Goal: Information Seeking & Learning: Find specific fact

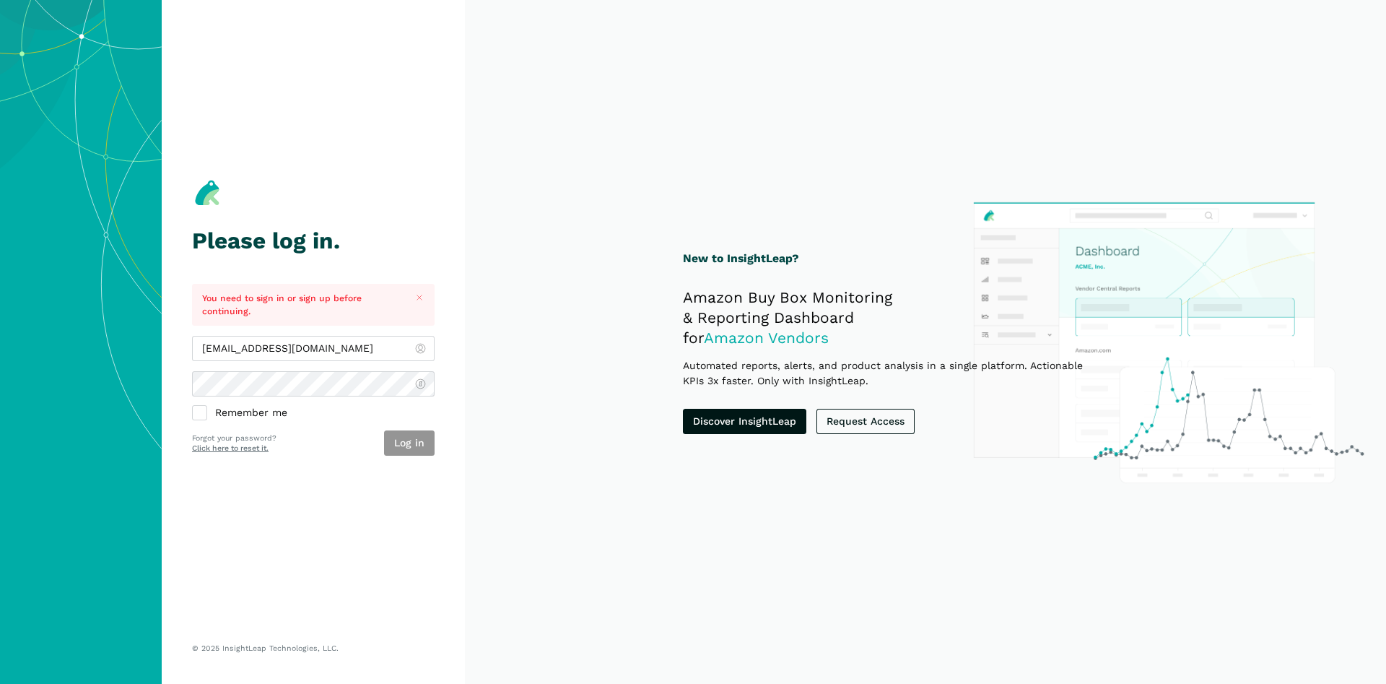
type input "[EMAIL_ADDRESS][DOMAIN_NAME]"
click at [413, 440] on button "Log in" at bounding box center [409, 442] width 51 height 25
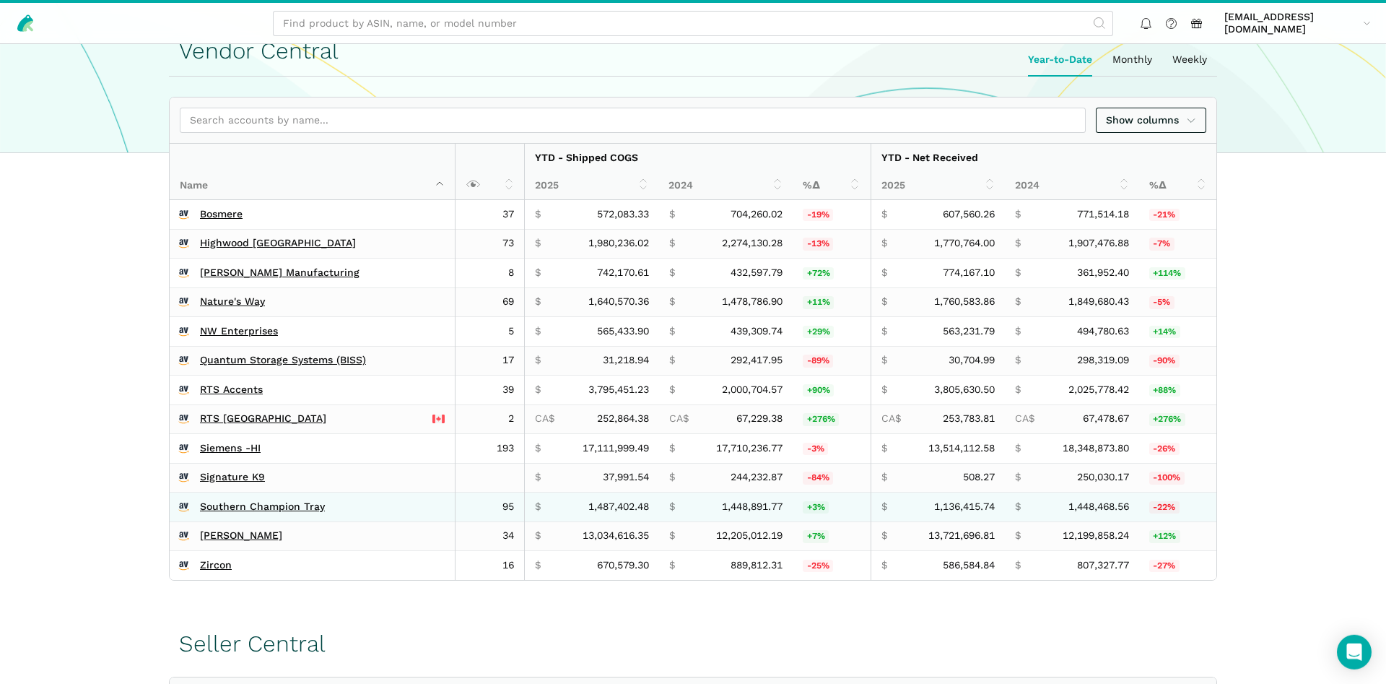
scroll to position [368, 0]
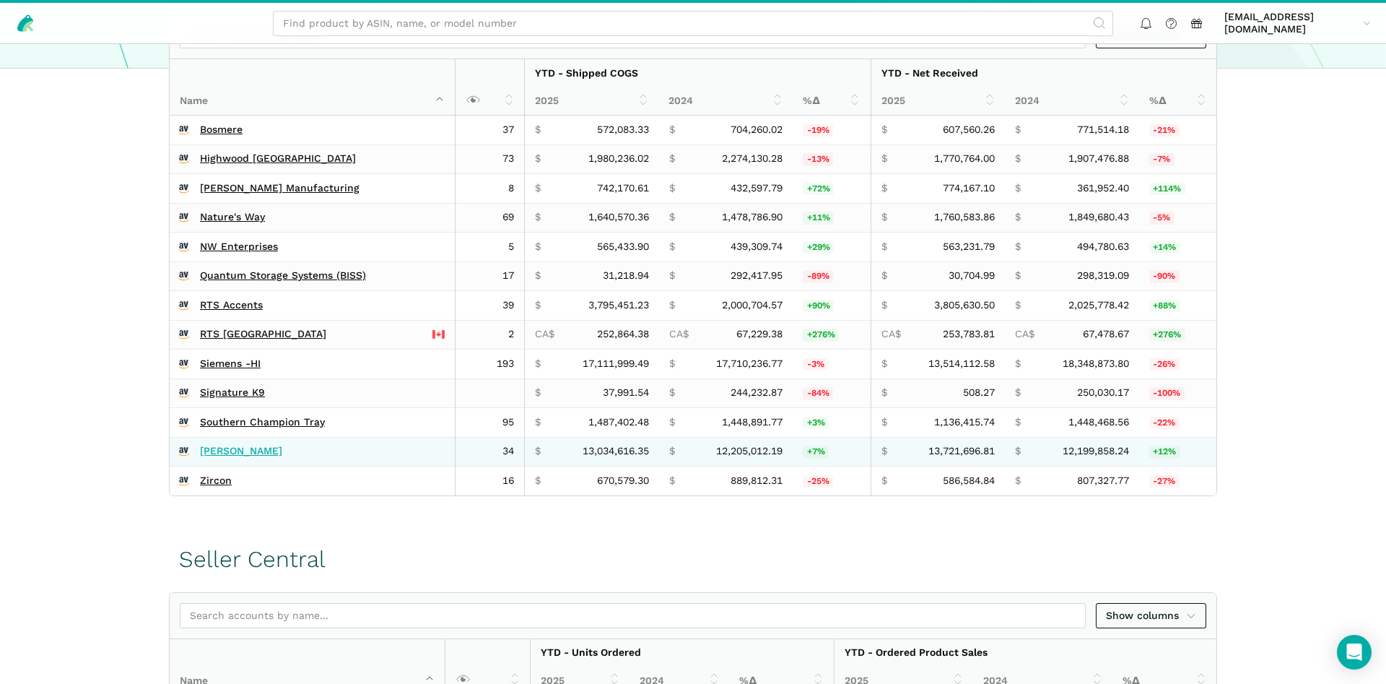
click at [211, 451] on link "Wagner's" at bounding box center [241, 451] width 82 height 13
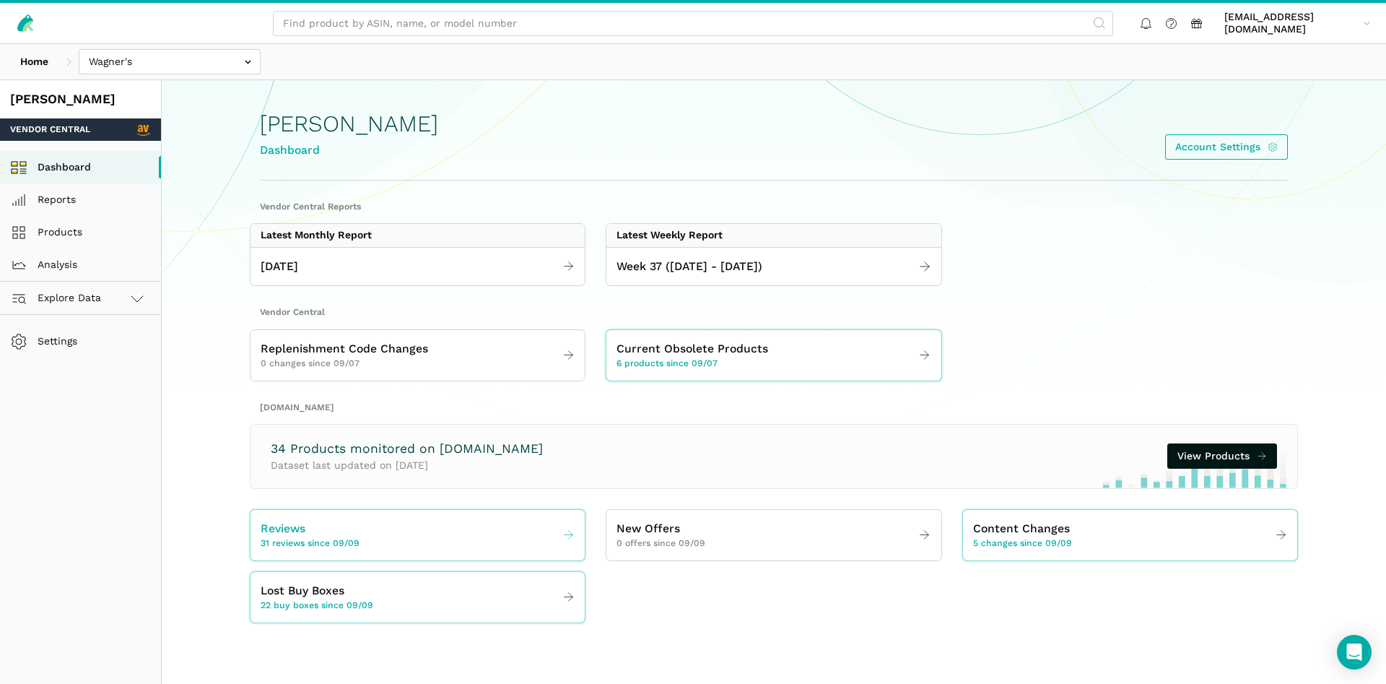
click at [312, 552] on link "Reviews 31 reviews since 09/09" at bounding box center [417, 535] width 334 height 40
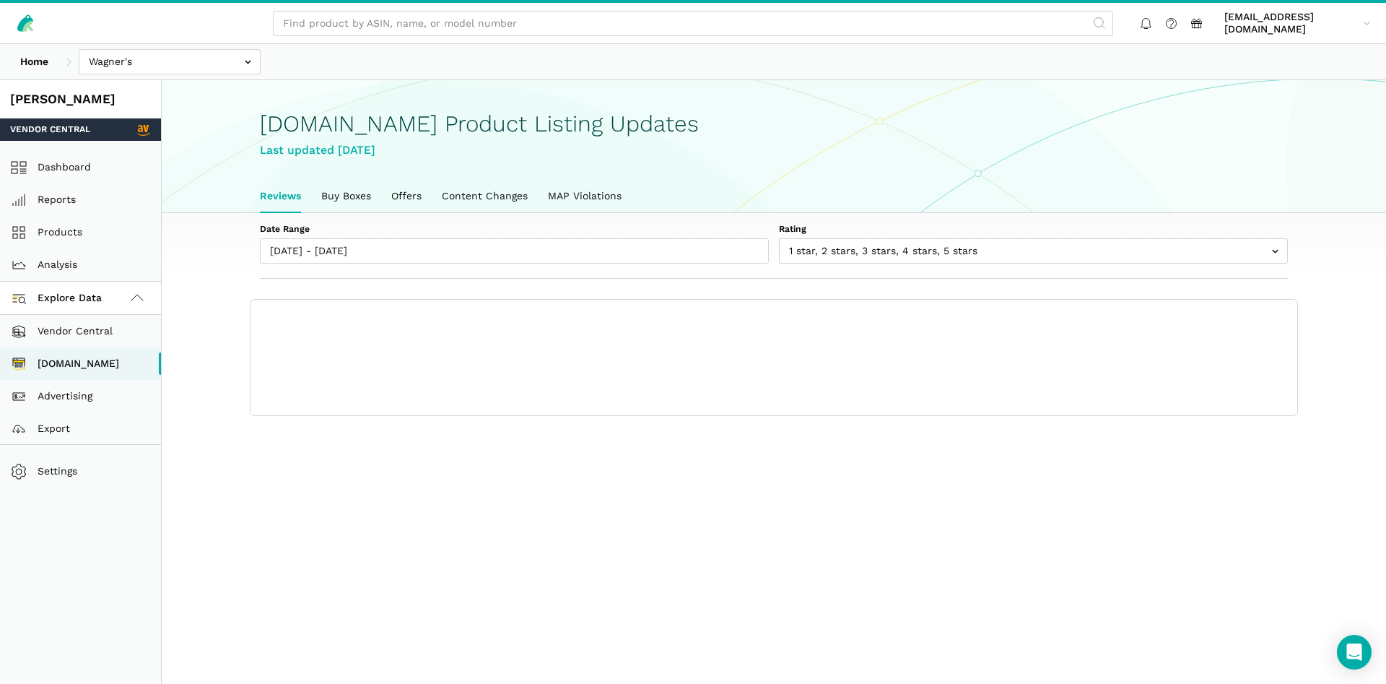
scroll to position [5, 0]
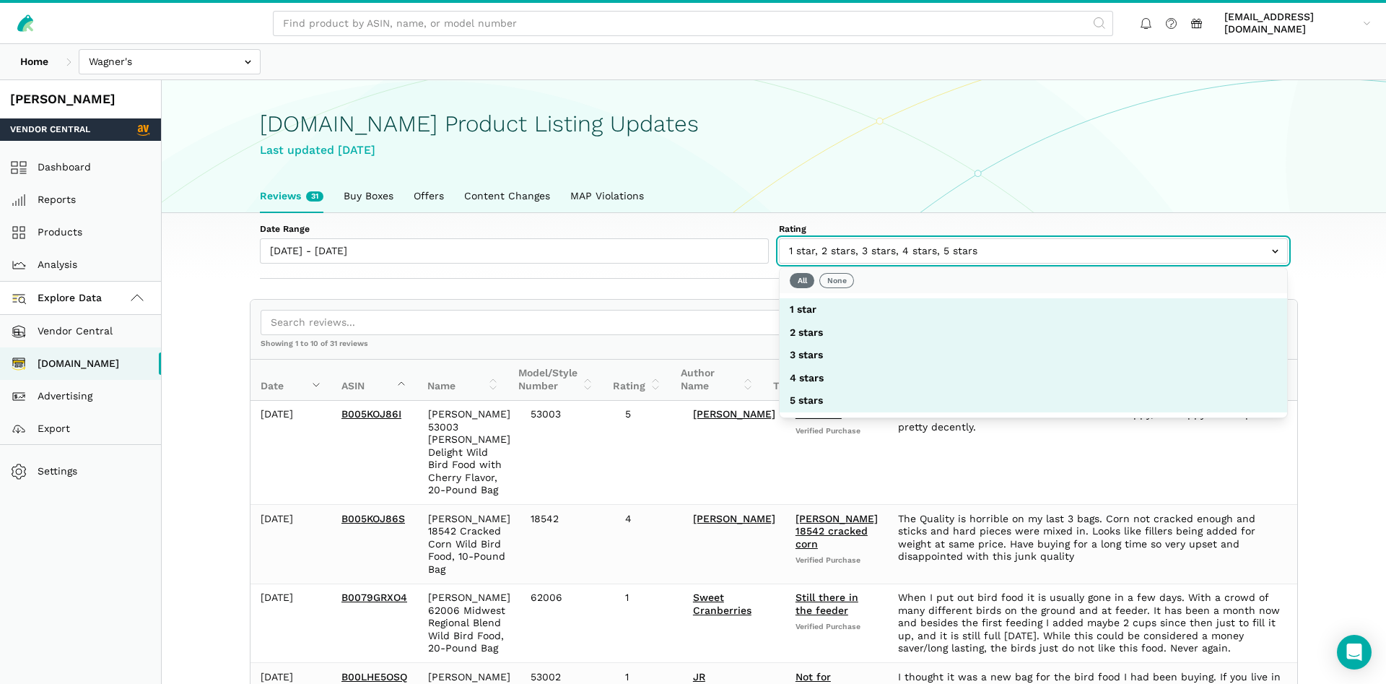
click at [911, 253] on input "text" at bounding box center [1033, 250] width 509 height 25
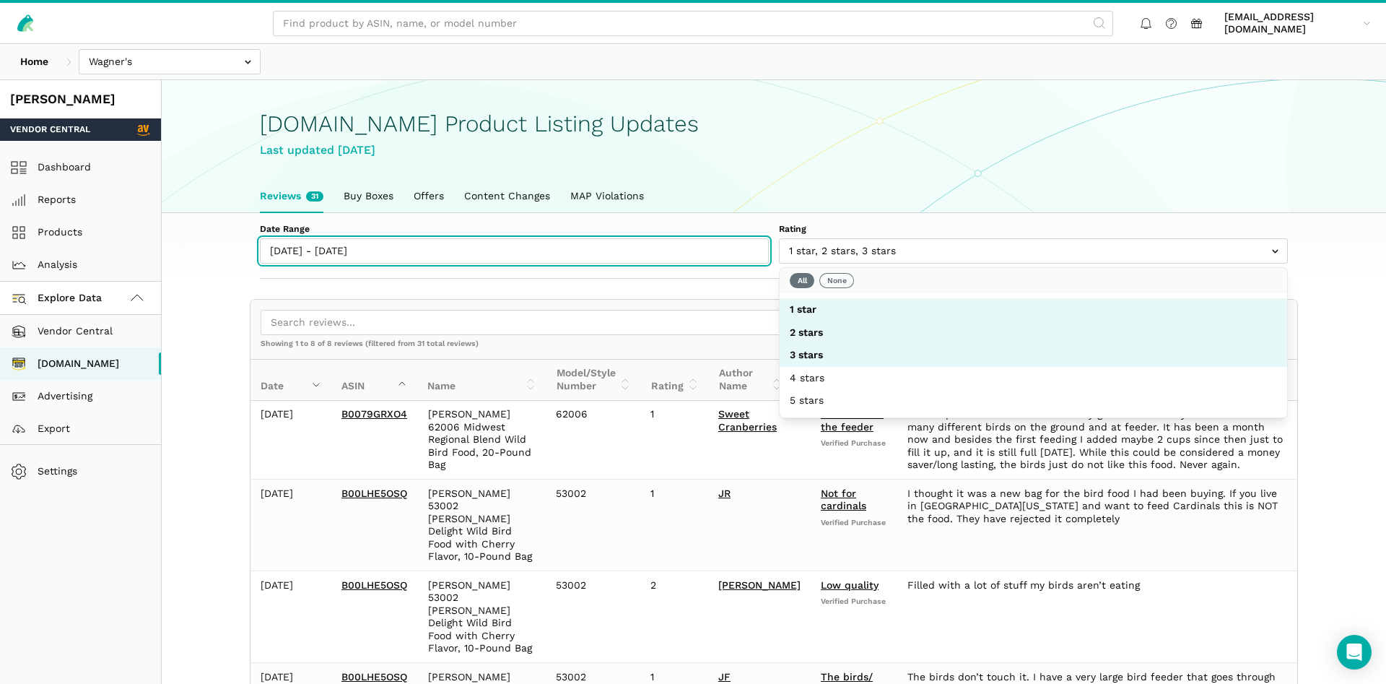
type input "09/09/2025"
type input "09/15/2025"
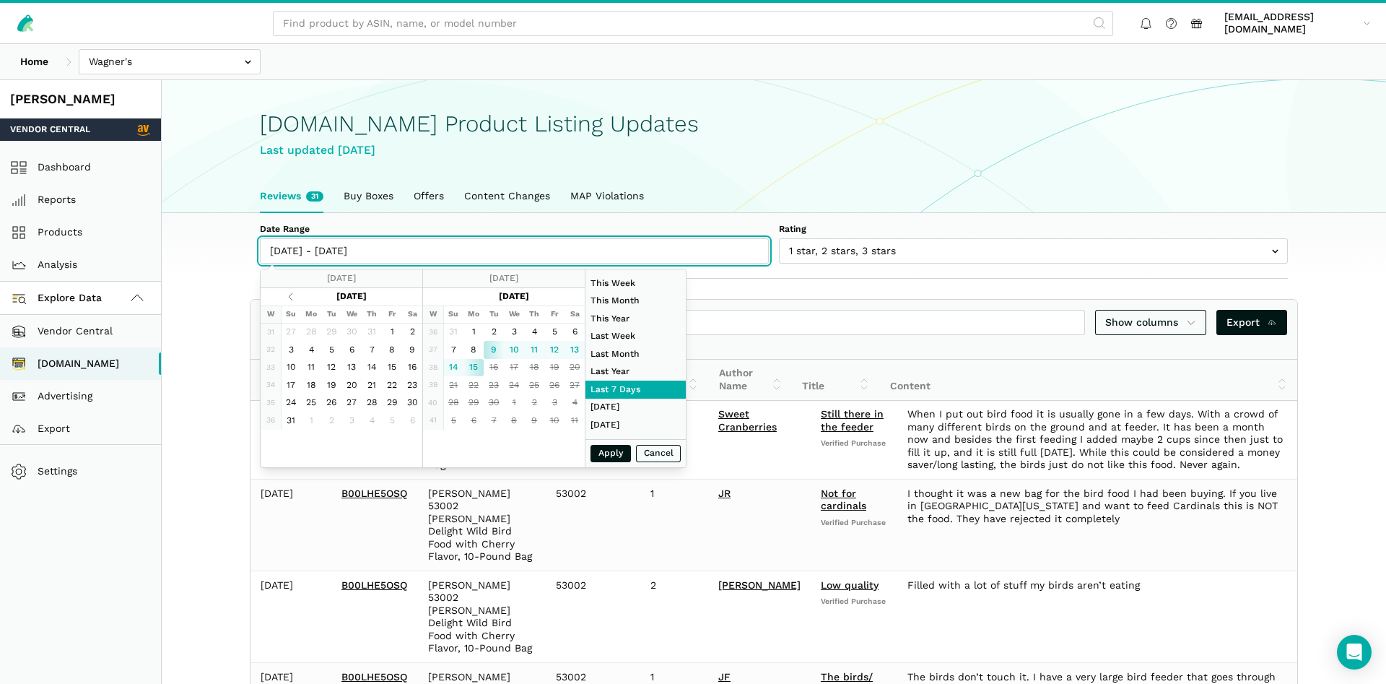
click at [410, 256] on input "09/09/2025 - 09/15/2025" at bounding box center [514, 250] width 509 height 25
type input "09/06/2025"
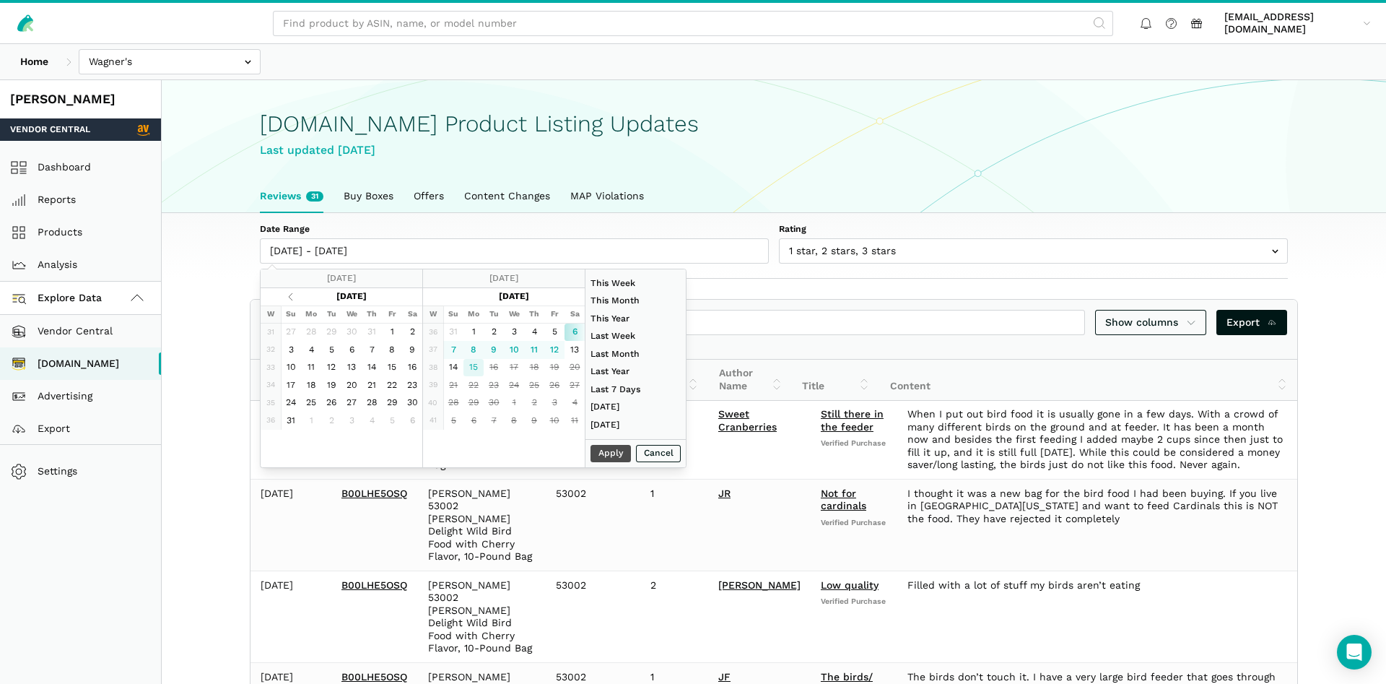
type input "09/15/2025"
type input "09/06/2025"
click at [605, 453] on button "Apply" at bounding box center [610, 454] width 40 height 18
type input "09/06/2025 - 09/15/2025"
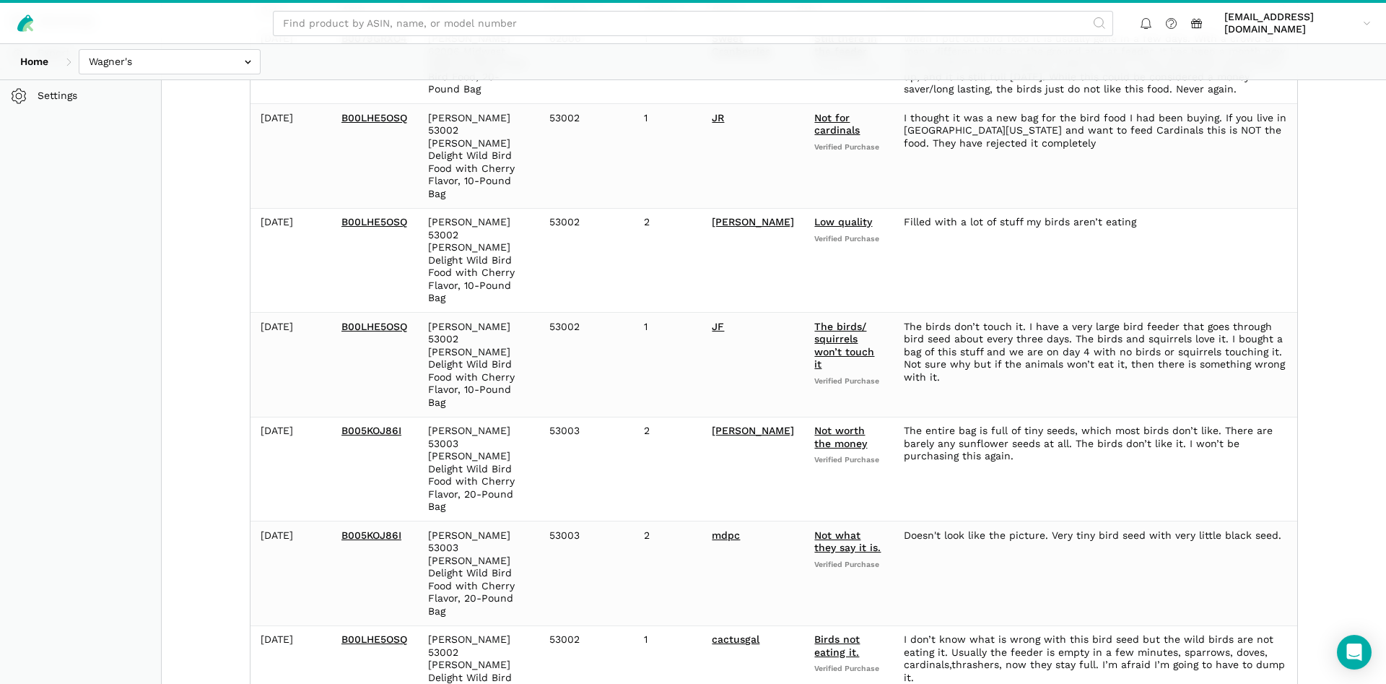
scroll to position [609, 0]
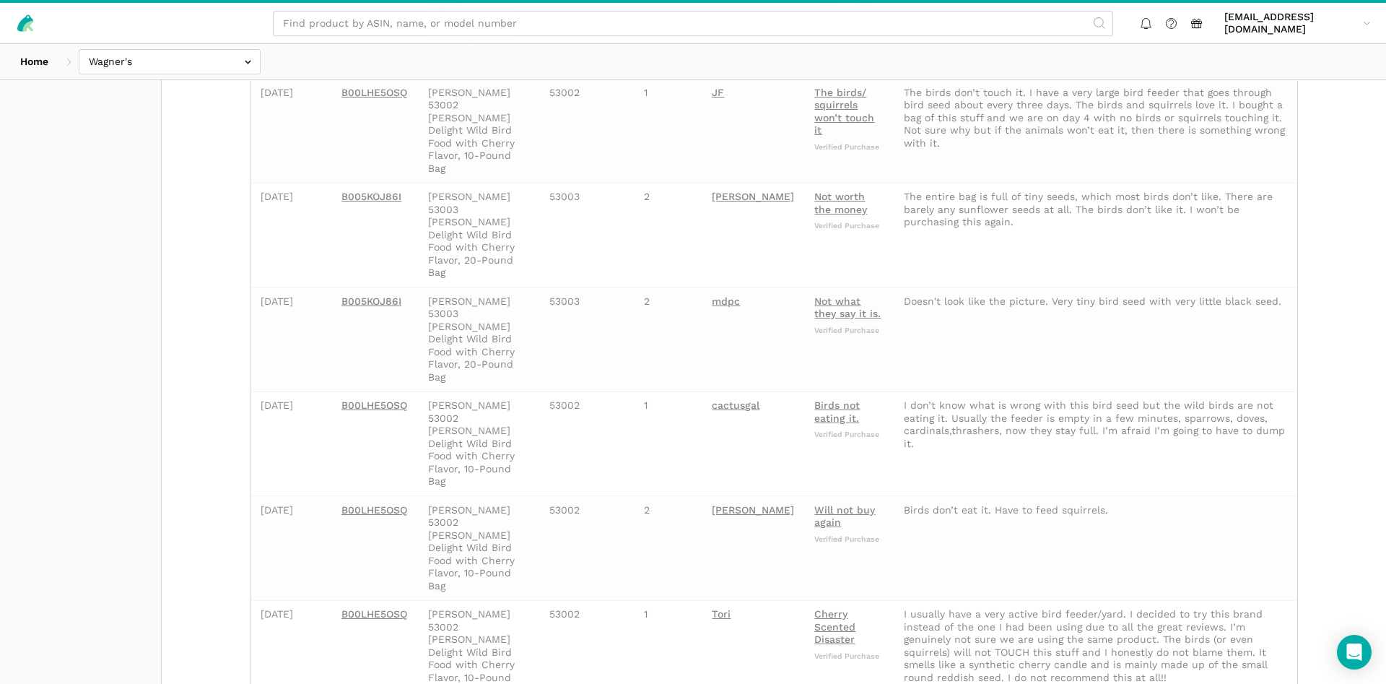
scroll to position [80, 0]
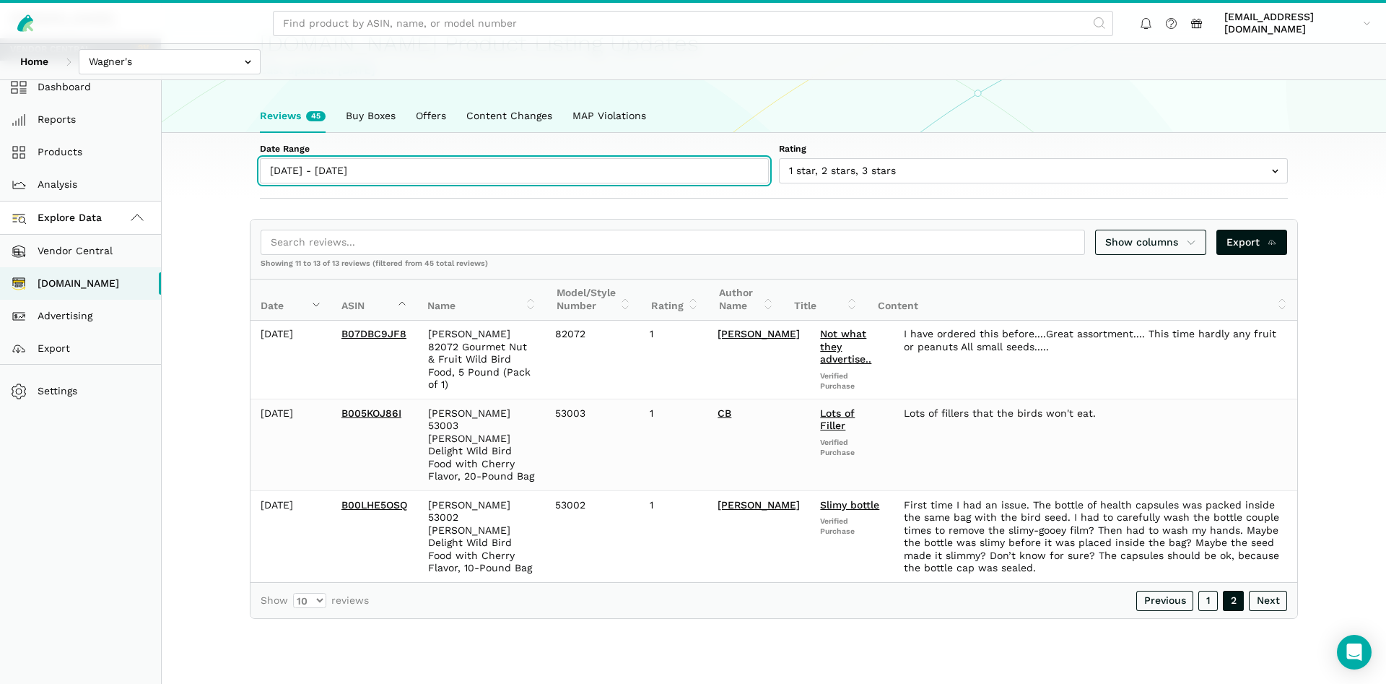
click at [360, 167] on input "09/06/2025 - 09/15/2025" at bounding box center [514, 170] width 509 height 25
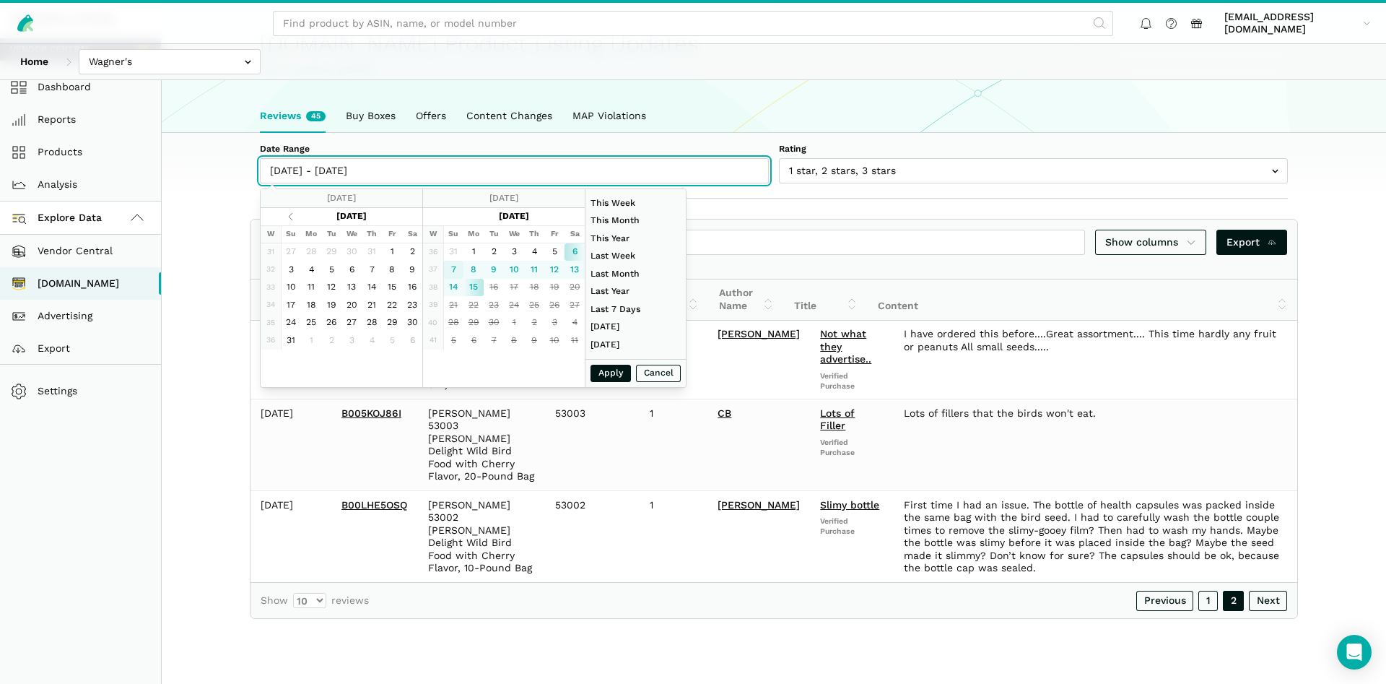
type input "09/07/2025"
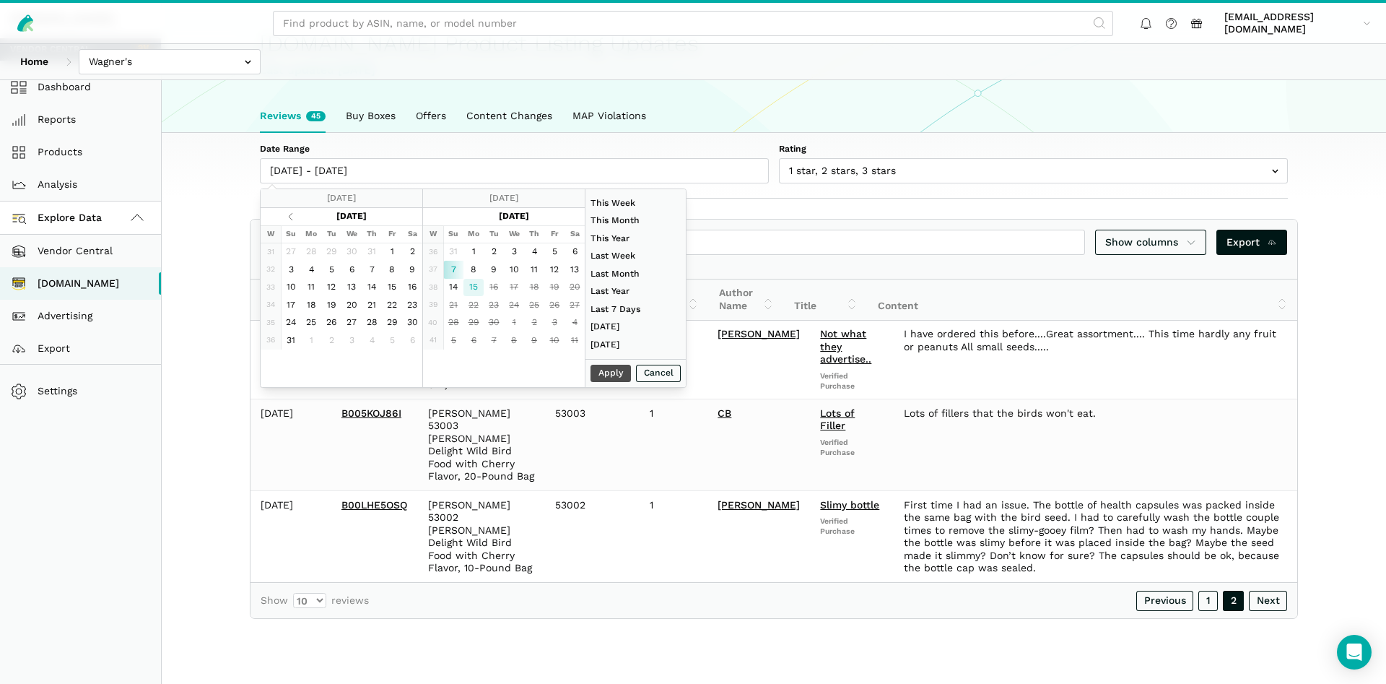
type input "09/15/2025"
type input "09/07/2025"
click at [610, 378] on button "Apply" at bounding box center [610, 374] width 40 height 18
type input "09/07/2025 - 09/15/2025"
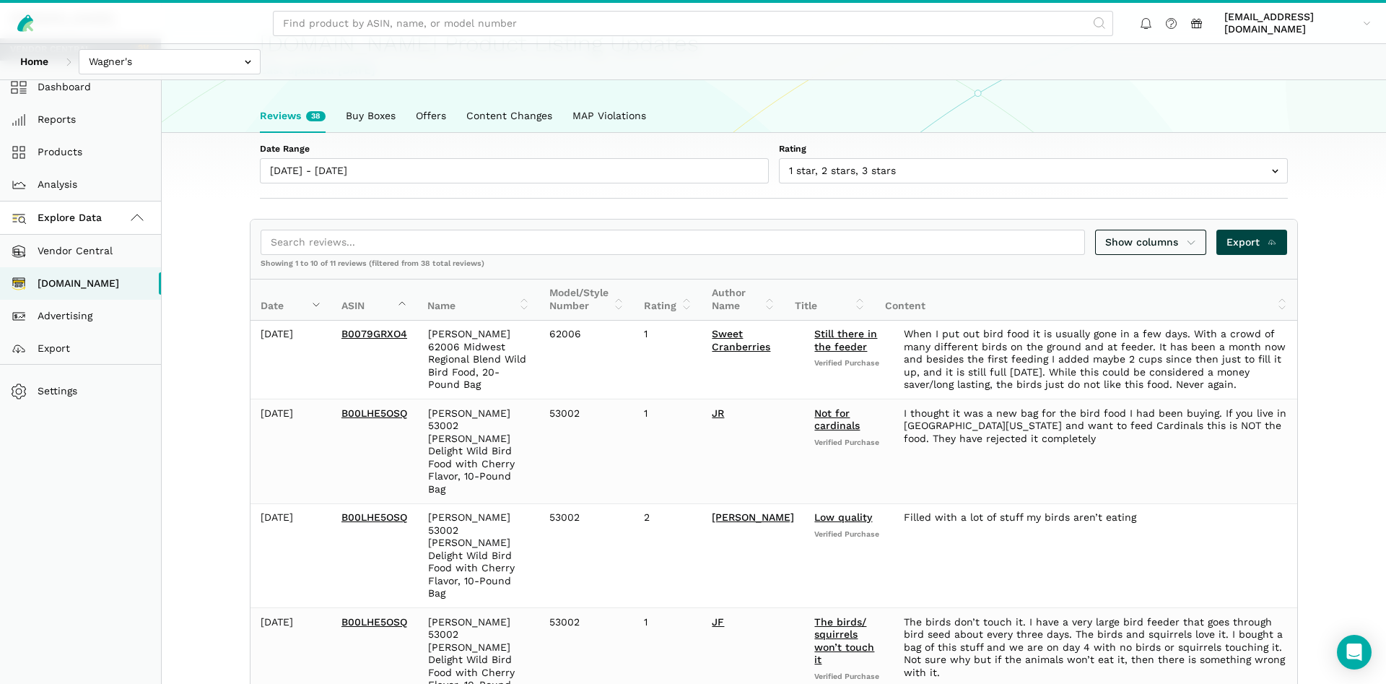
click at [1234, 237] on span "Export" at bounding box center [1251, 242] width 51 height 15
click at [80, 95] on link "Dashboard" at bounding box center [80, 87] width 161 height 32
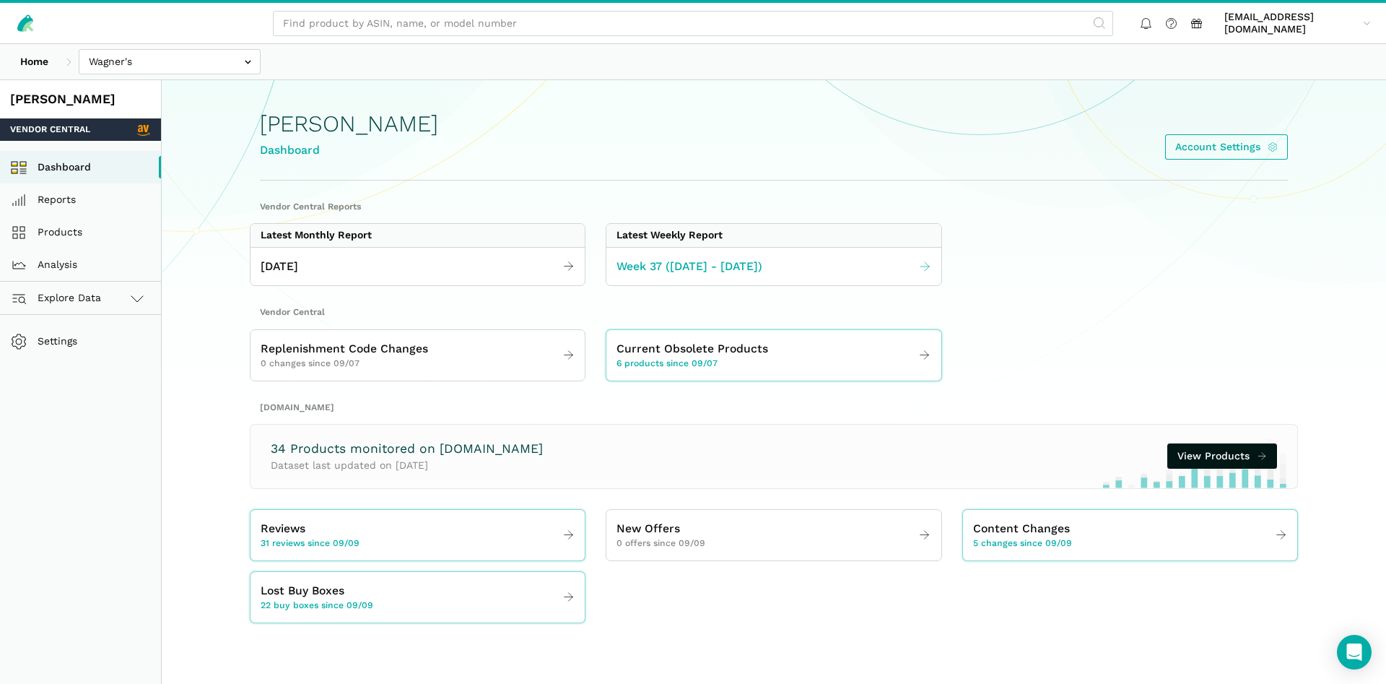
click at [703, 271] on span "Week 37 ([DATE] - [DATE])" at bounding box center [689, 267] width 146 height 18
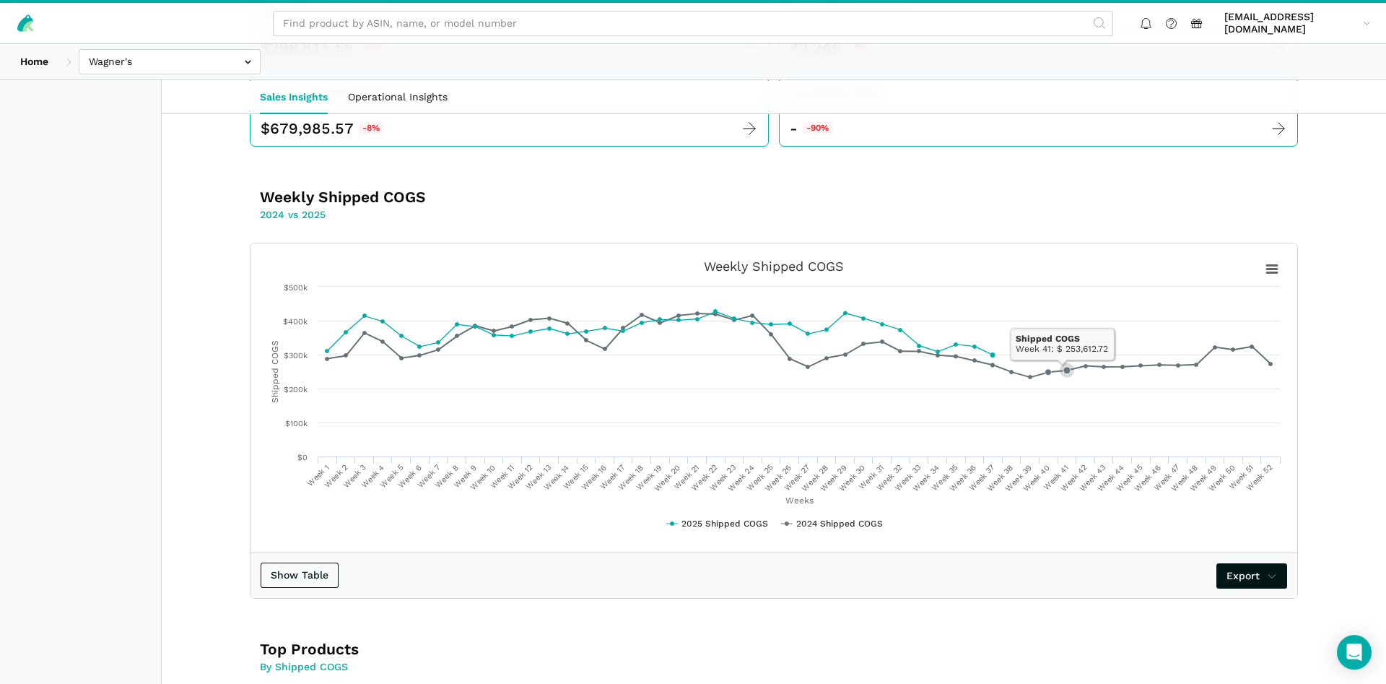
scroll to position [442, 0]
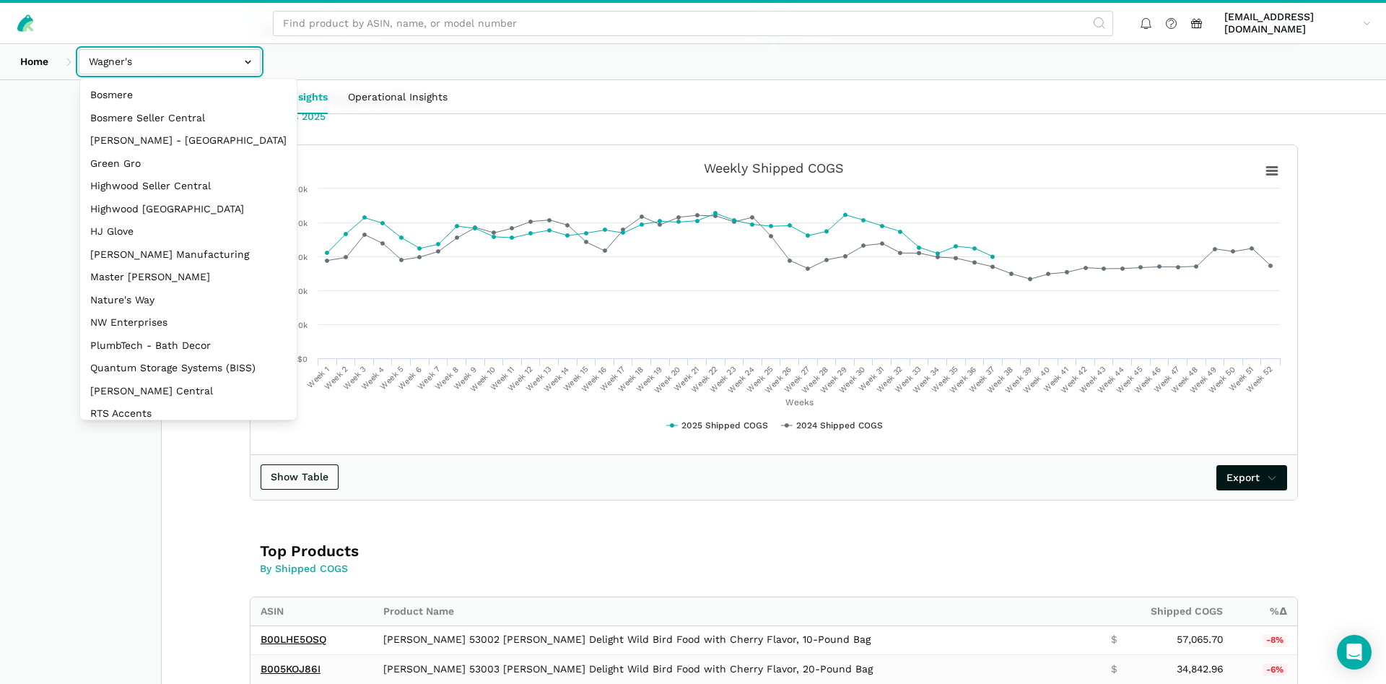
click at [152, 58] on input "text" at bounding box center [170, 61] width 182 height 25
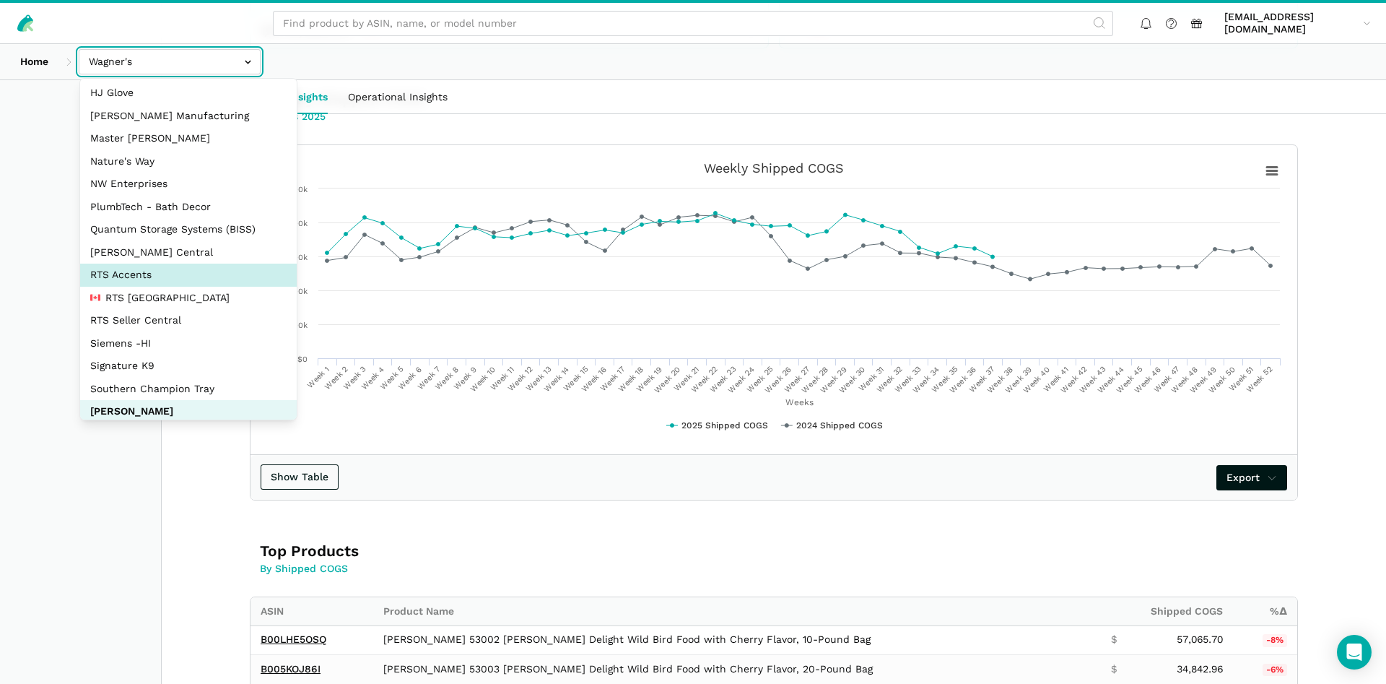
select select "DPHNLGULfjdmZCda3GrCfans"
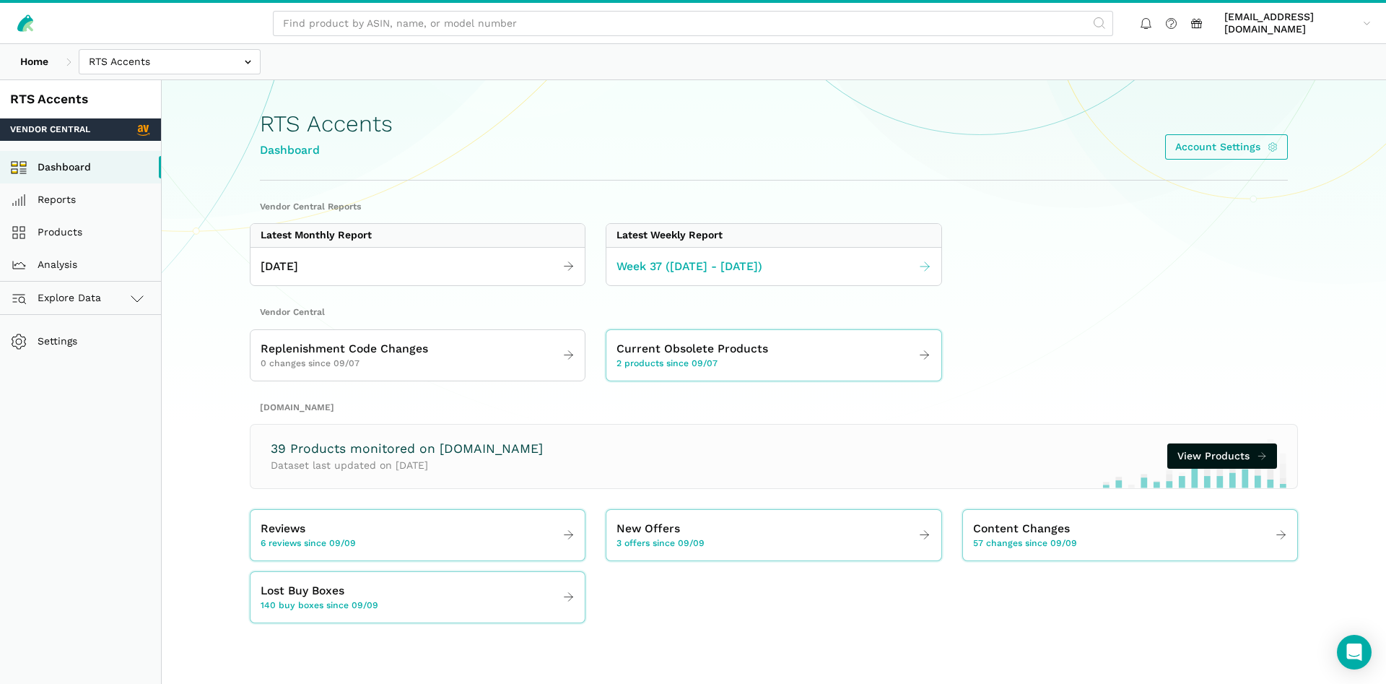
click at [684, 272] on span "Week 37 ([DATE] - [DATE])" at bounding box center [689, 267] width 146 height 18
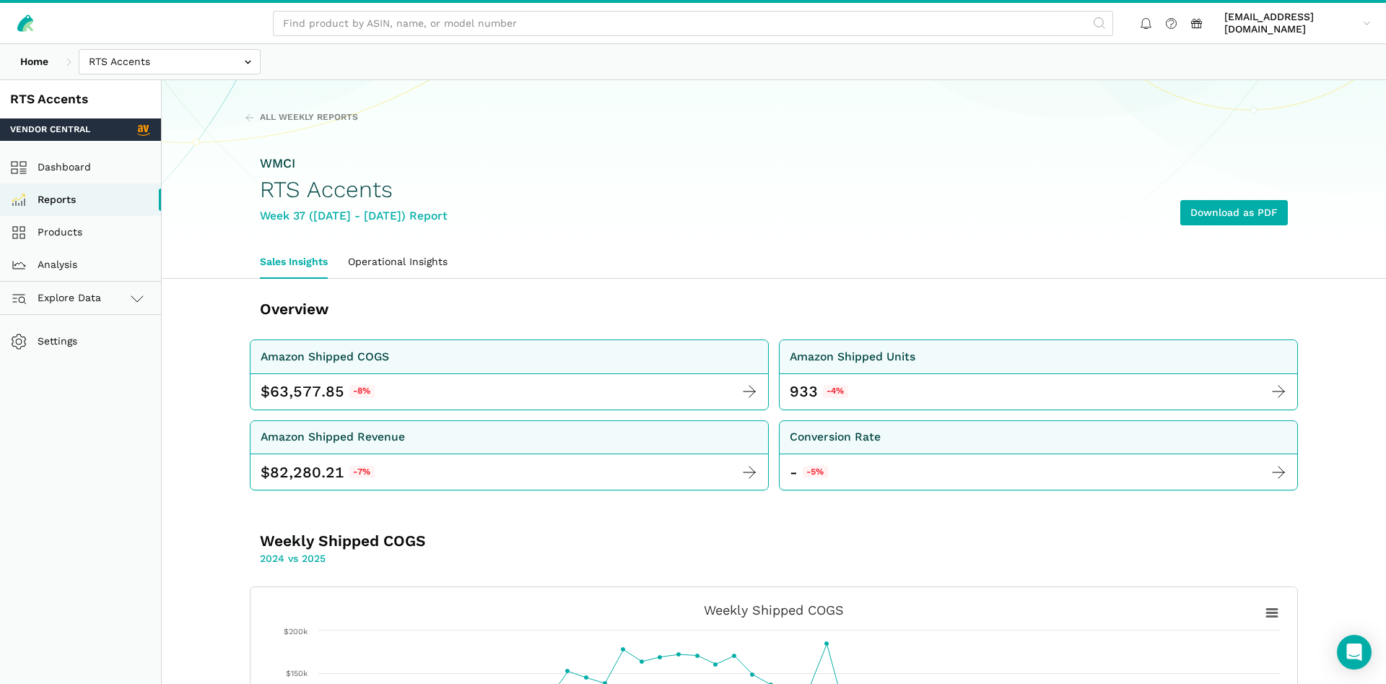
scroll to position [295, 0]
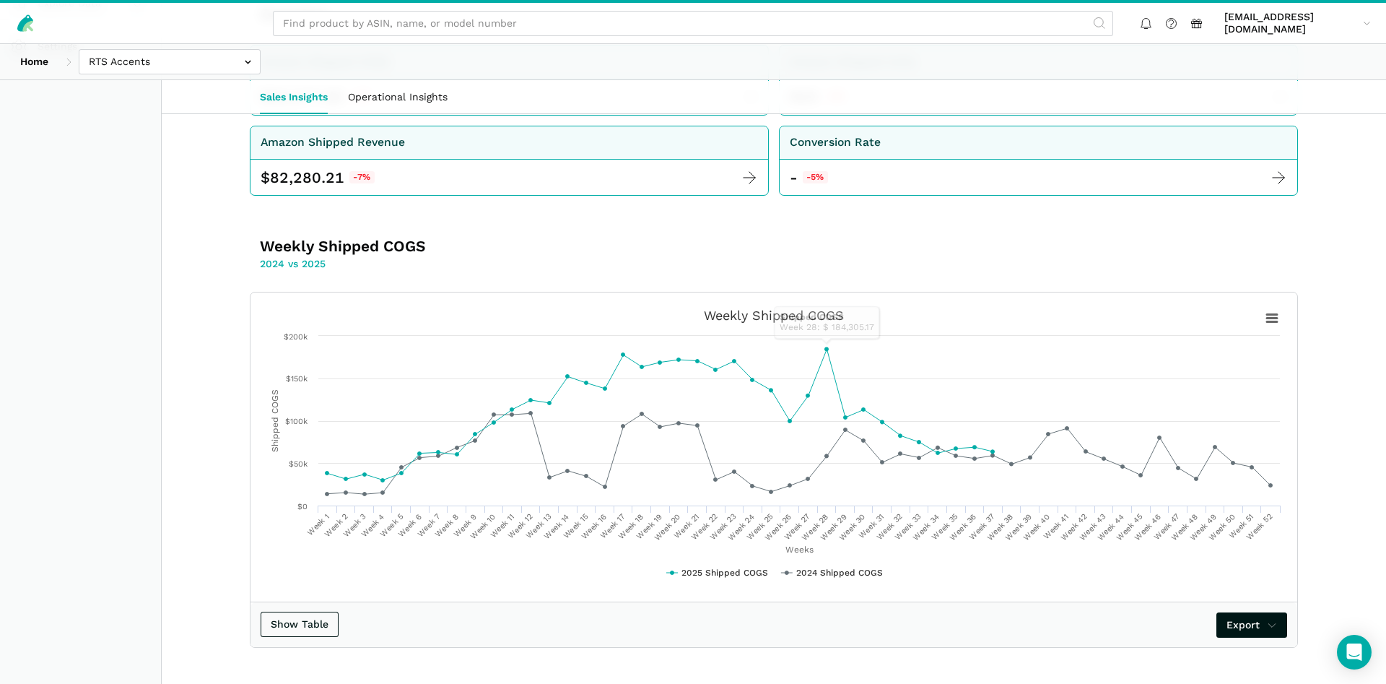
click at [170, 48] on div "Home Bosmere Bosmere Seller Central Gleason - Milwaukee Green Gro Highwood Sell…" at bounding box center [693, 61] width 1386 height 35
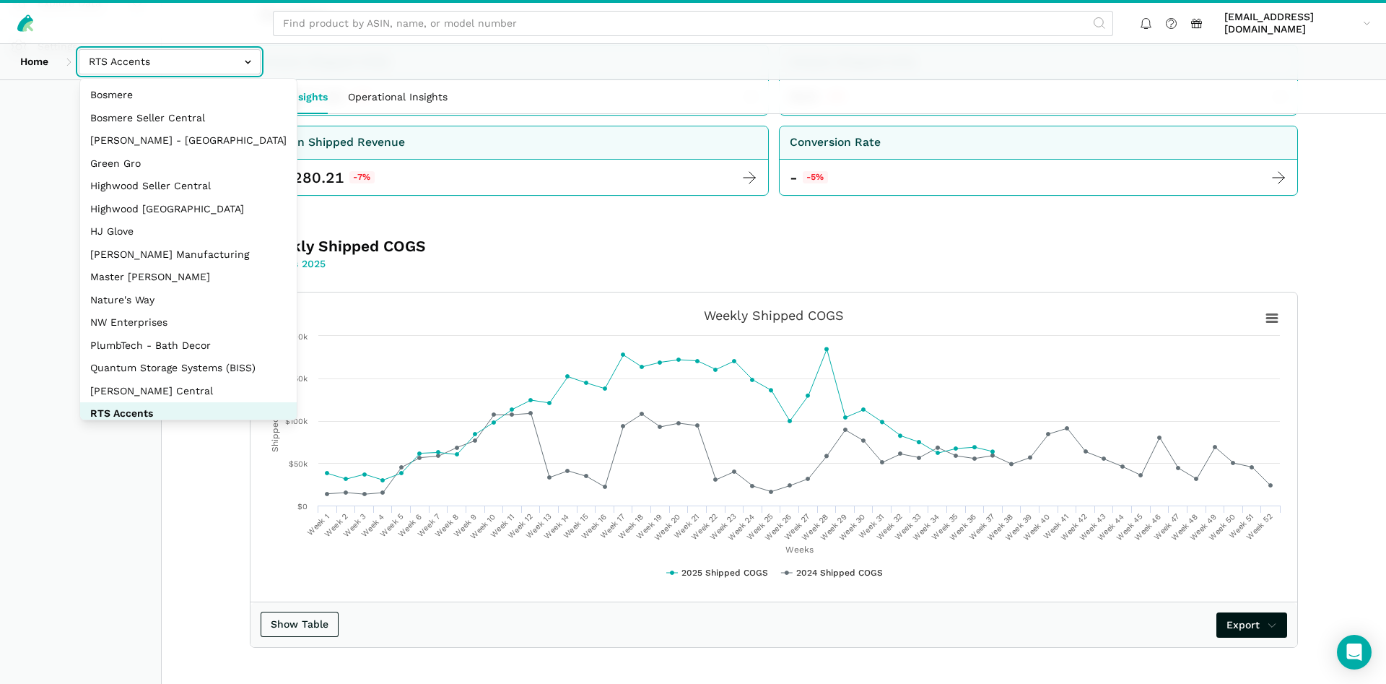
click at [170, 52] on input "text" at bounding box center [170, 61] width 182 height 25
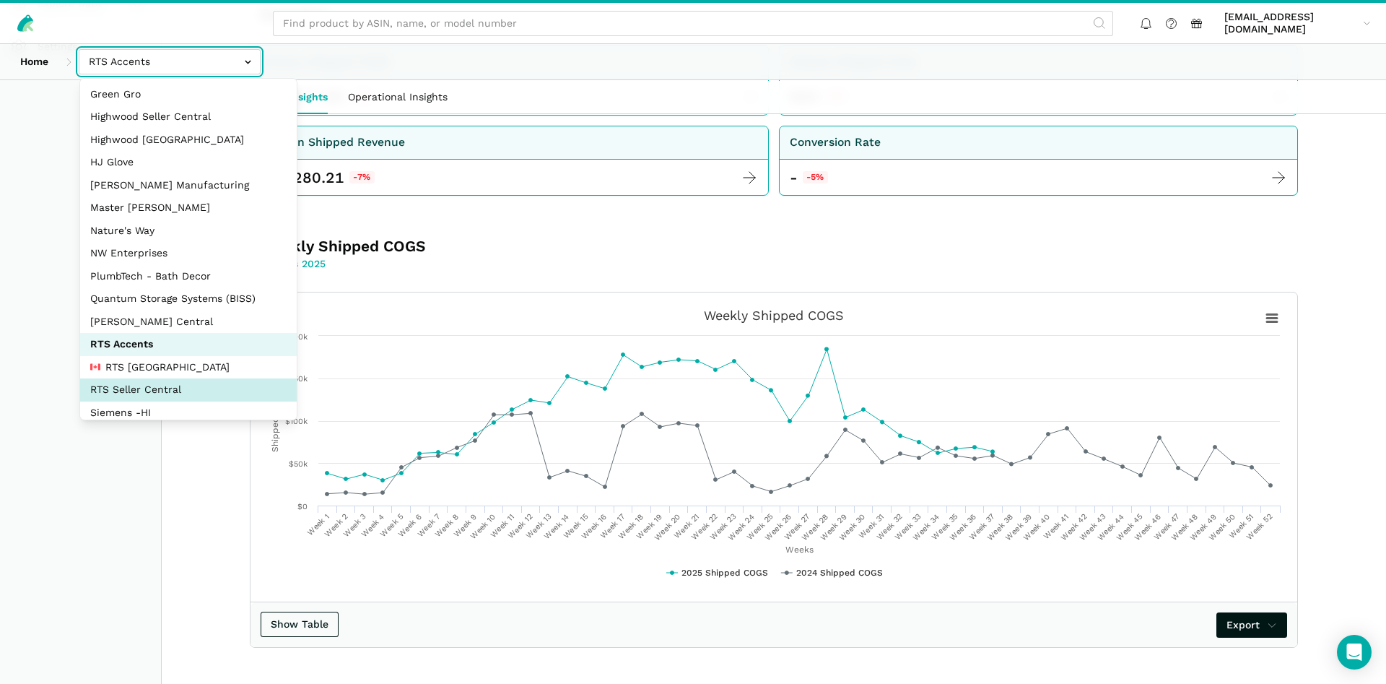
select select "DYdfgEtk9xdbXk9WgFd319bF"
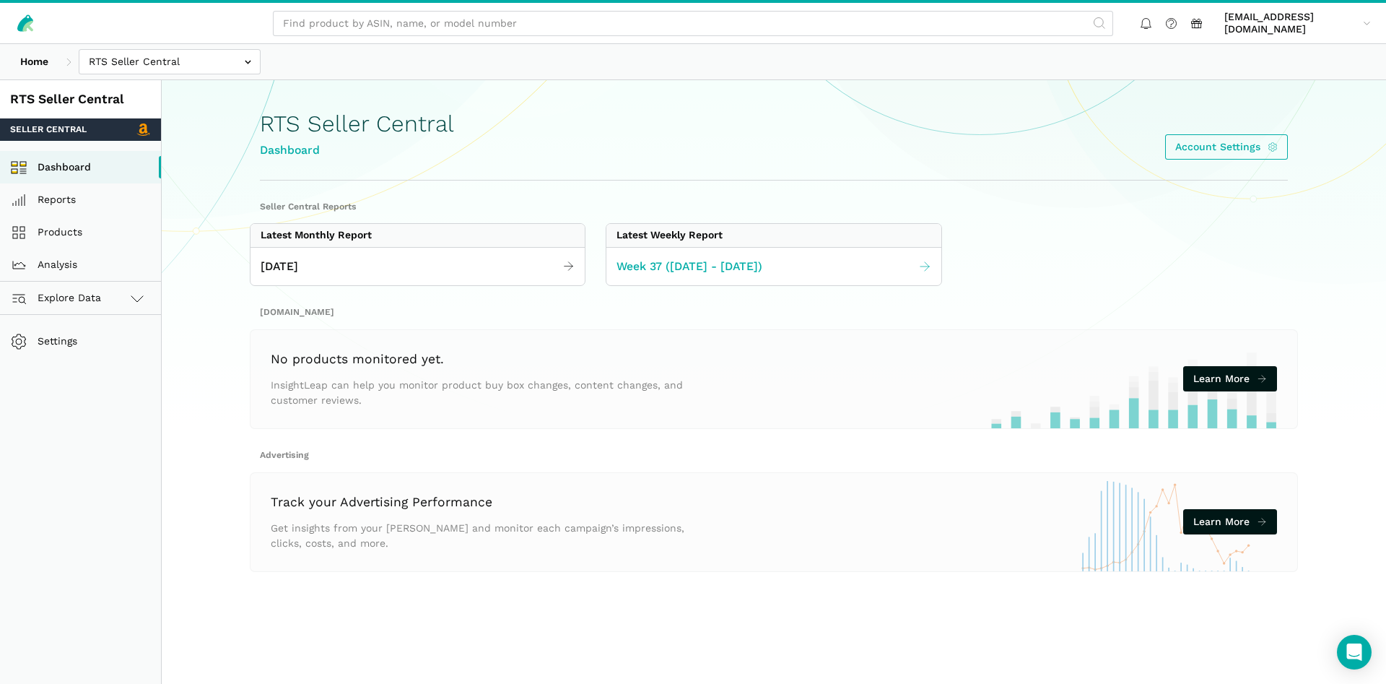
click at [676, 270] on span "Week 37 ([DATE] - [DATE])" at bounding box center [689, 267] width 146 height 18
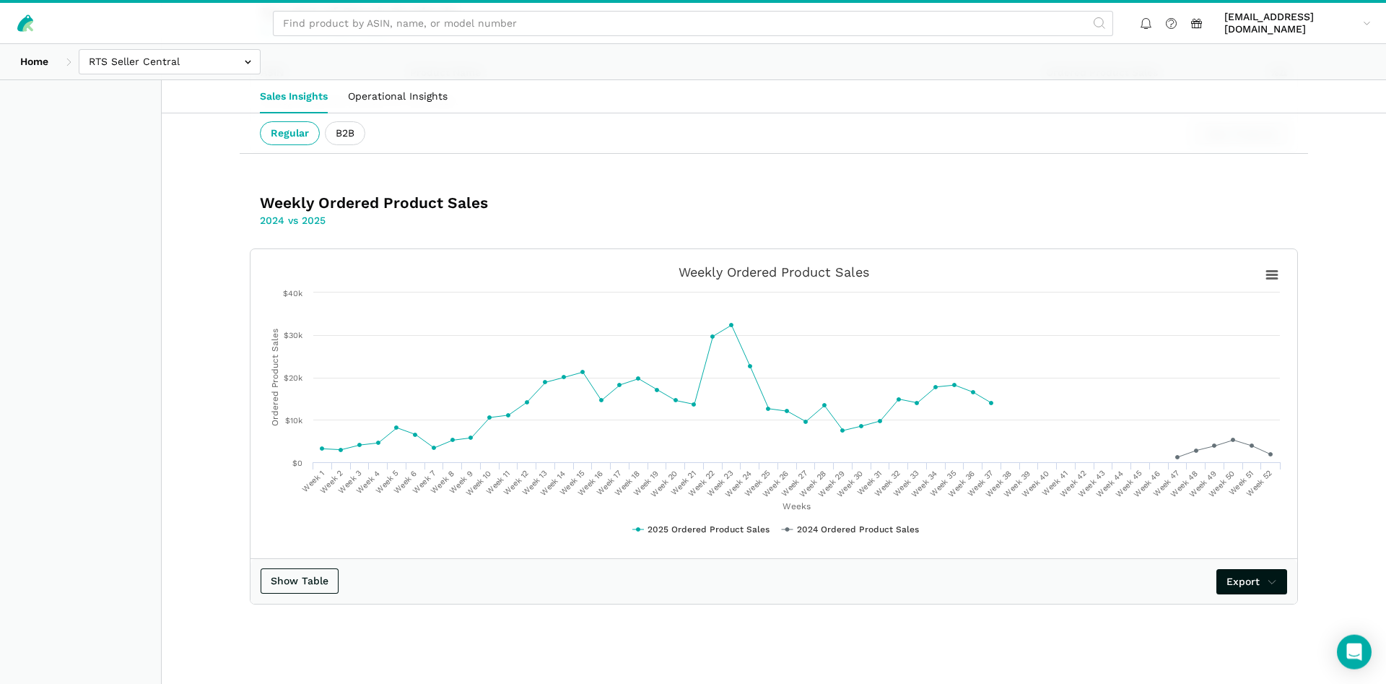
scroll to position [2376, 0]
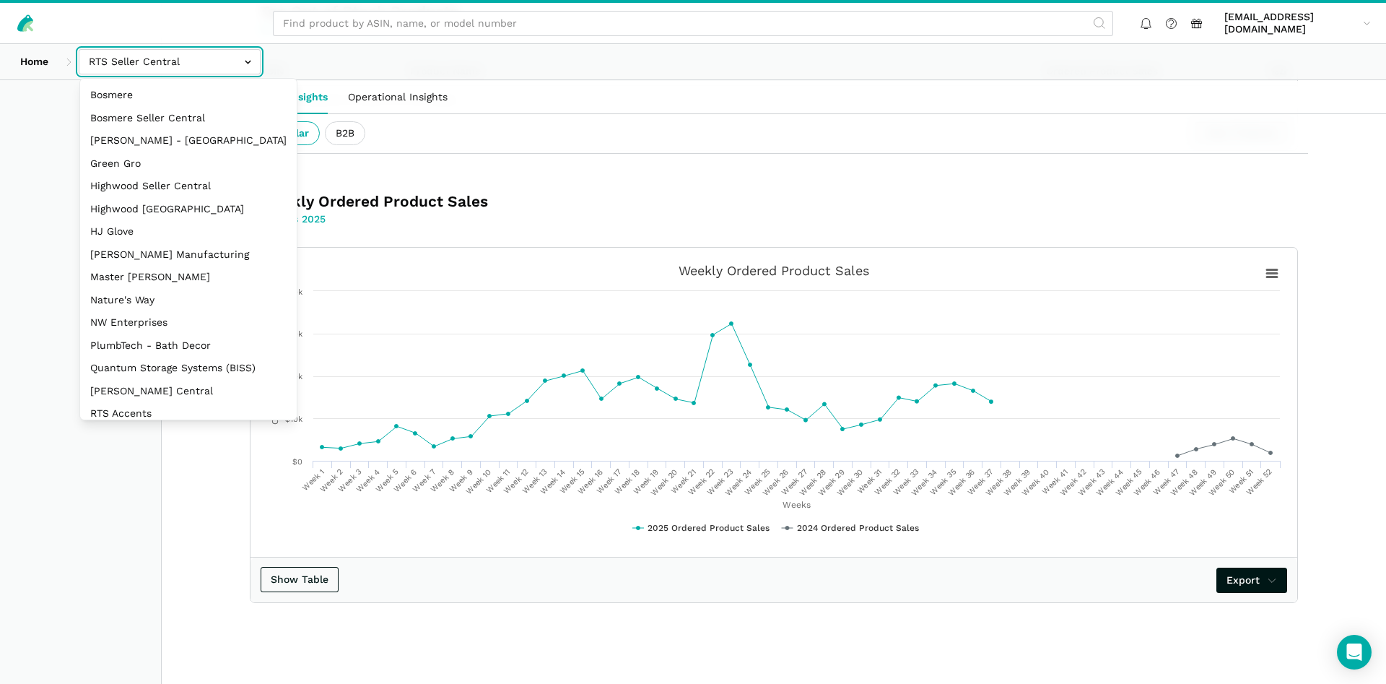
click at [175, 66] on input "text" at bounding box center [170, 61] width 182 height 25
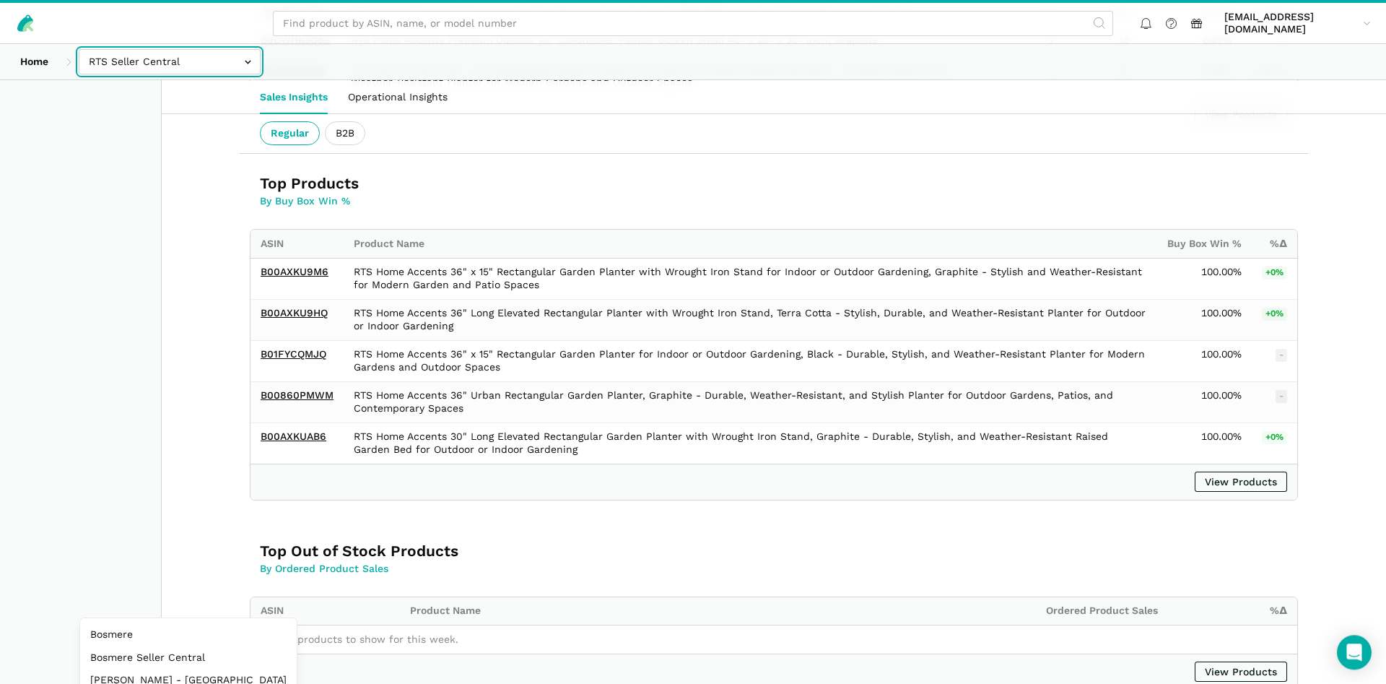
scroll to position [1787, 0]
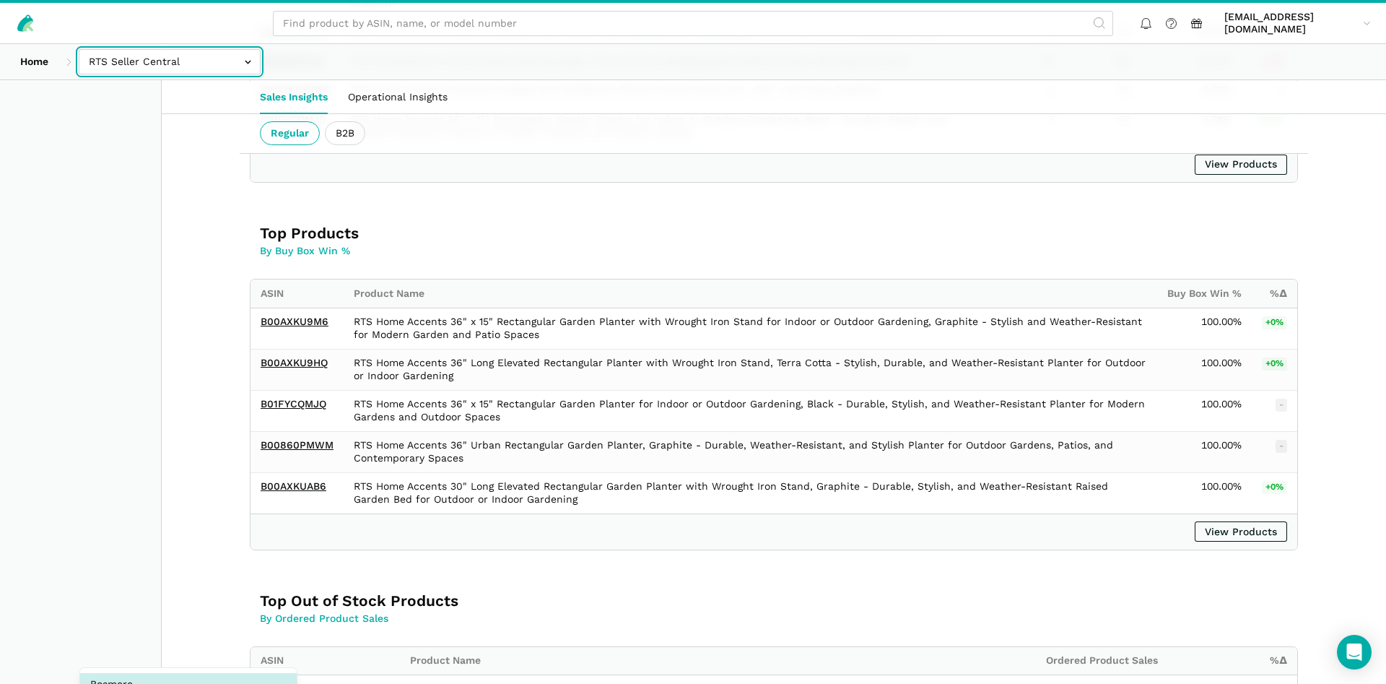
drag, startPoint x: 110, startPoint y: 55, endPoint x: 126, endPoint y: 100, distance: 48.4
click at [110, 55] on input "text" at bounding box center [170, 61] width 182 height 25
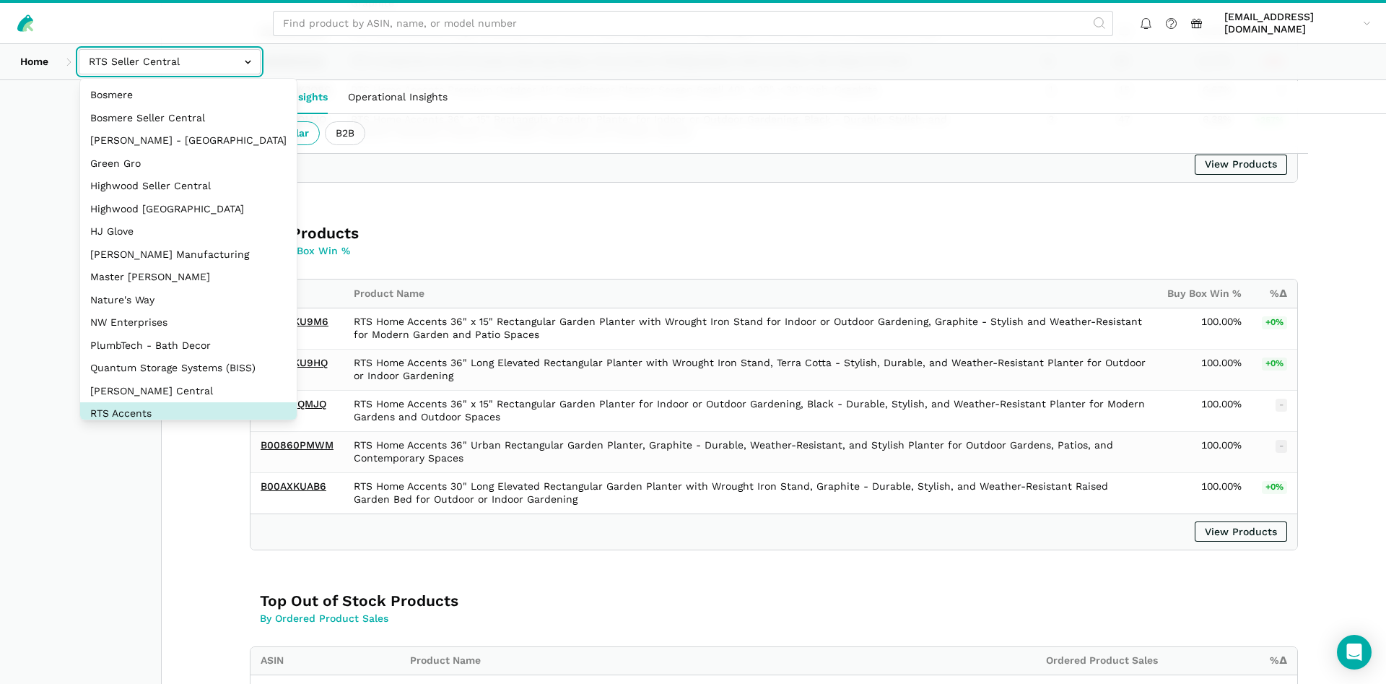
select select "DPHNLGULfjdmZCda3GrCfans"
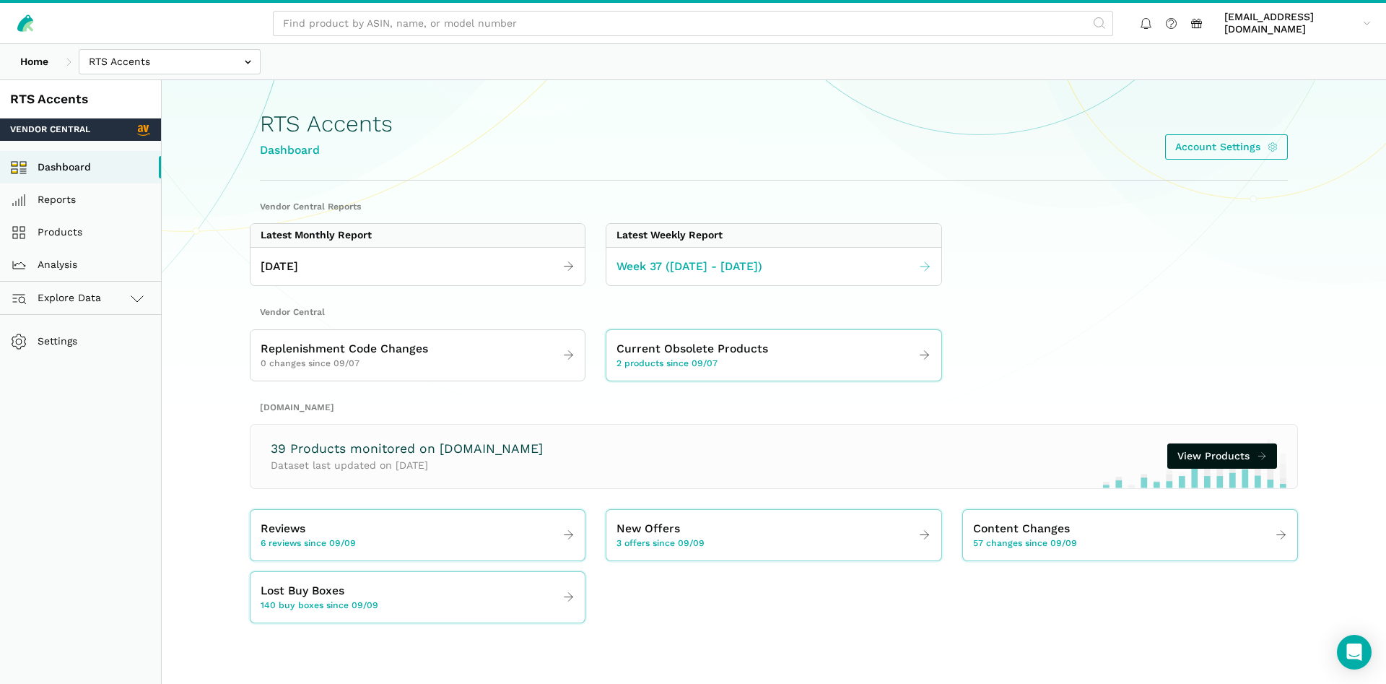
click at [696, 256] on link "Week 37 ([DATE] - [DATE])" at bounding box center [773, 267] width 334 height 28
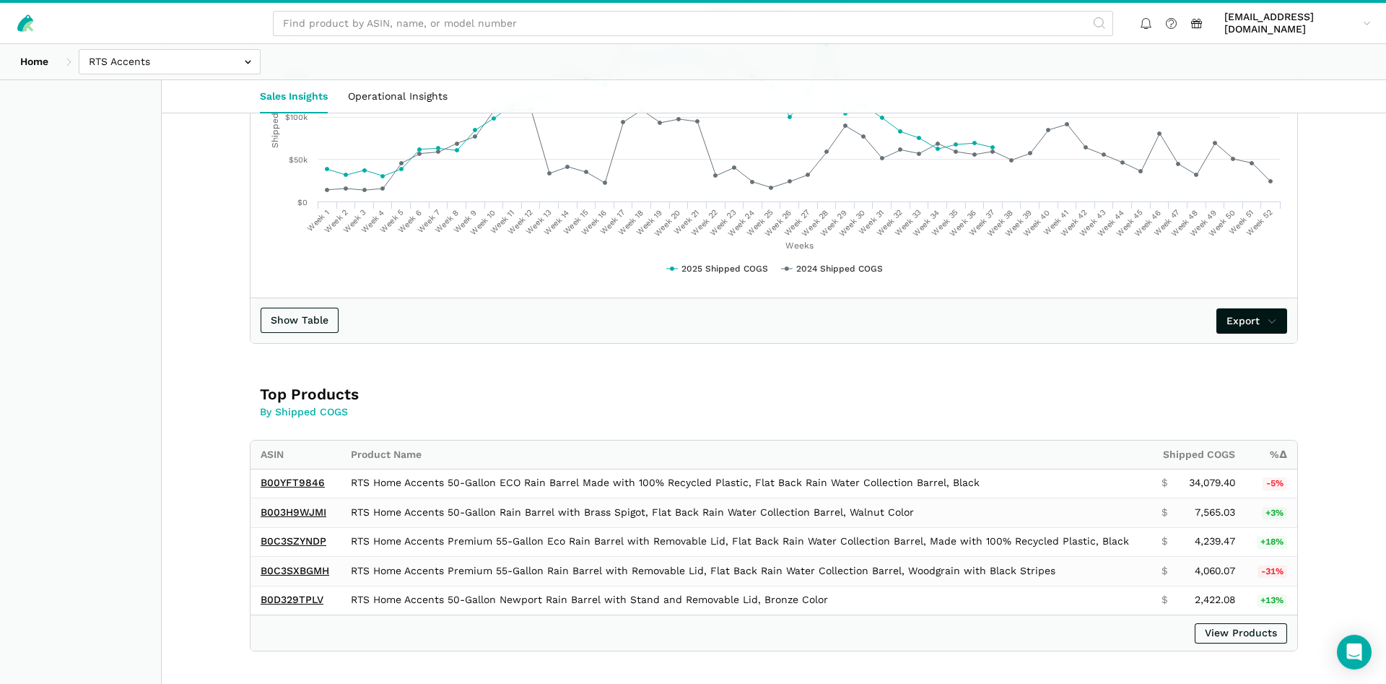
scroll to position [884, 0]
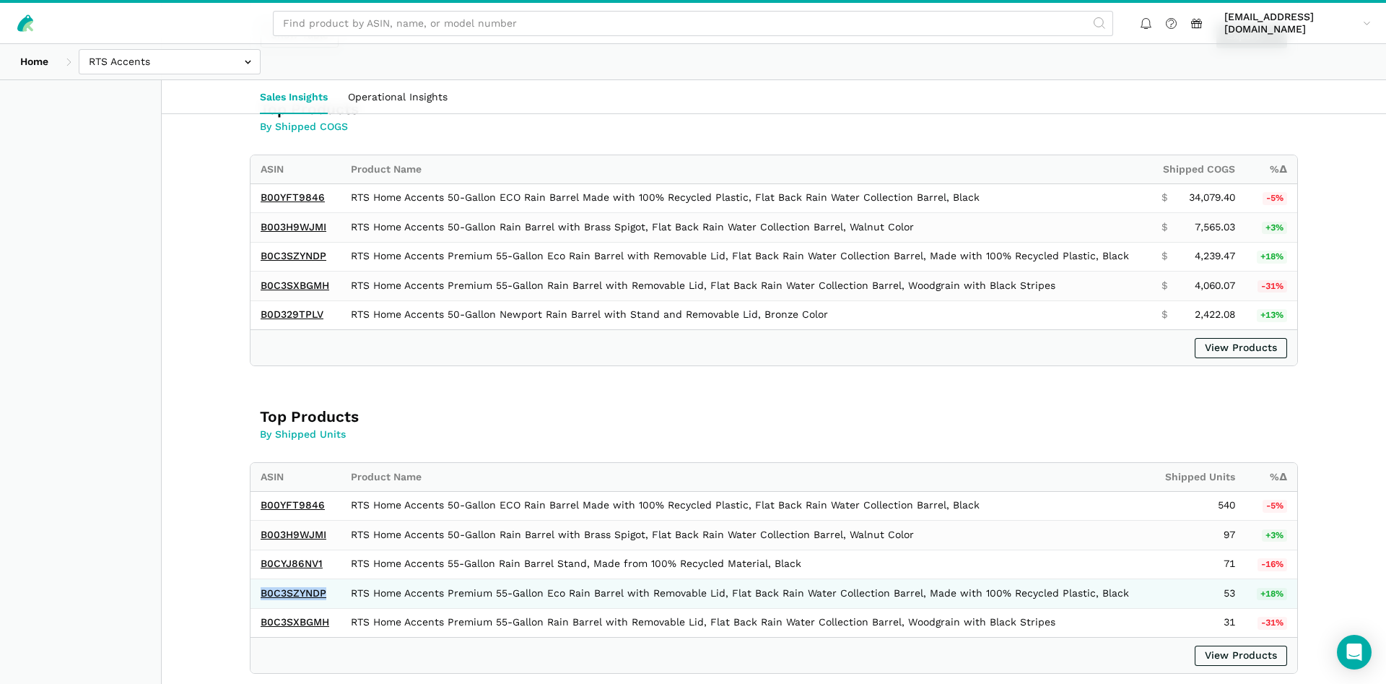
drag, startPoint x: 331, startPoint y: 595, endPoint x: 260, endPoint y: 596, distance: 70.8
click at [260, 596] on td "B0C3SZYNDP" at bounding box center [295, 594] width 90 height 30
copy link "B0C3SZYNDP"
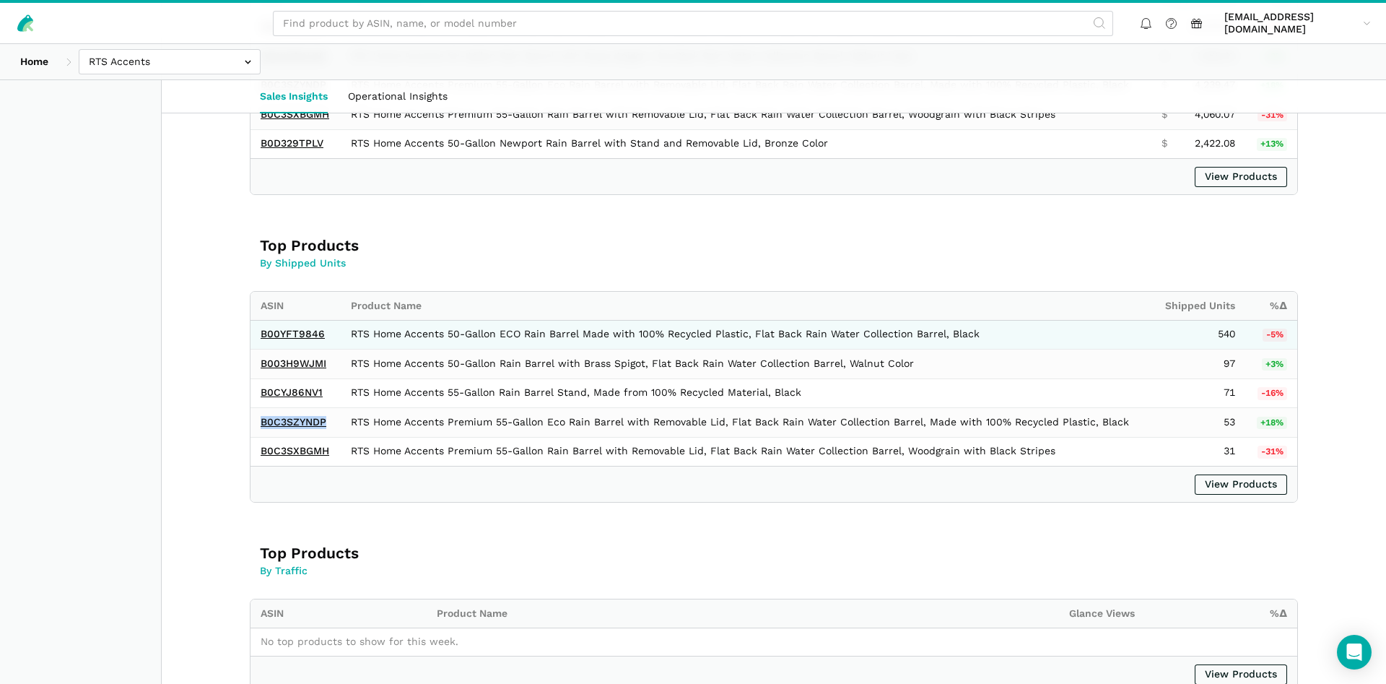
scroll to position [1104, 0]
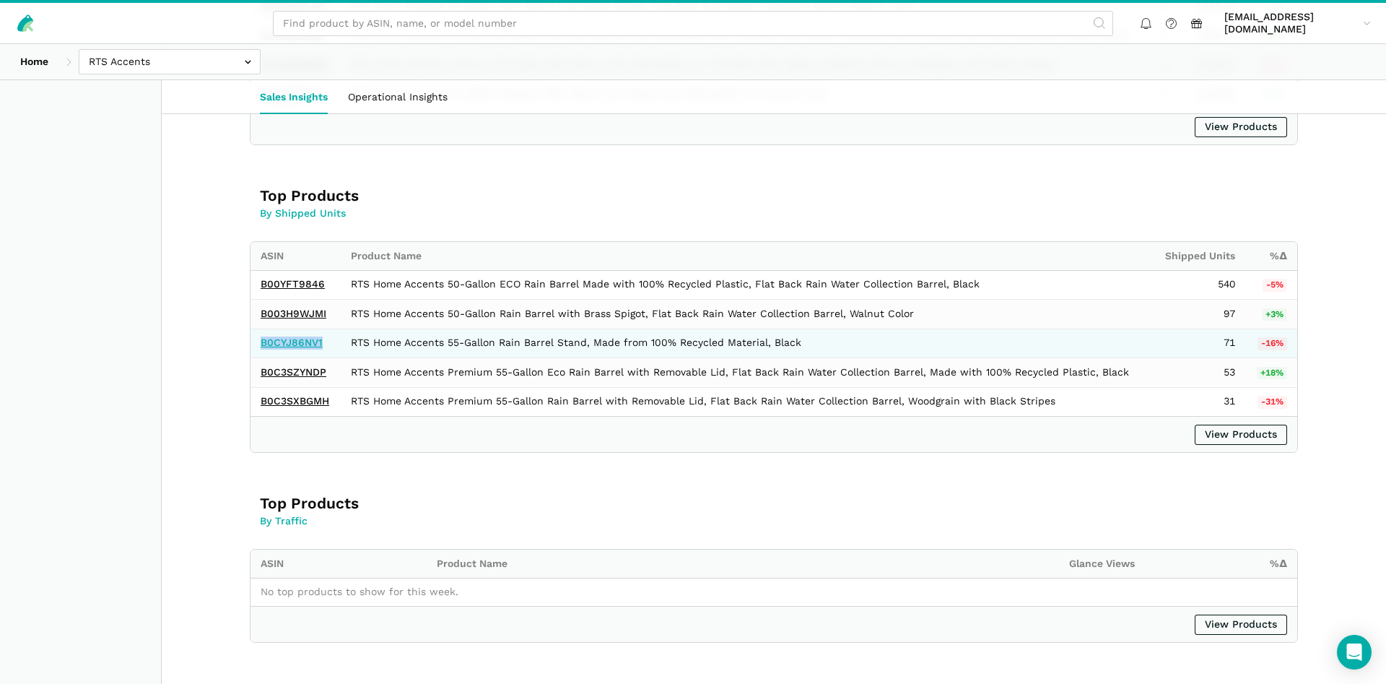
drag, startPoint x: 328, startPoint y: 345, endPoint x: 263, endPoint y: 346, distance: 65.7
click at [263, 346] on td "B0CYJ86NV1" at bounding box center [295, 343] width 90 height 30
copy link "B0CYJ86NV1"
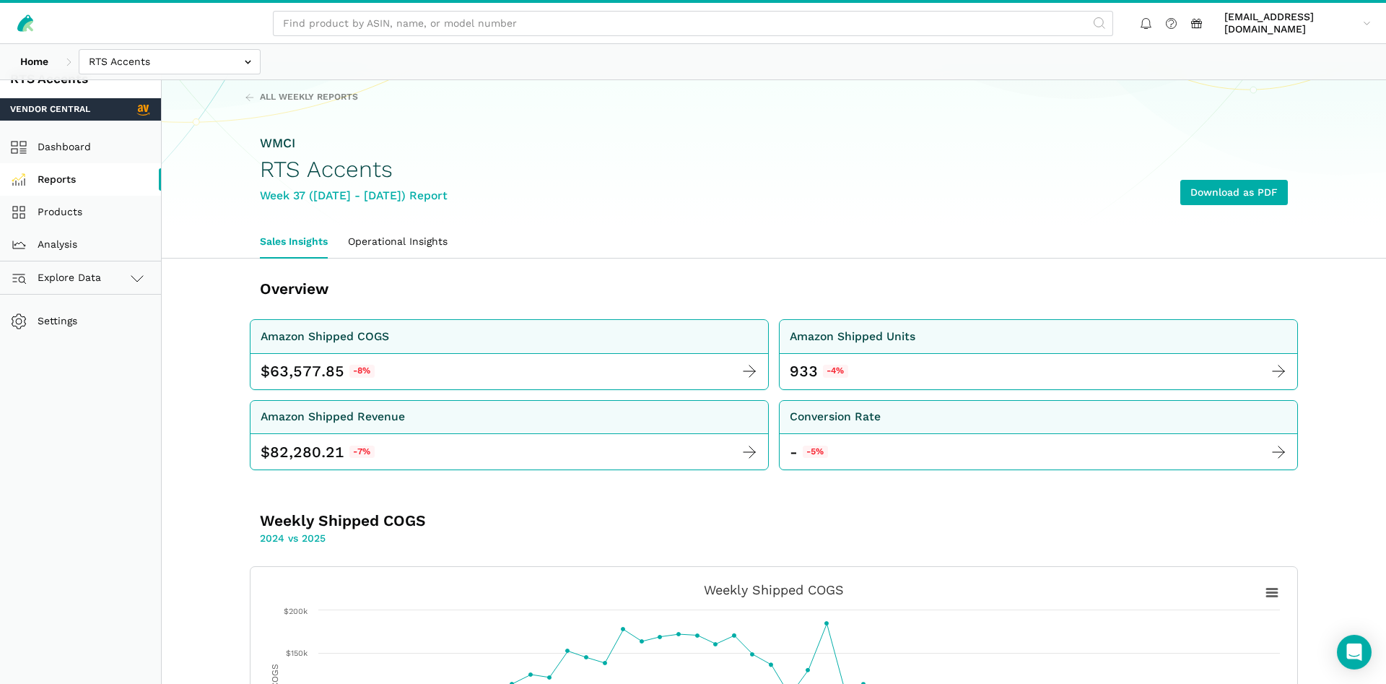
scroll to position [0, 0]
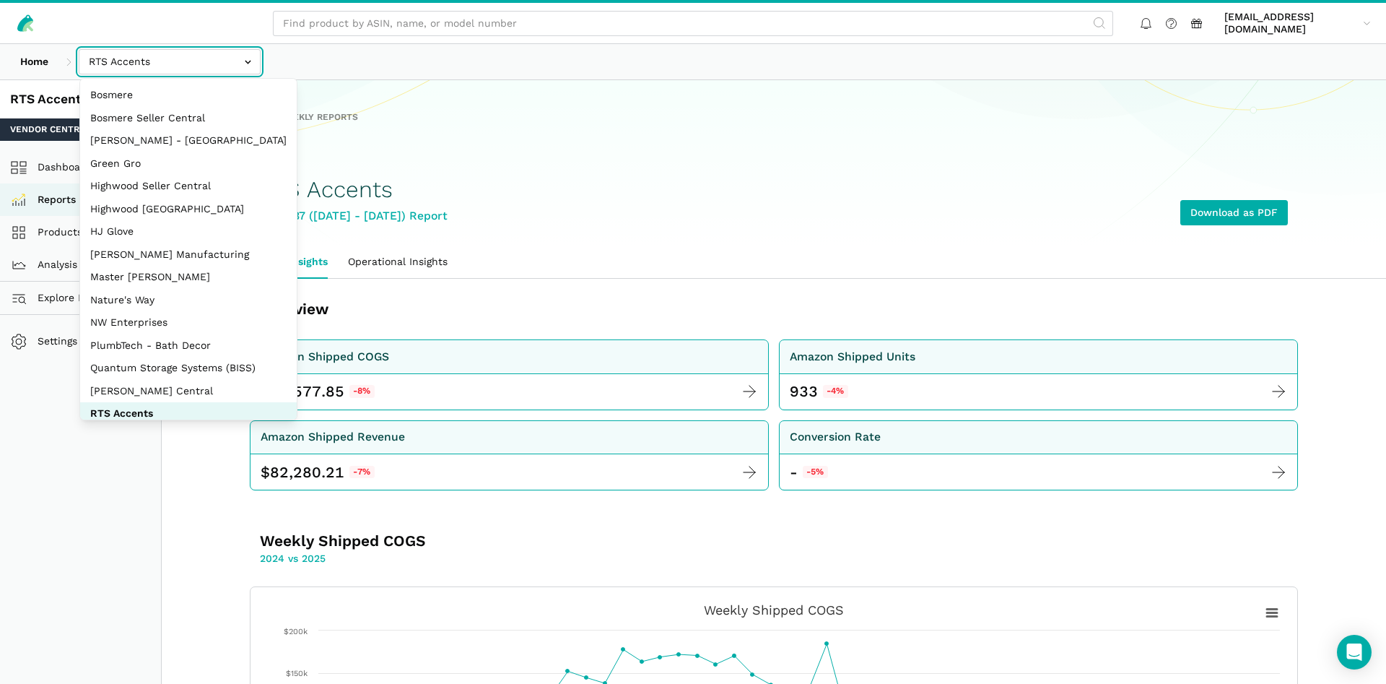
click at [225, 66] on input "text" at bounding box center [170, 61] width 182 height 25
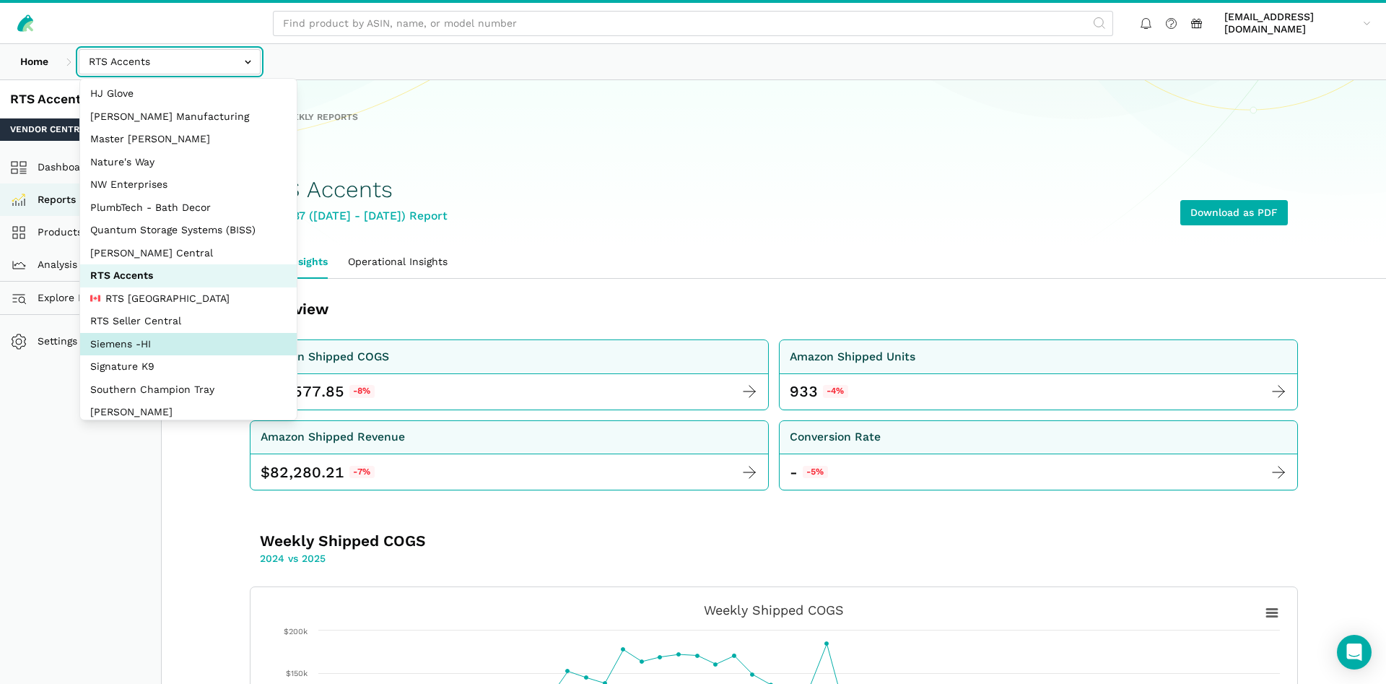
scroll to position [139, 0]
select select "DYdfgEtk9xdbXk9WgFd319bF"
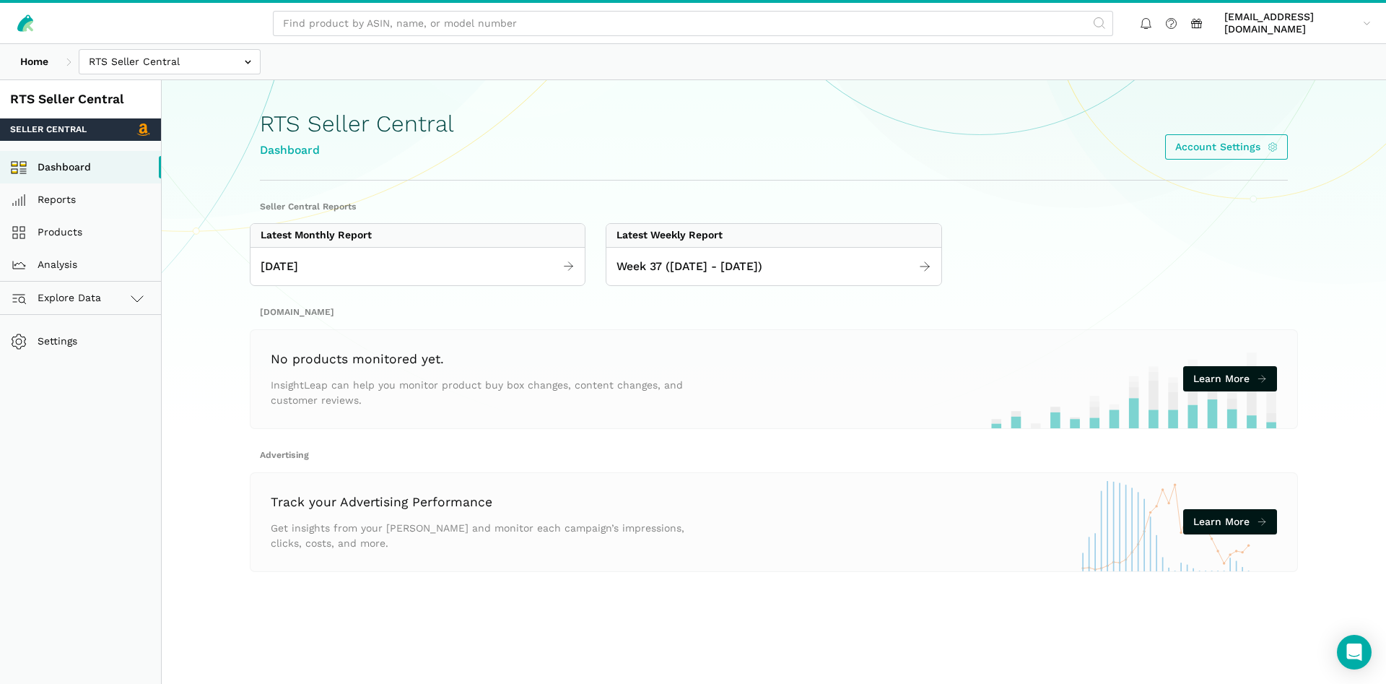
click at [735, 287] on section "Seller Central Reports Latest Monthly Report [DATE] Latest Weekly Report Week 3…" at bounding box center [773, 387] width 1109 height 372
click at [735, 275] on link "Week 37 ([DATE] - [DATE])" at bounding box center [773, 267] width 334 height 28
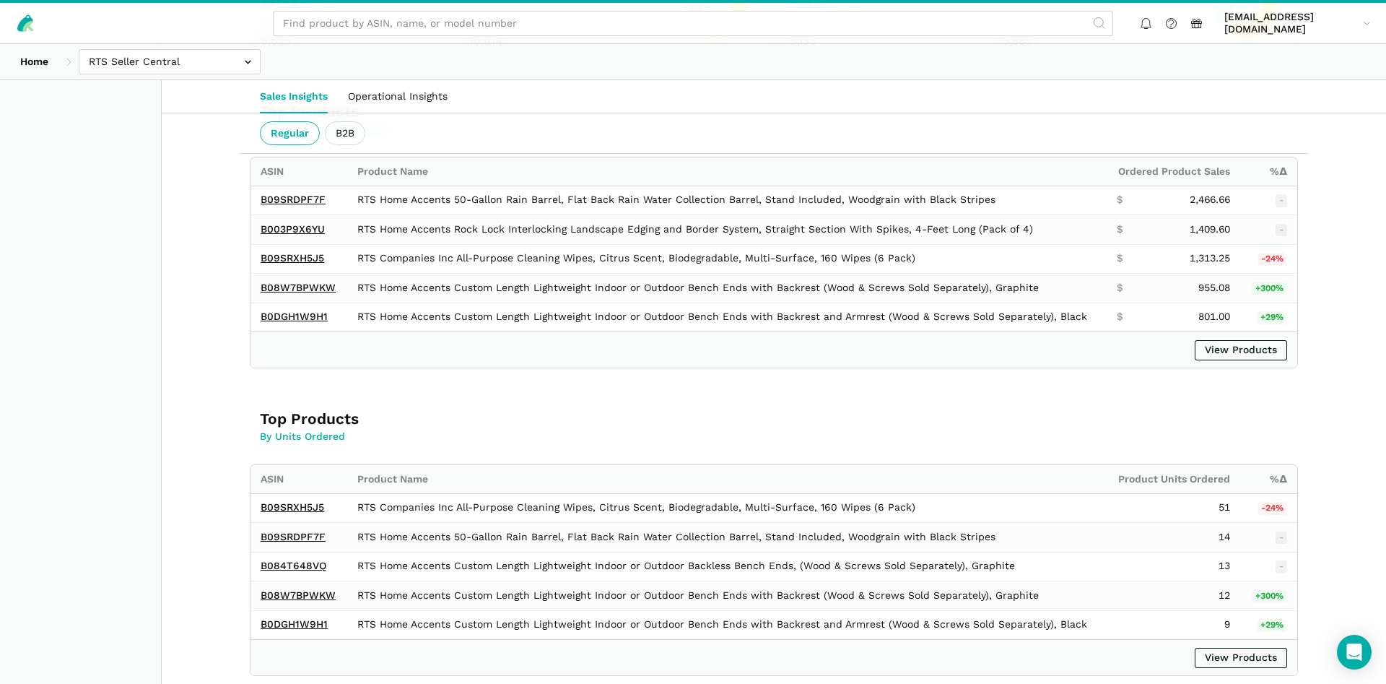
scroll to position [736, 0]
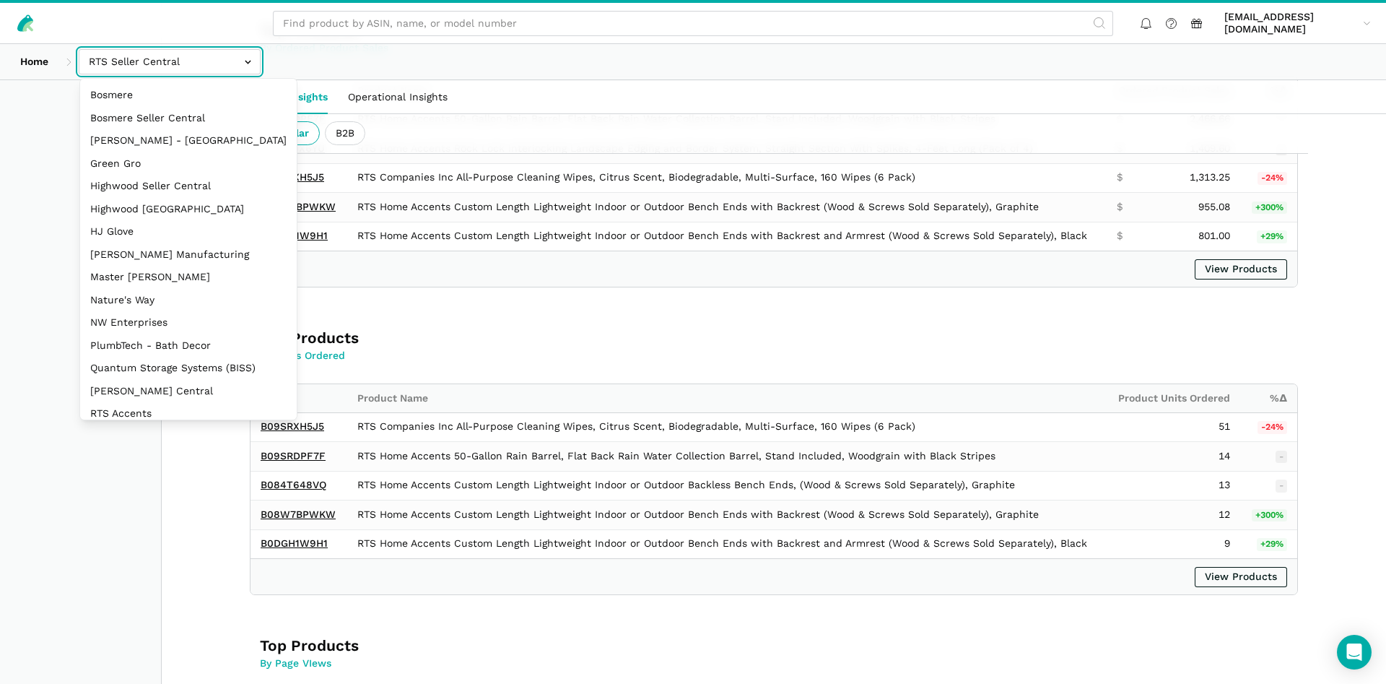
click at [190, 72] on input "text" at bounding box center [170, 61] width 182 height 25
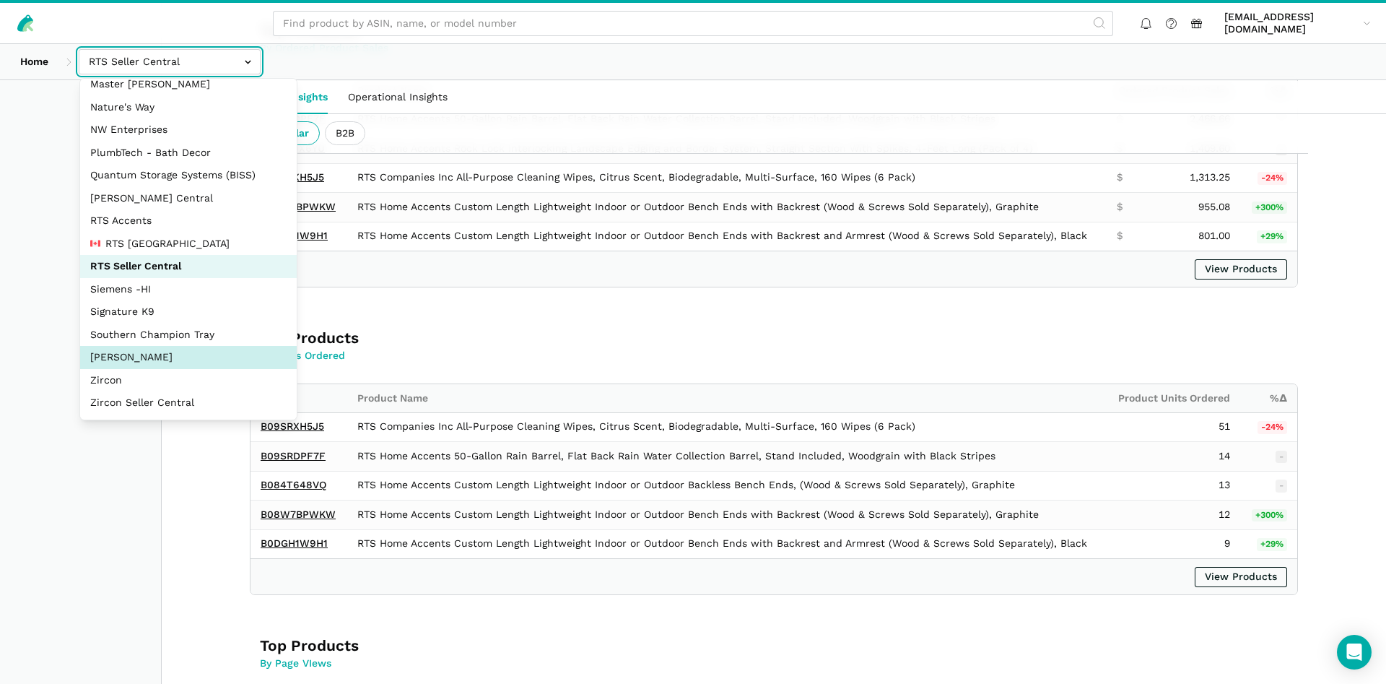
select select "5moWWUoXWPPauPLKpEqKhGJ3"
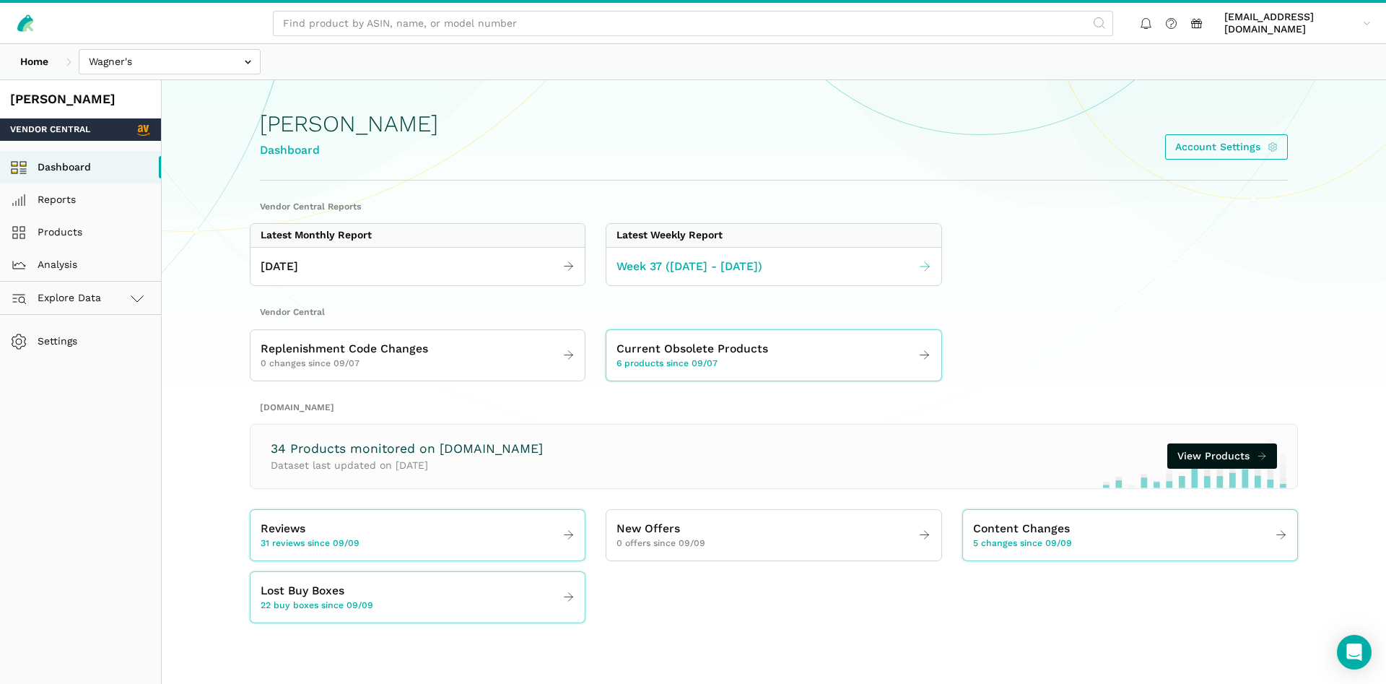
click at [690, 267] on span "Week 37 ([DATE] - [DATE])" at bounding box center [689, 267] width 146 height 18
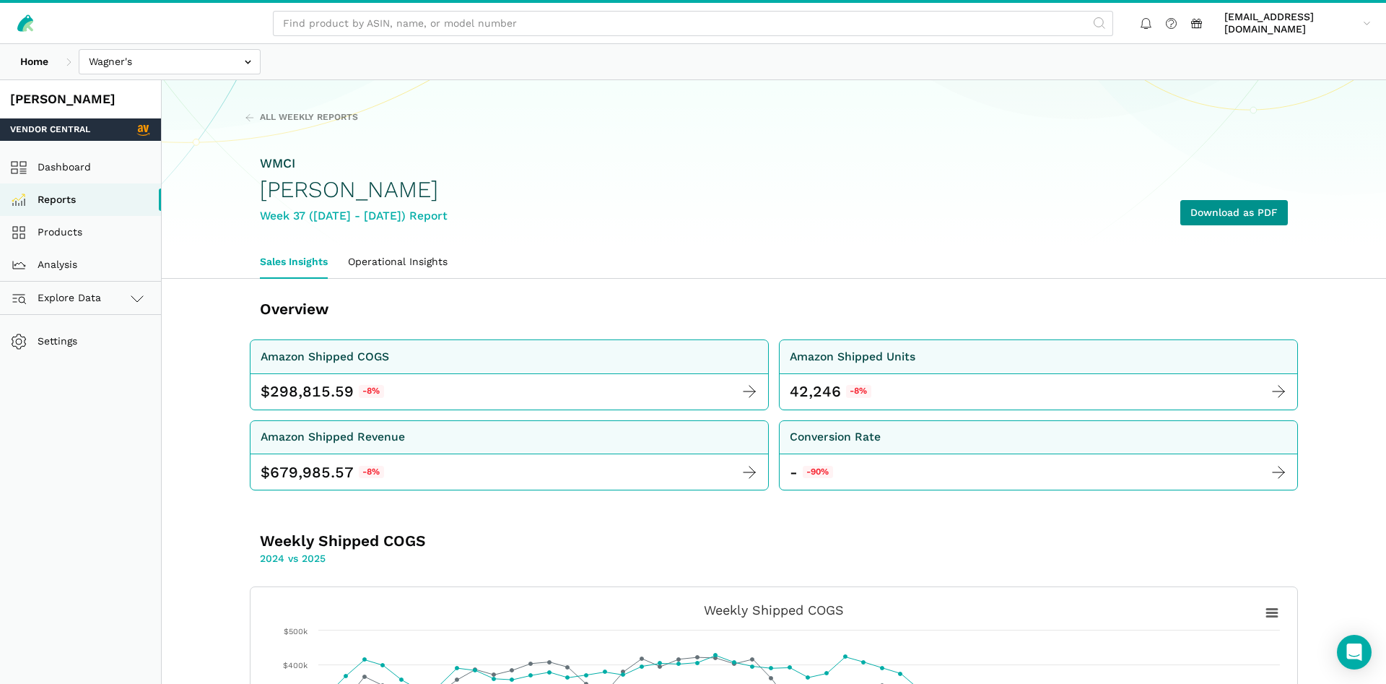
click at [1209, 211] on link "Download as PDF" at bounding box center [1234, 212] width 108 height 25
click at [79, 229] on link "Products" at bounding box center [80, 232] width 161 height 32
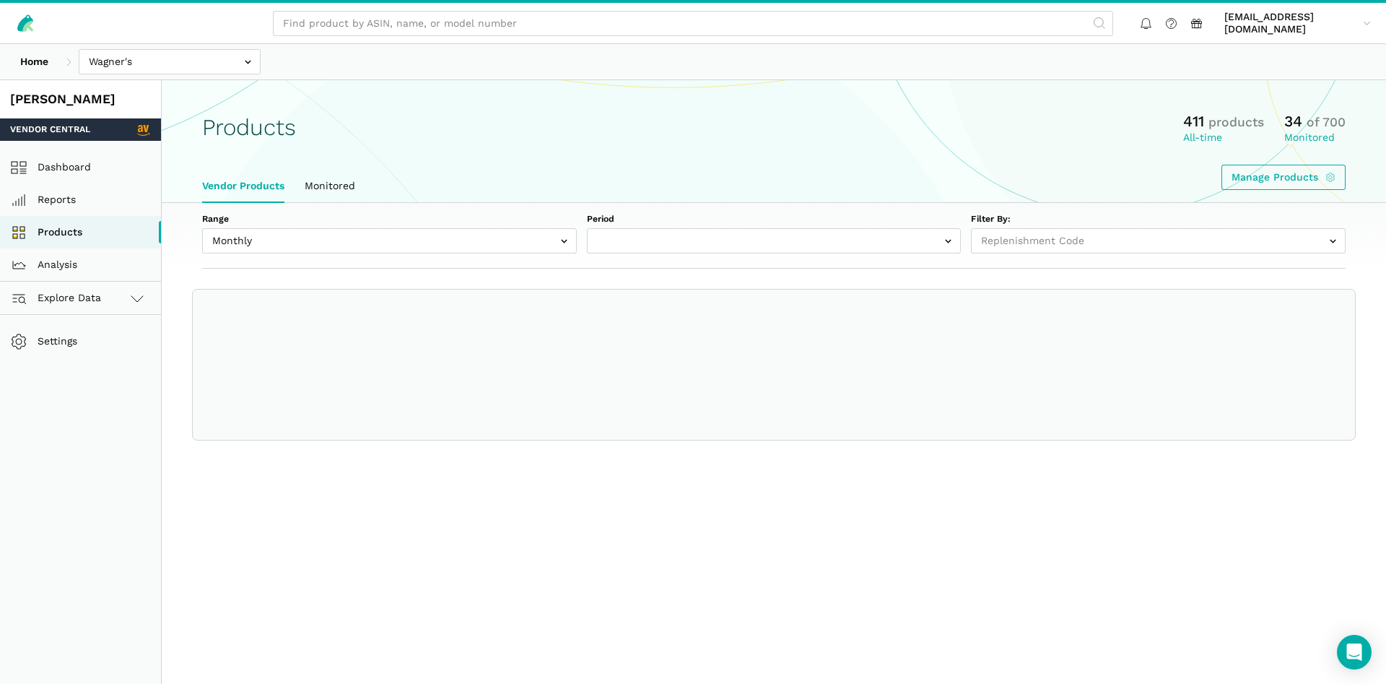
select select
select select "Monthly|2025-08-01"
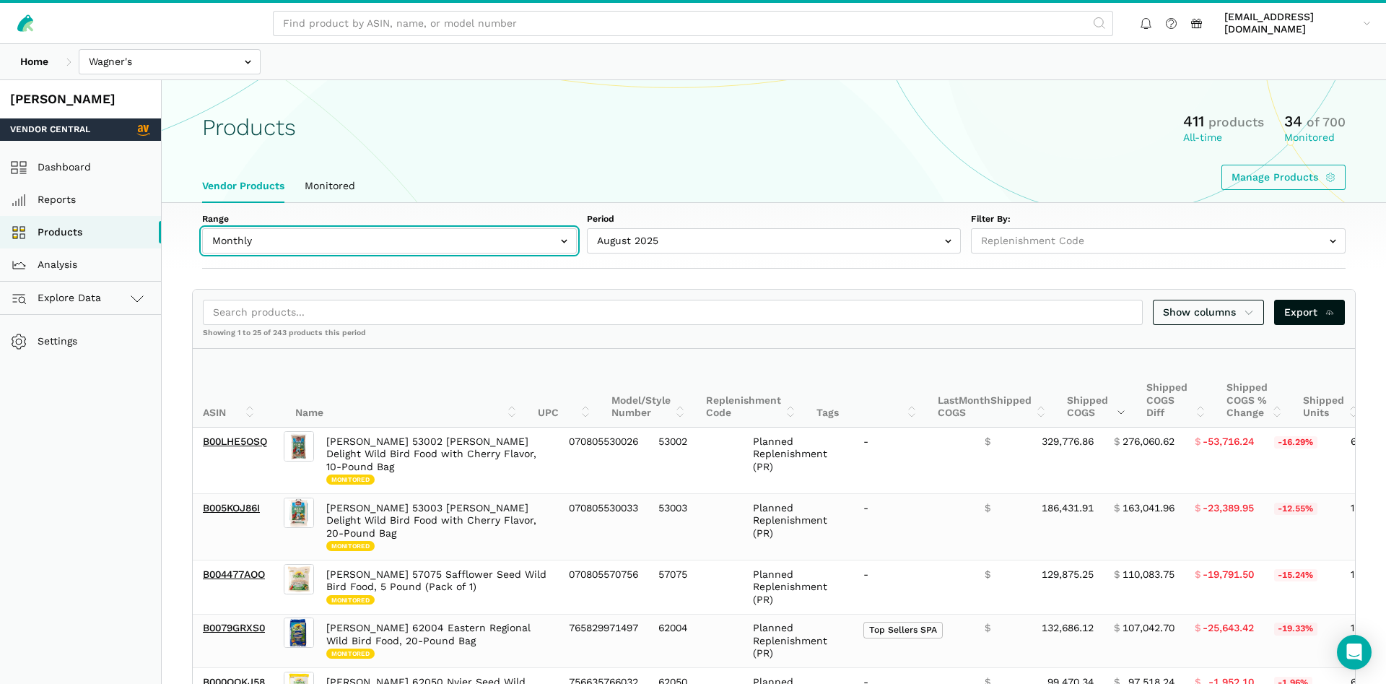
click at [293, 249] on input "text" at bounding box center [389, 240] width 375 height 25
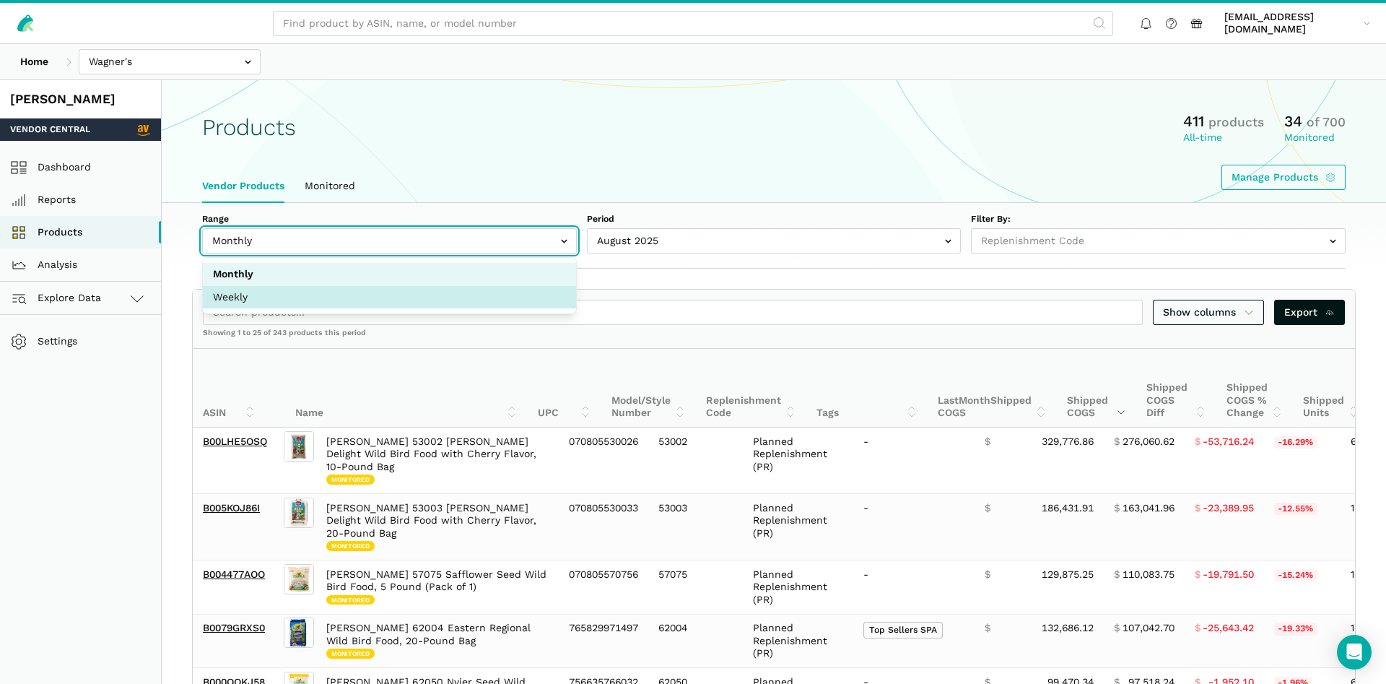
select select "Weekly"
select select "Weekly|2025-09-07"
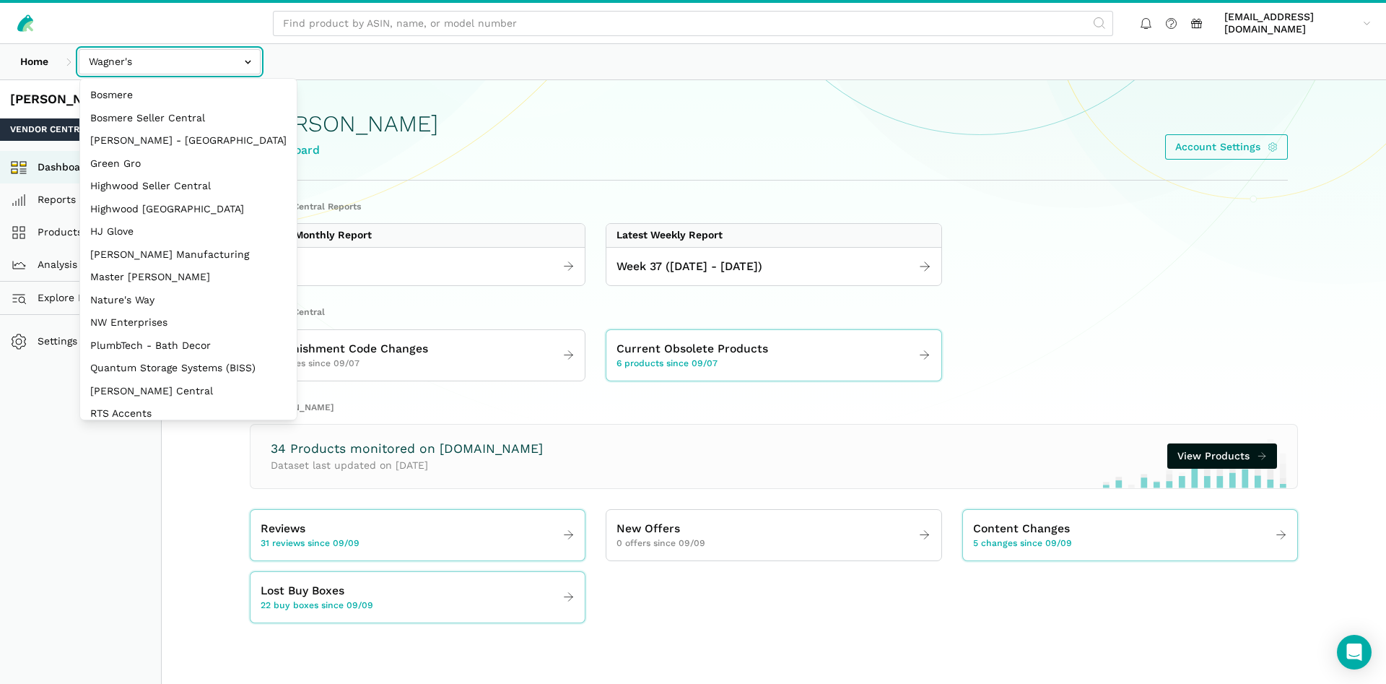
click at [150, 64] on input "text" at bounding box center [170, 61] width 182 height 25
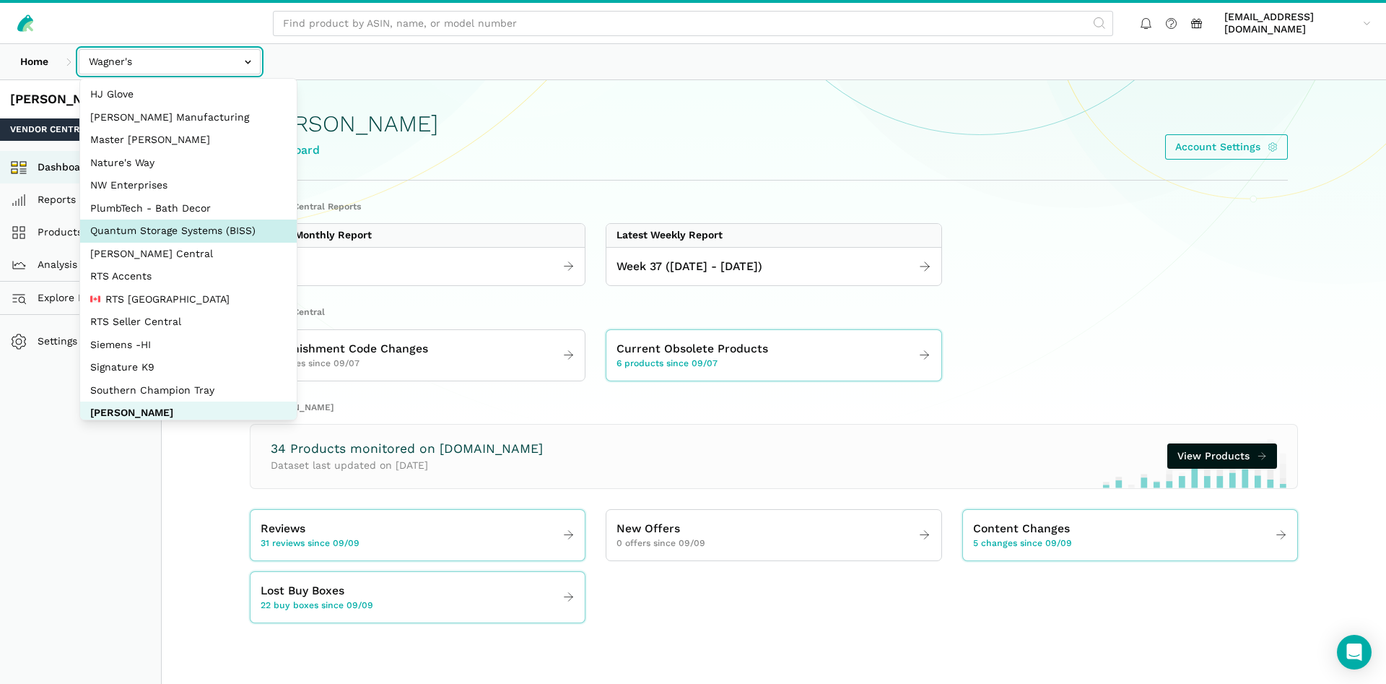
scroll to position [139, 0]
select select "DYdfgEtk9xdbXk9WgFd319bF"
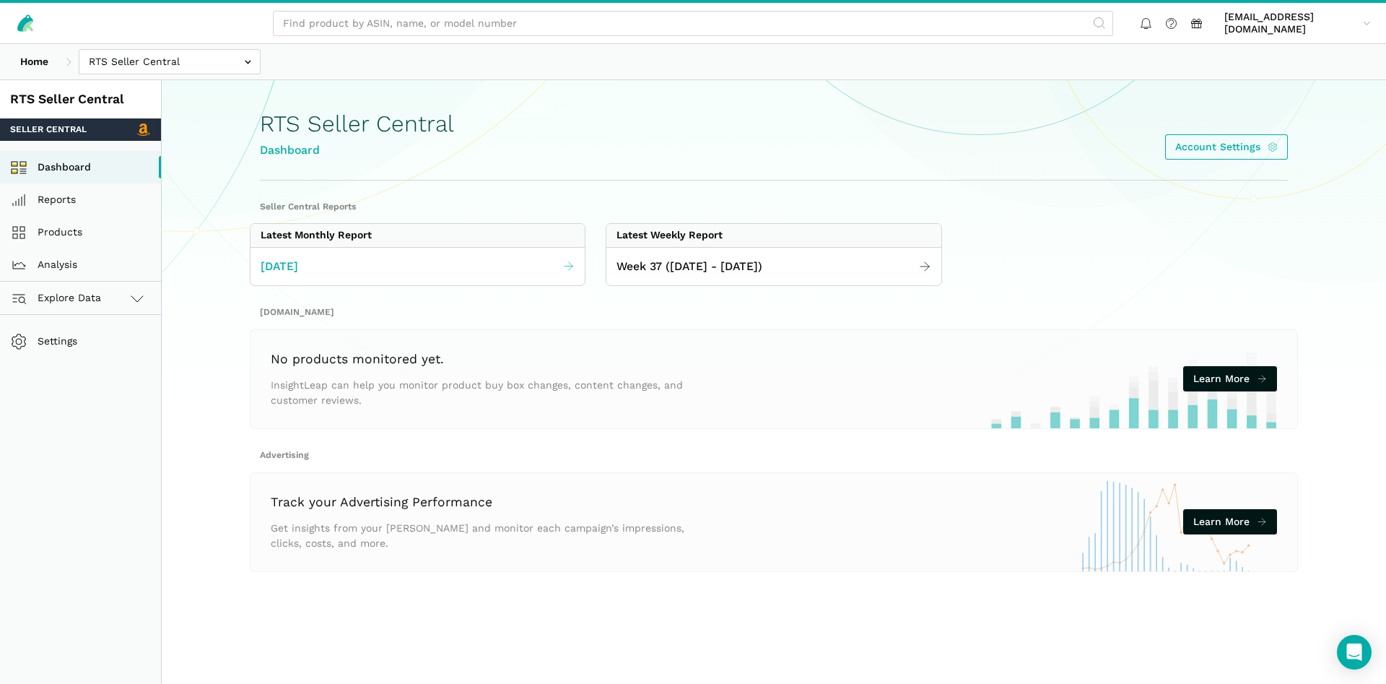
click at [458, 275] on link "[DATE]" at bounding box center [417, 267] width 334 height 28
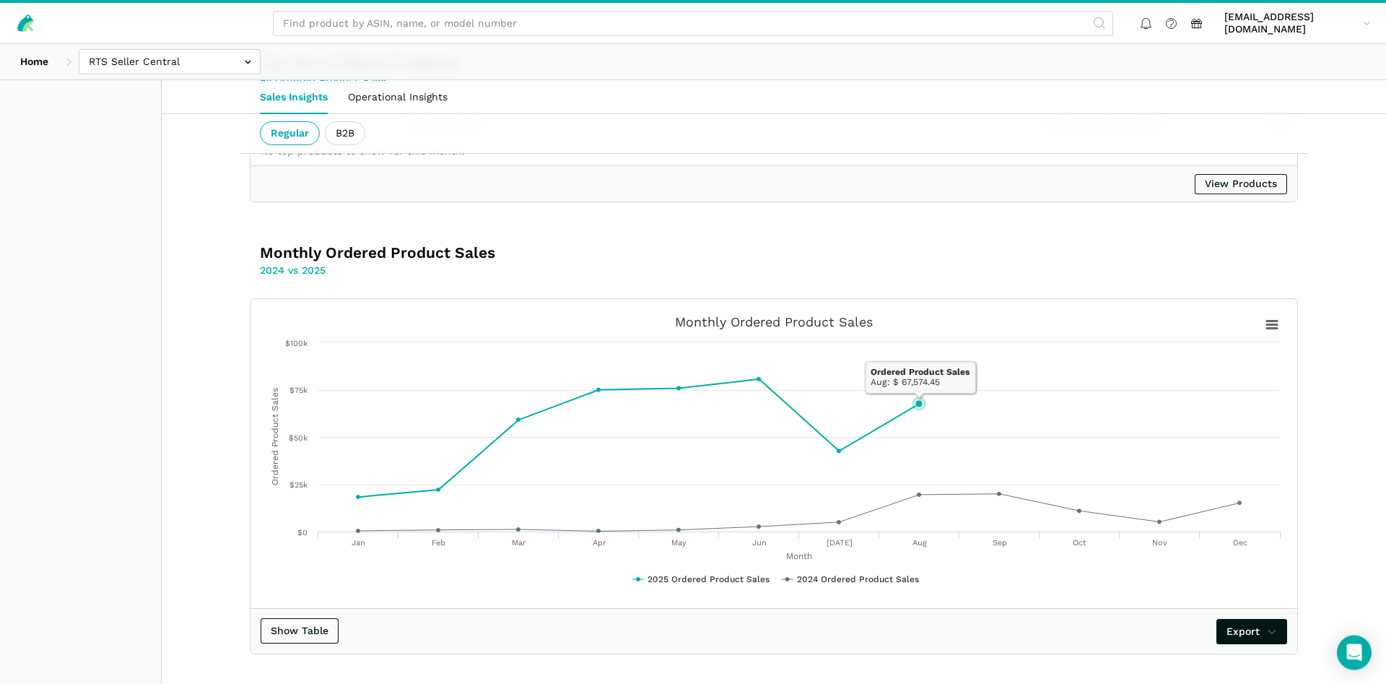
scroll to position [2340, 0]
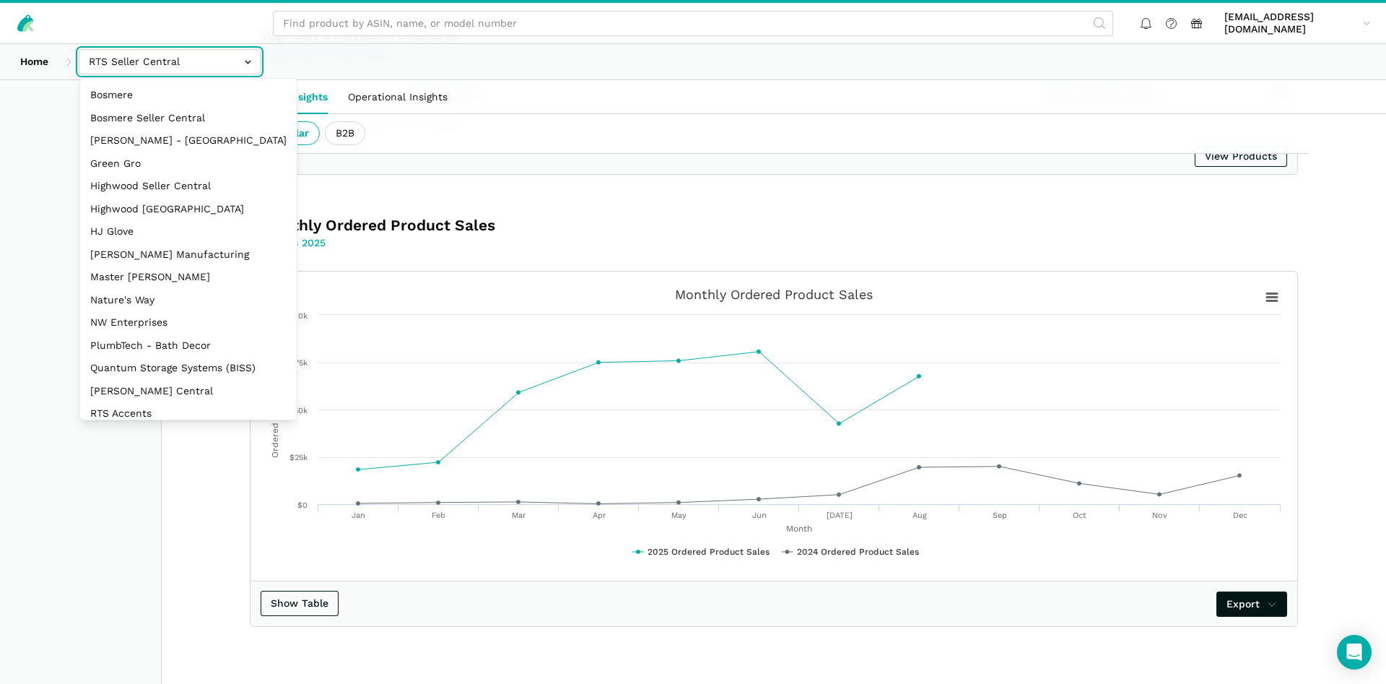
drag, startPoint x: 112, startPoint y: 57, endPoint x: 112, endPoint y: 69, distance: 12.3
click at [113, 56] on input "text" at bounding box center [170, 61] width 182 height 25
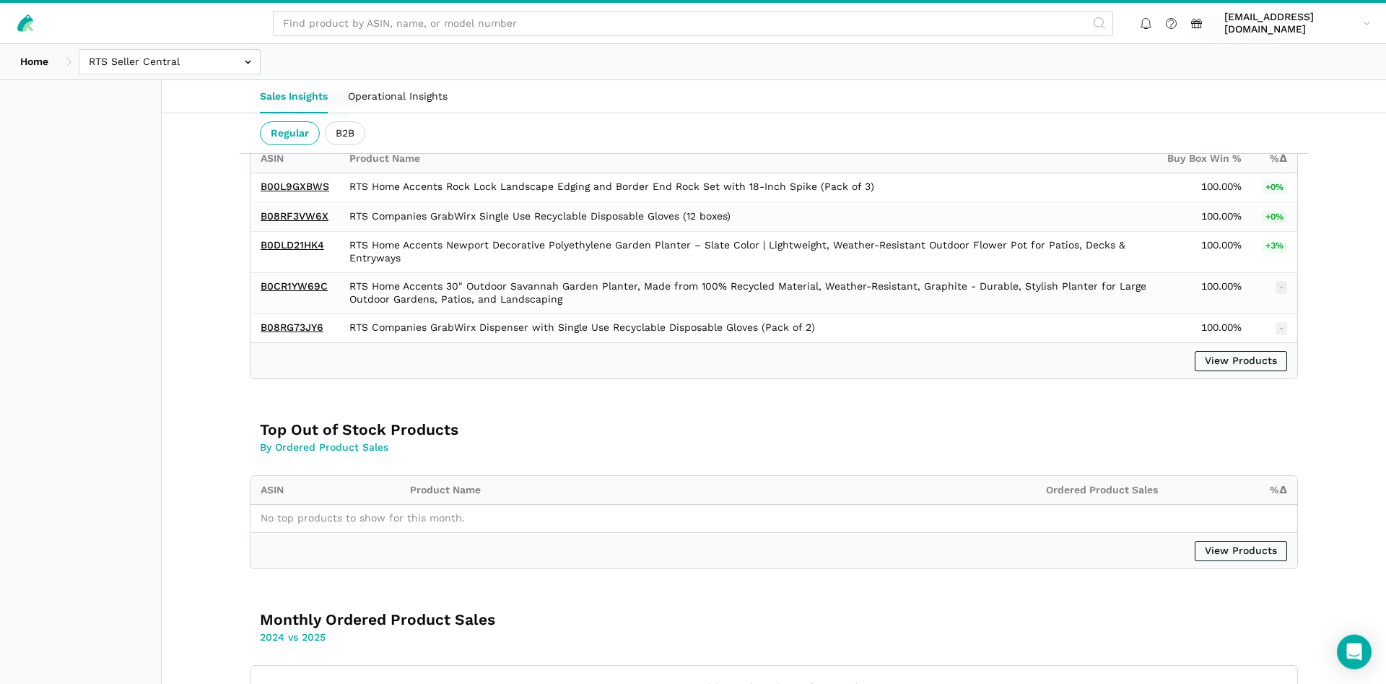
scroll to position [1898, 0]
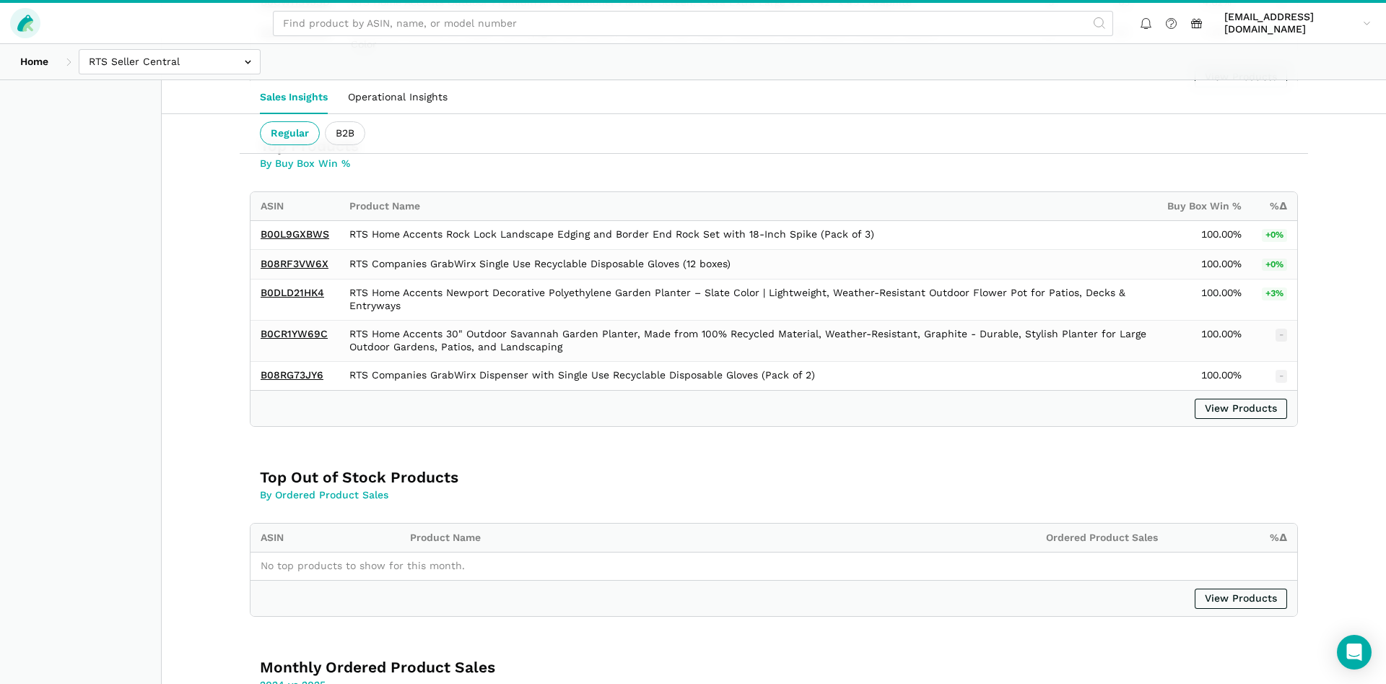
click at [35, 27] on link at bounding box center [25, 23] width 30 height 30
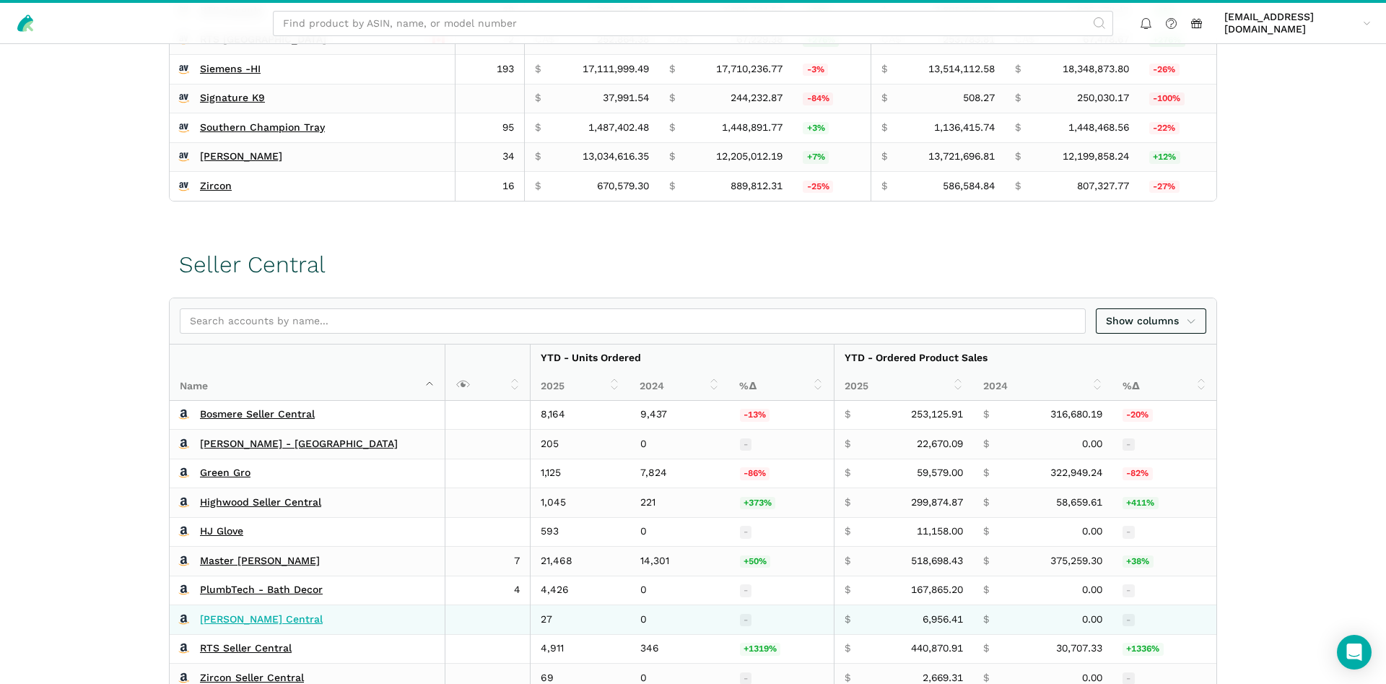
scroll to position [788, 0]
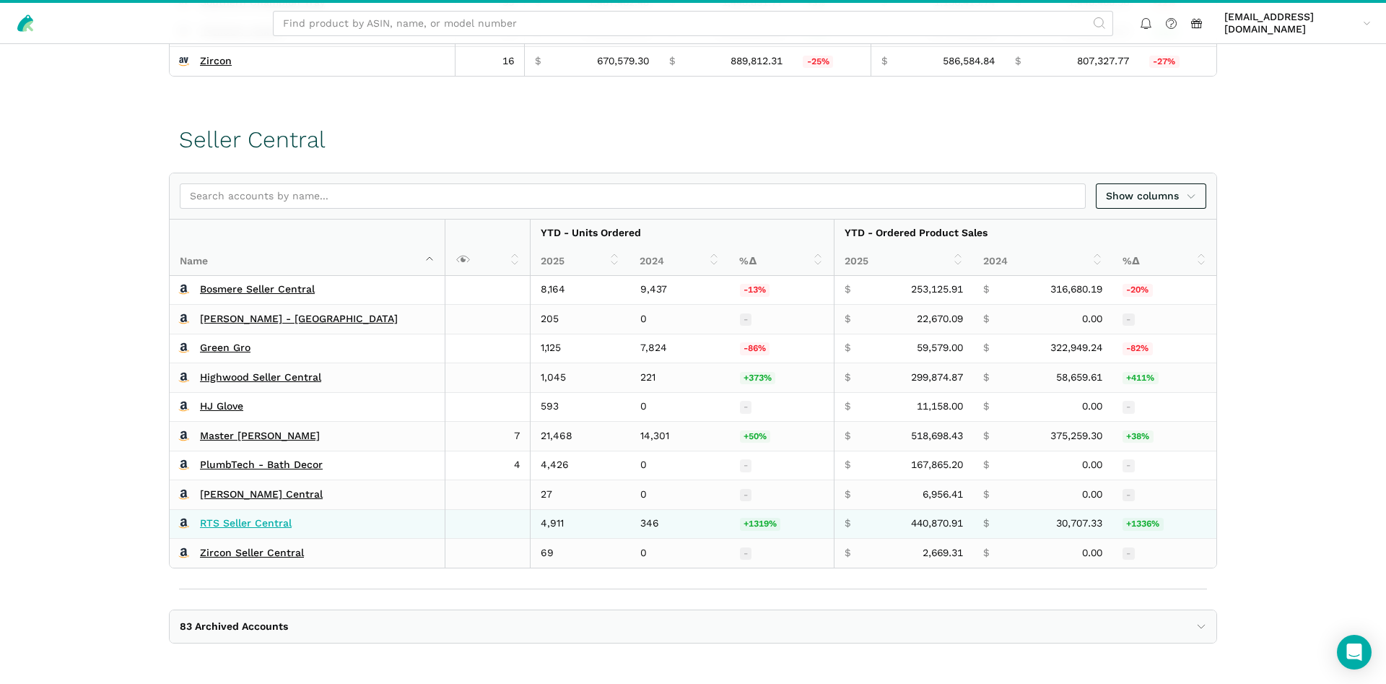
click at [251, 521] on link "RTS Seller Central" at bounding box center [246, 523] width 92 height 13
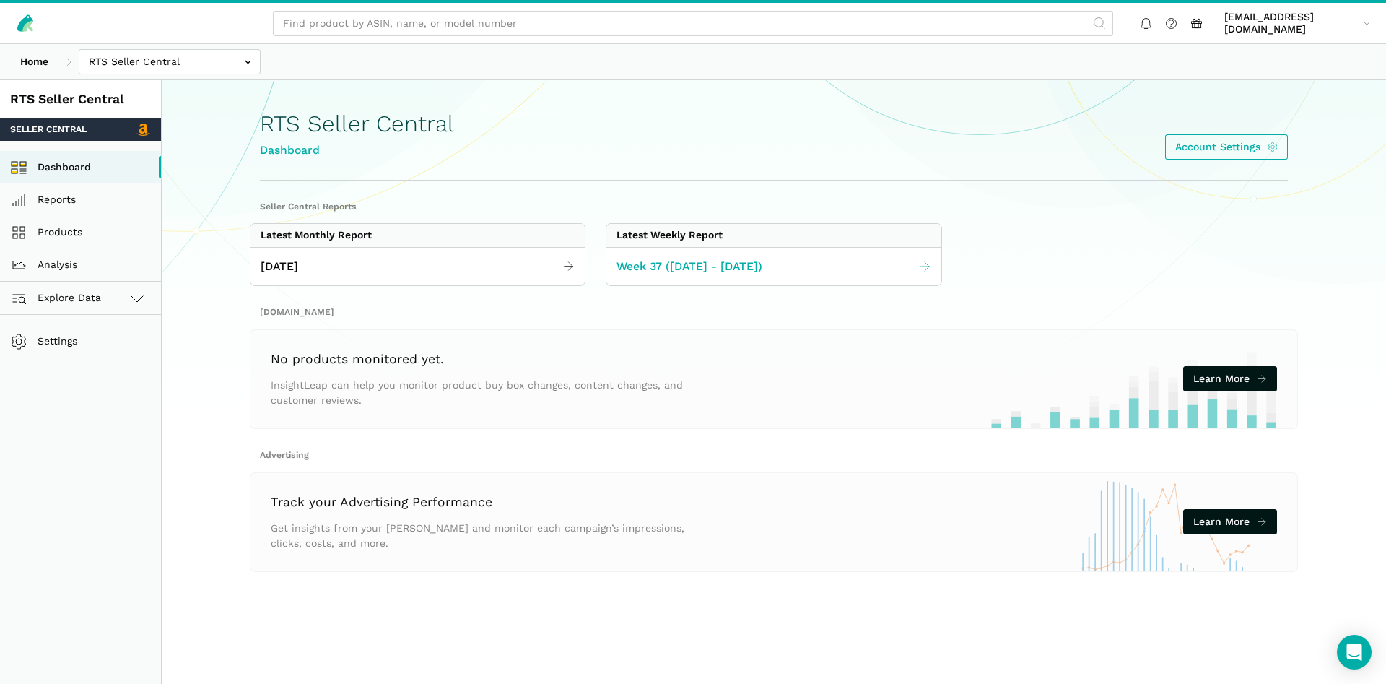
click at [761, 274] on span "Week 37 ([DATE] - [DATE])" at bounding box center [689, 267] width 146 height 18
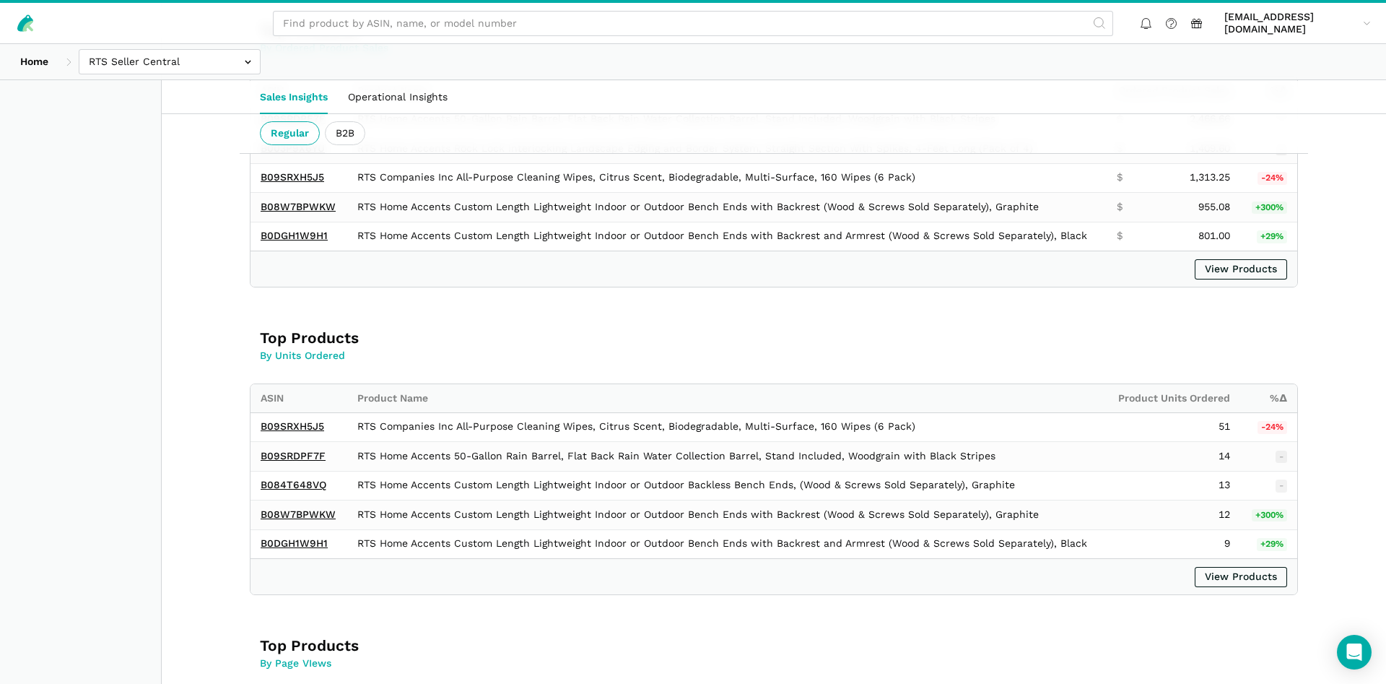
scroll to position [589, 0]
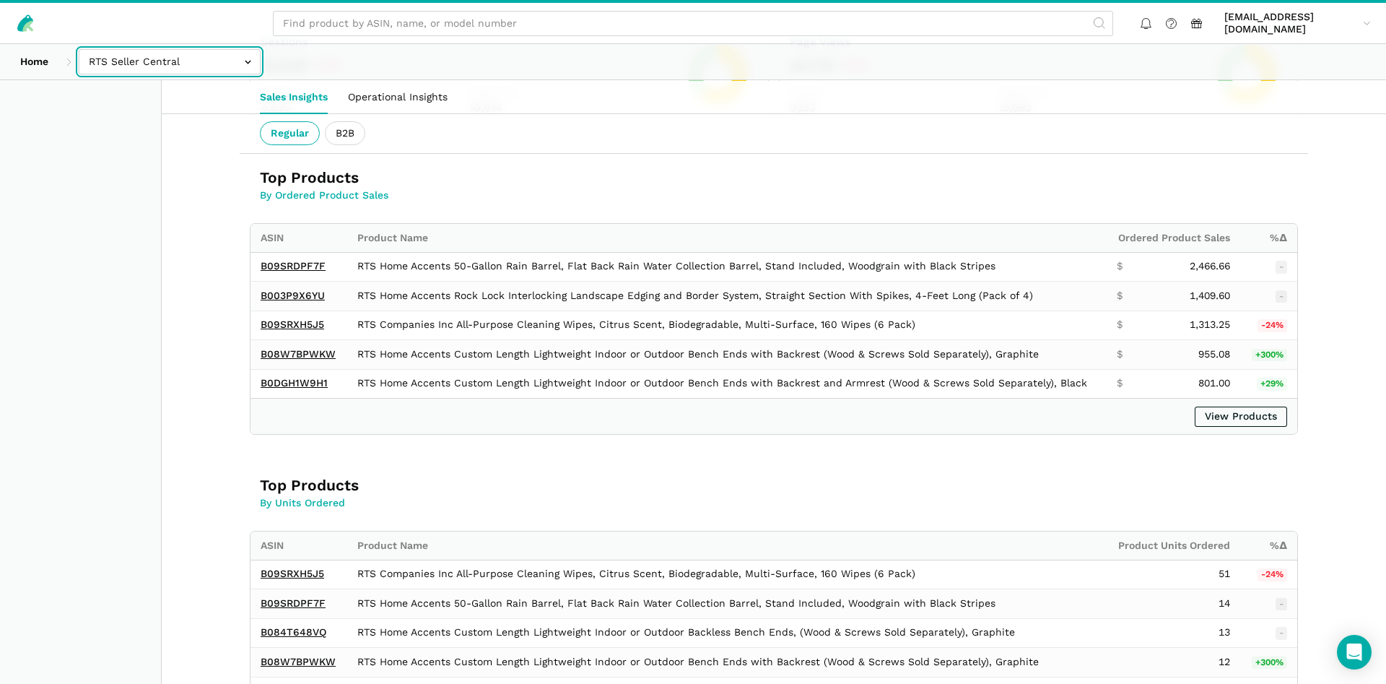
click at [134, 63] on input "text" at bounding box center [170, 61] width 182 height 25
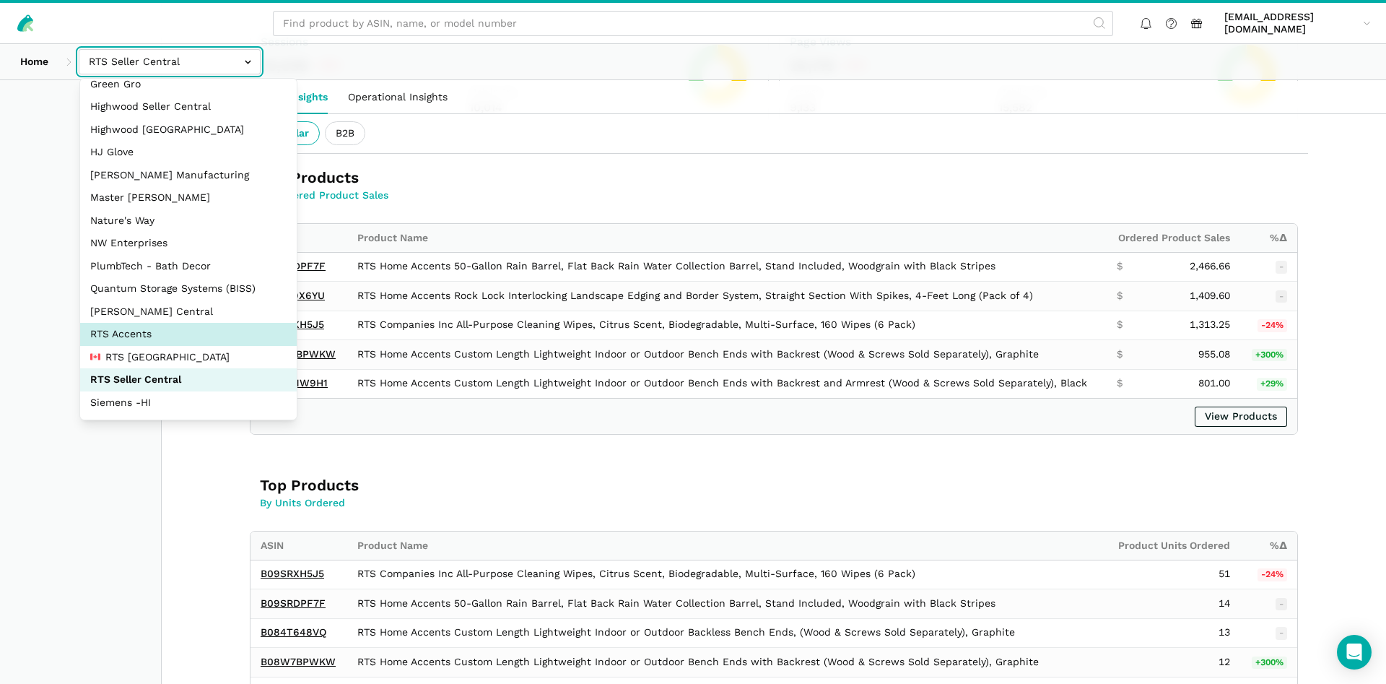
scroll to position [139, 0]
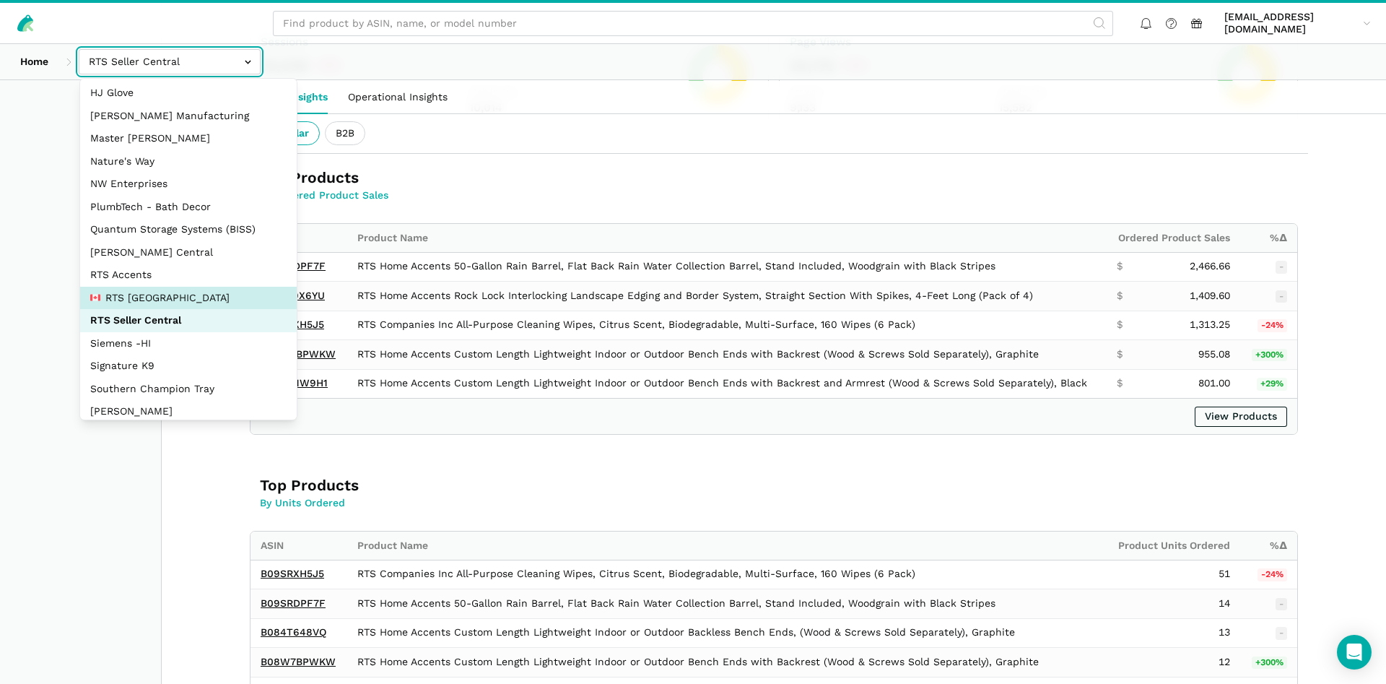
select select "pnjjhdDqPVj5aAaTPiCgBAEB"
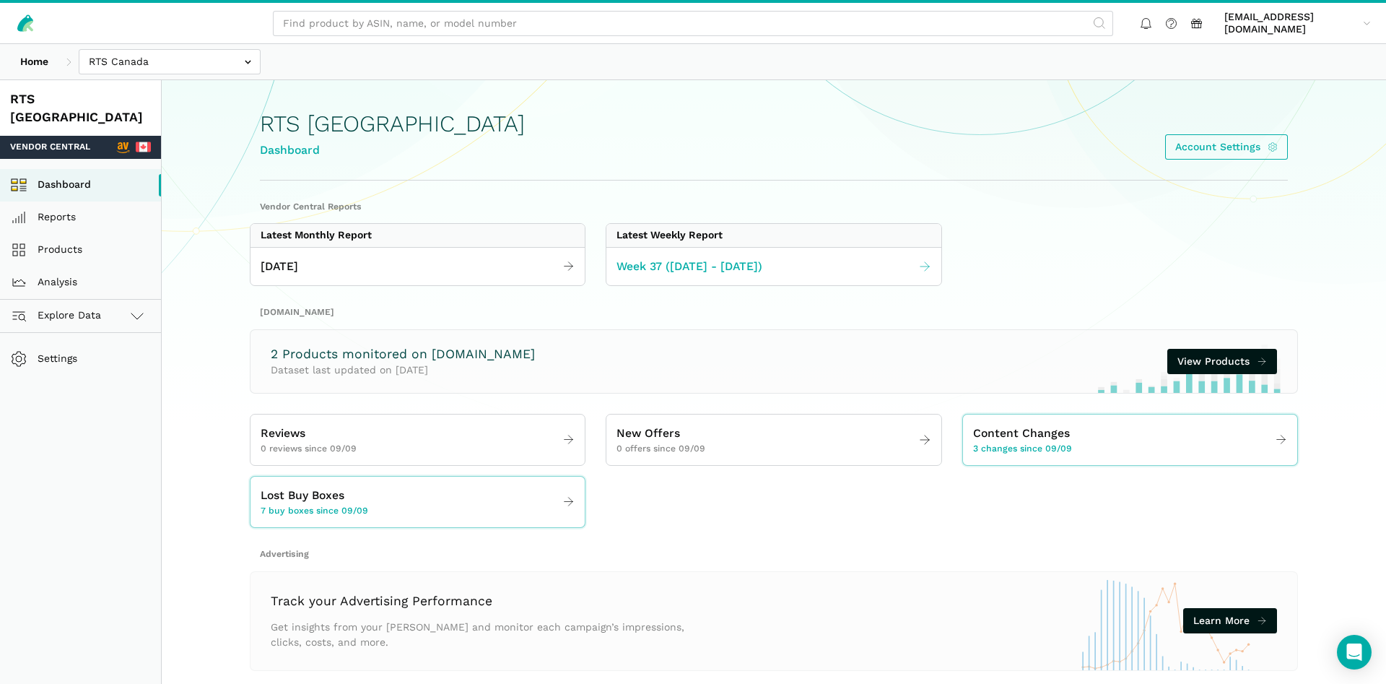
click at [756, 261] on span "Week 37 (09.07 - 09.13.25)" at bounding box center [689, 267] width 146 height 18
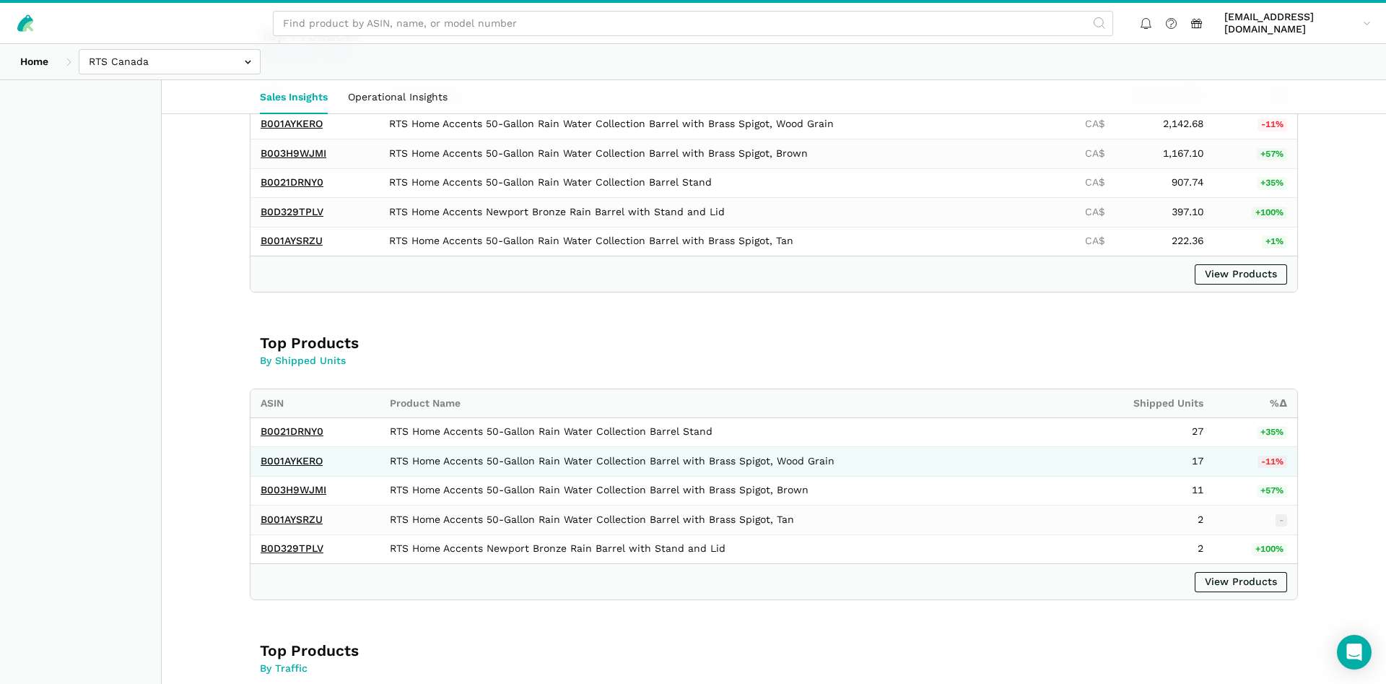
scroll to position [884, 0]
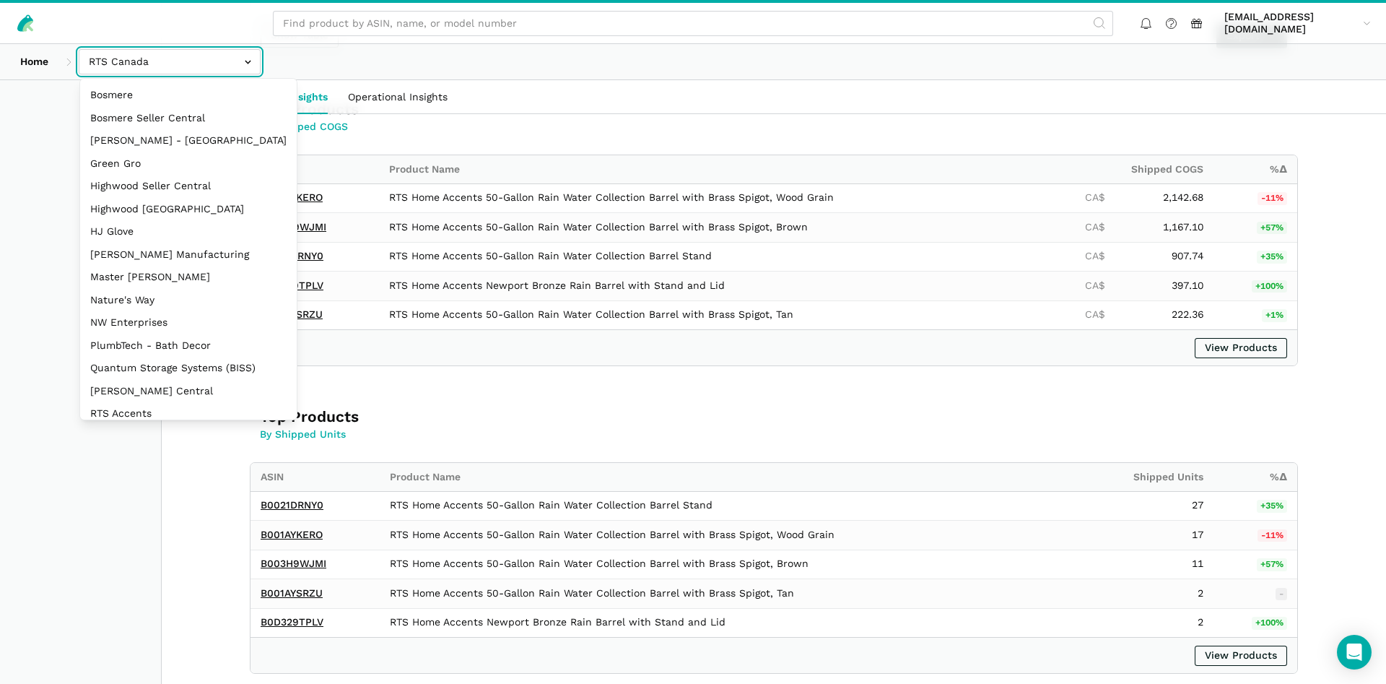
click at [172, 61] on input "text" at bounding box center [170, 61] width 182 height 25
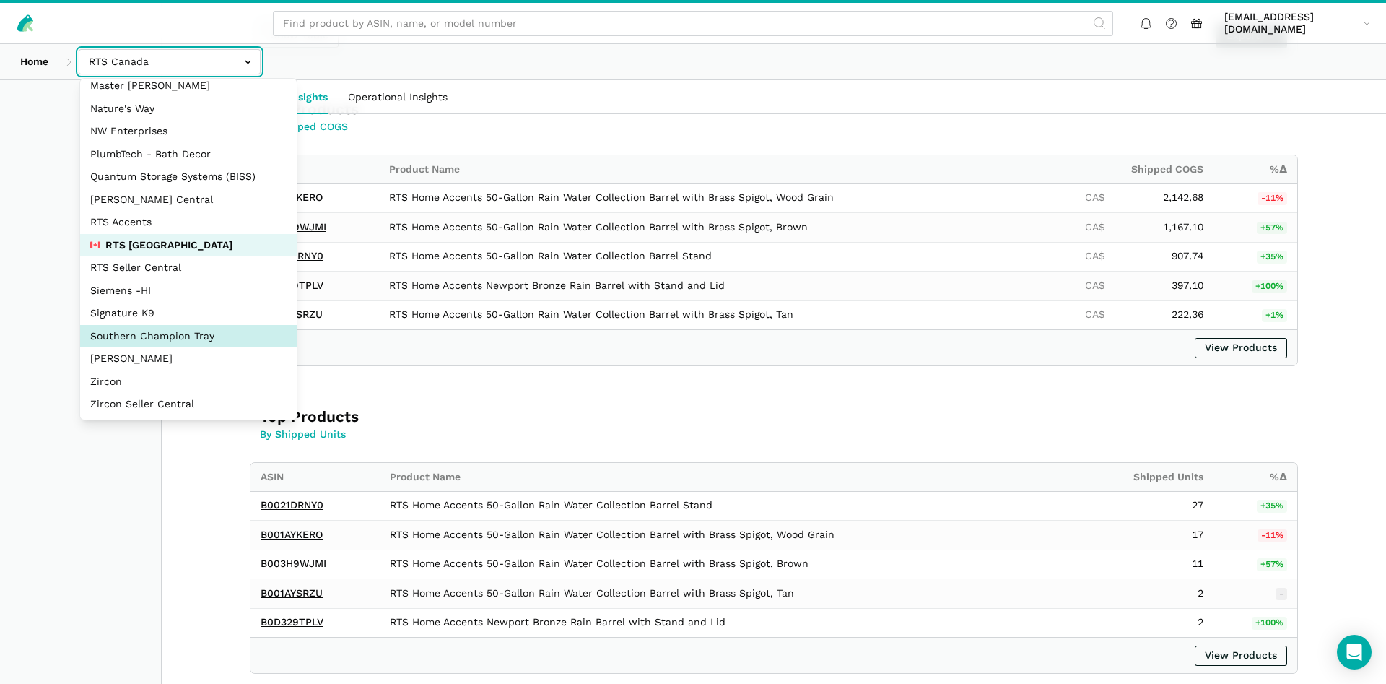
scroll to position [193, 0]
select select "DM38AQ3CPtVJ89bBDkVCzKzE"
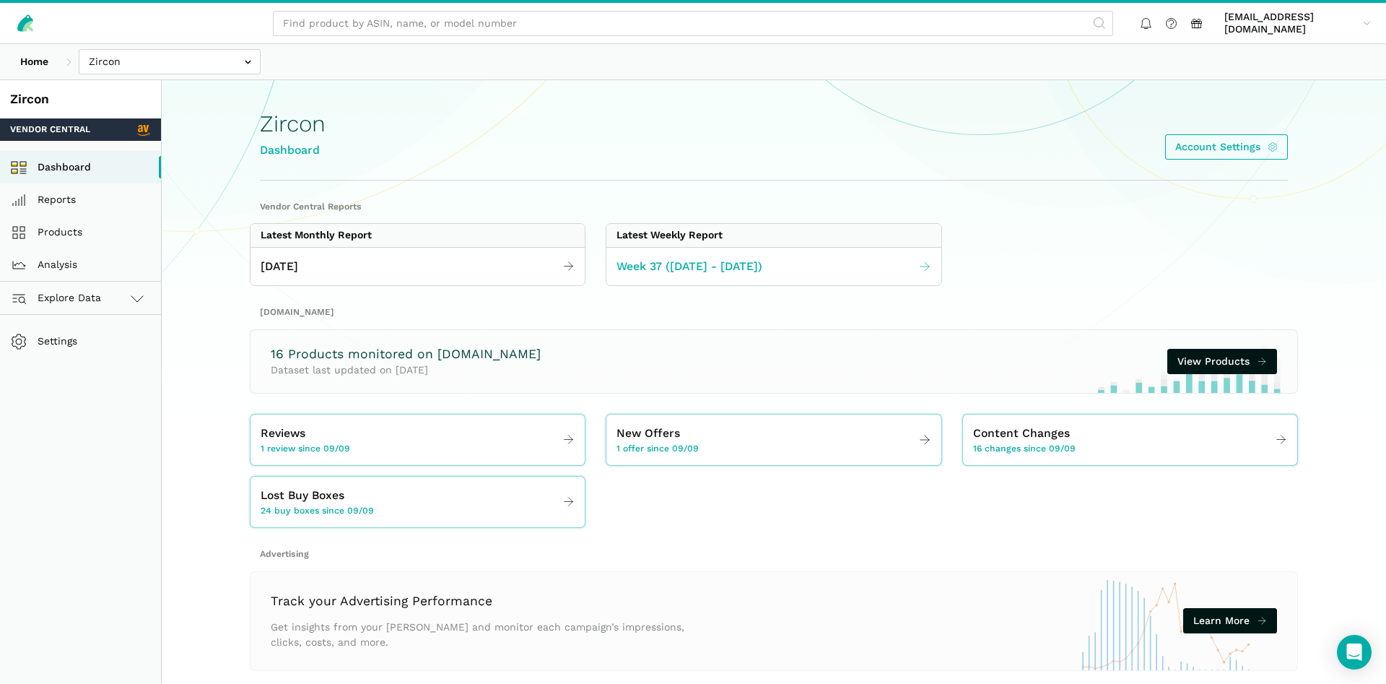
click at [676, 263] on span "Week 37 ([DATE] - [DATE])" at bounding box center [689, 267] width 146 height 18
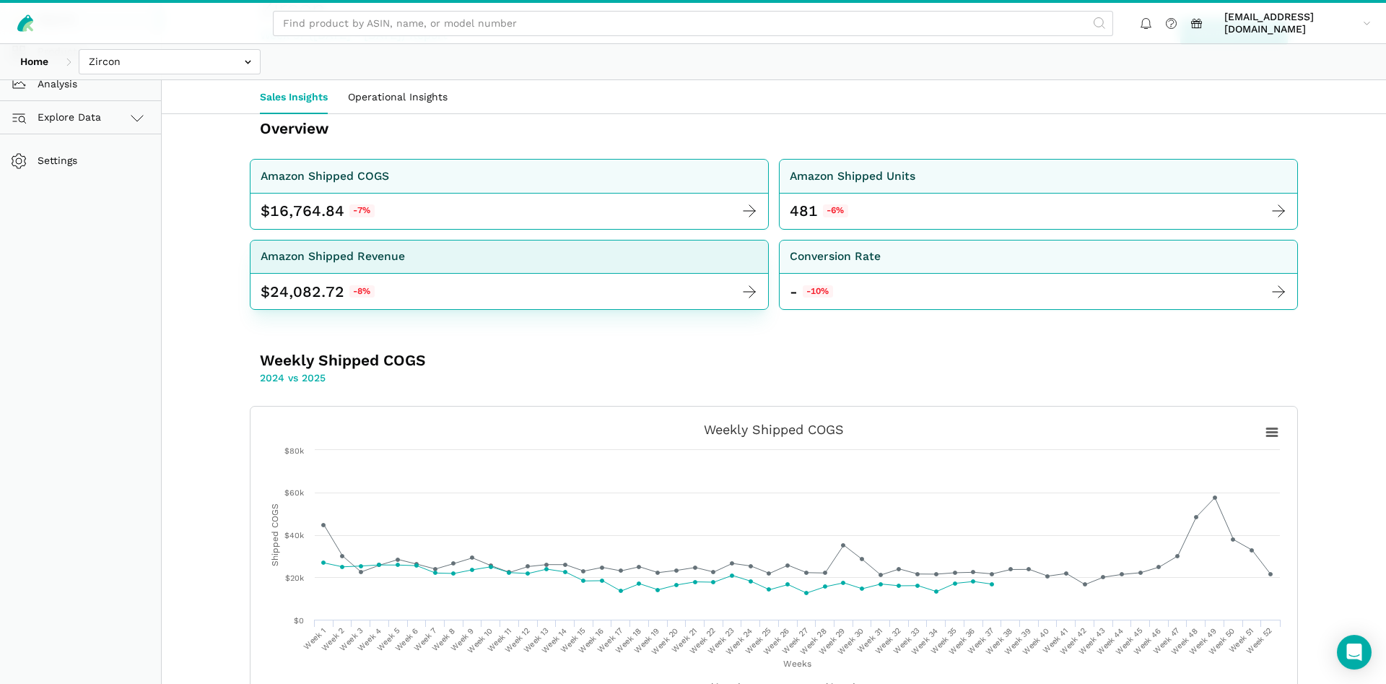
scroll to position [442, 0]
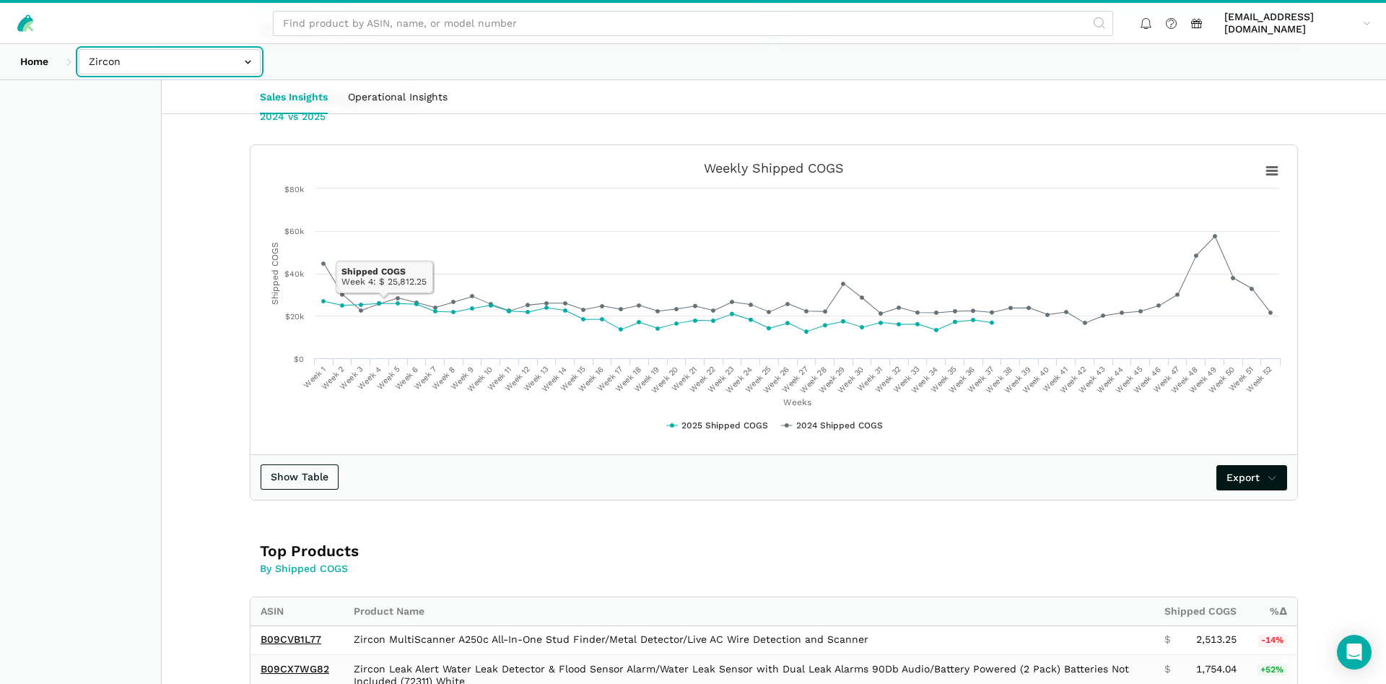
click at [108, 66] on input "text" at bounding box center [170, 61] width 182 height 25
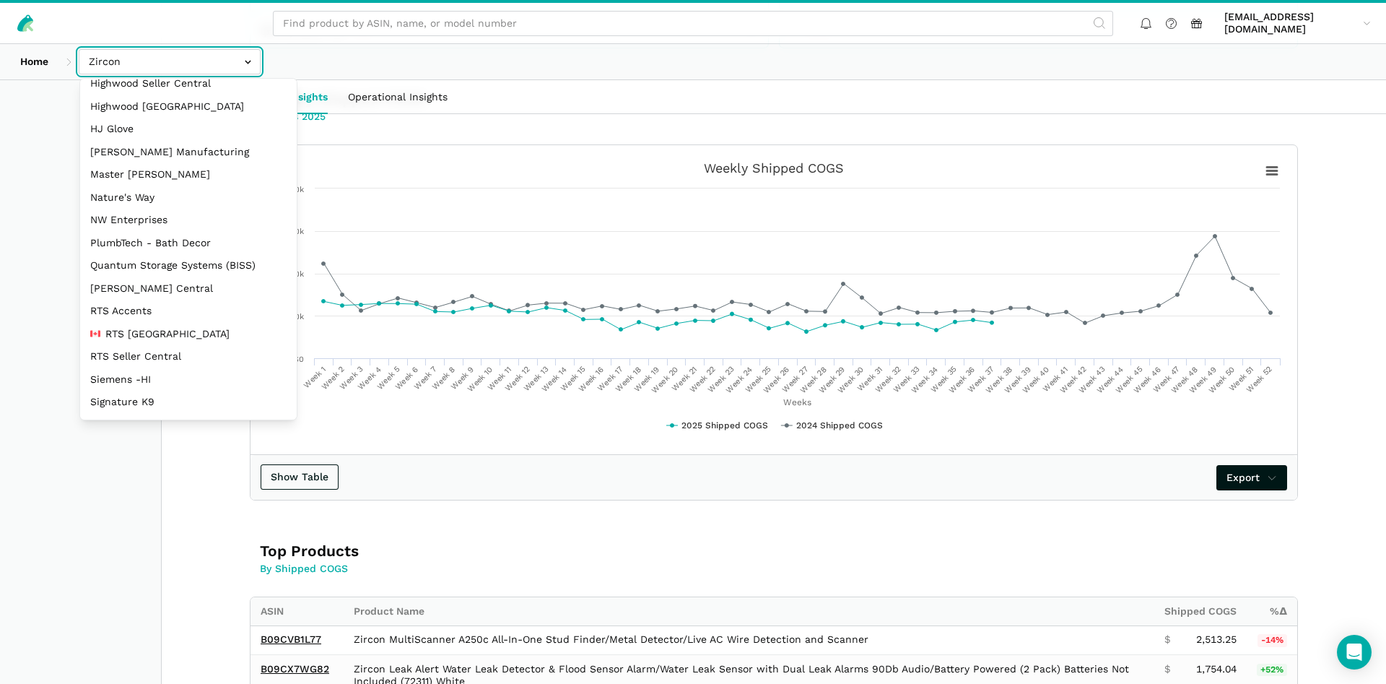
scroll to position [193, 0]
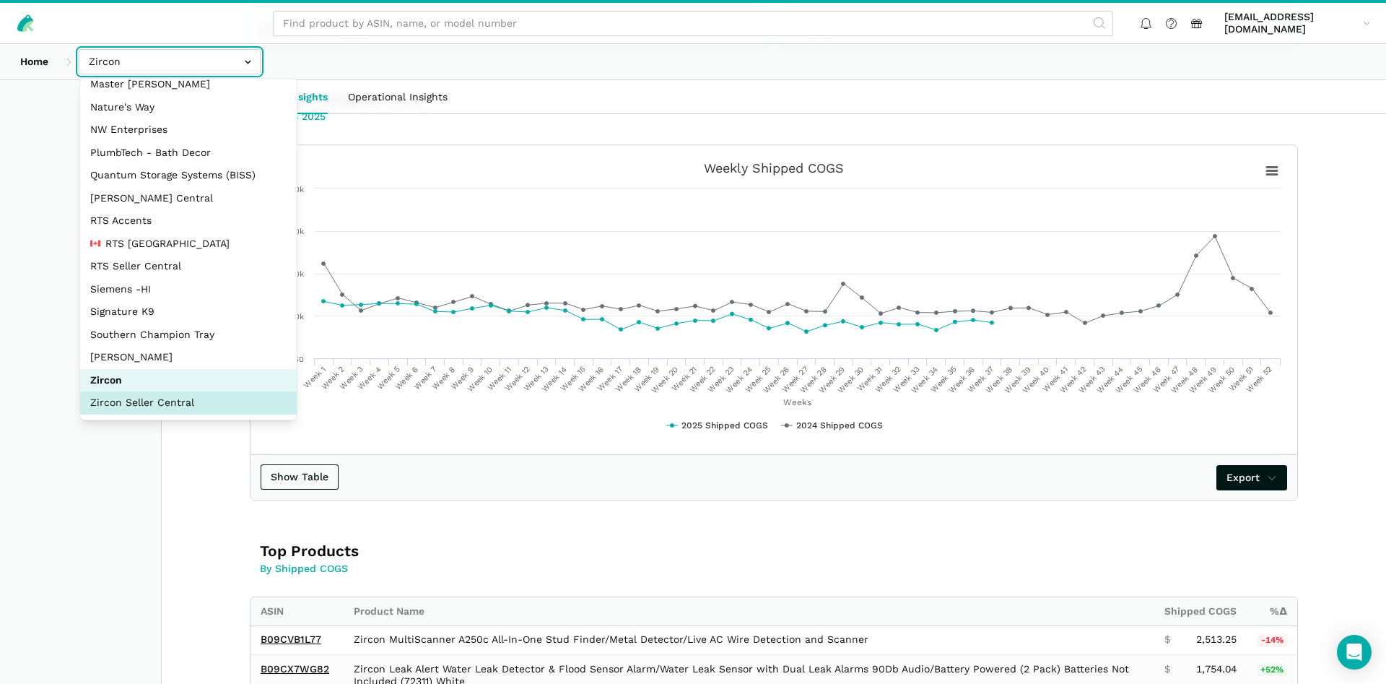
select select "sxXy7QUnd3DBseUermwZGXsL"
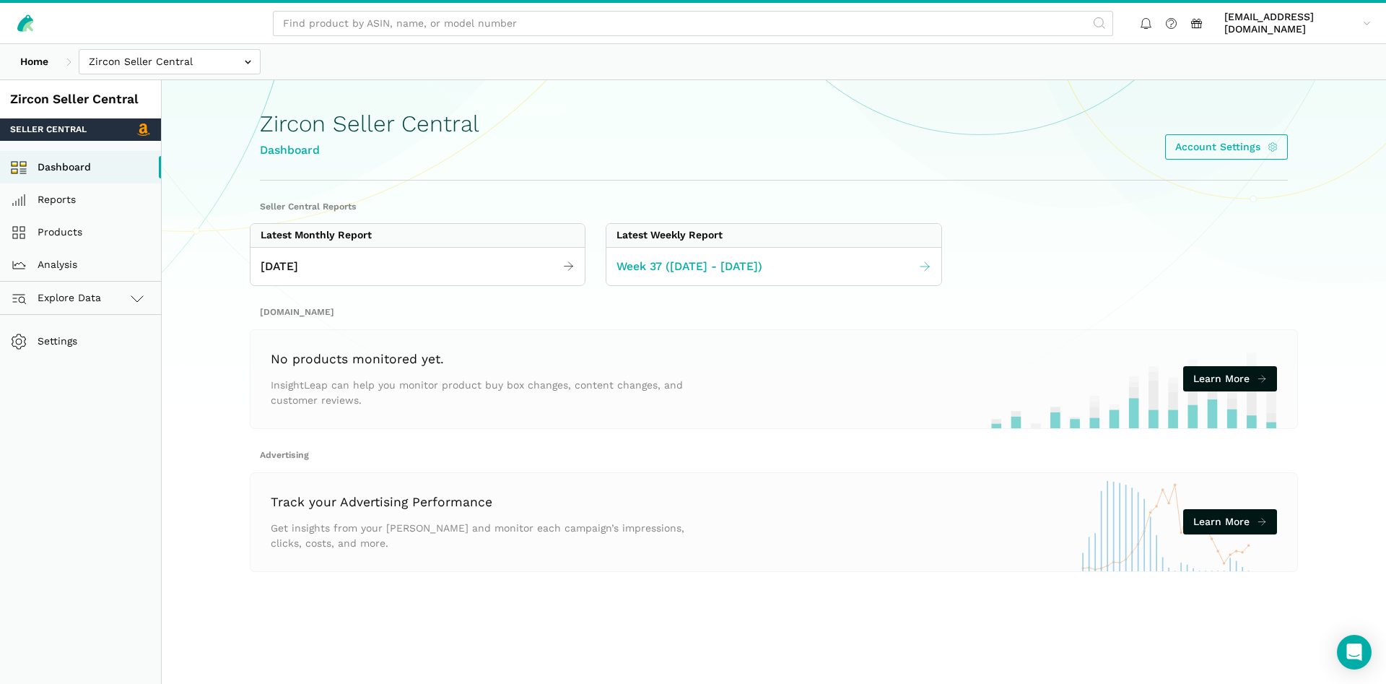
click at [726, 278] on link "Week 37 ([DATE] - [DATE])" at bounding box center [773, 267] width 334 height 28
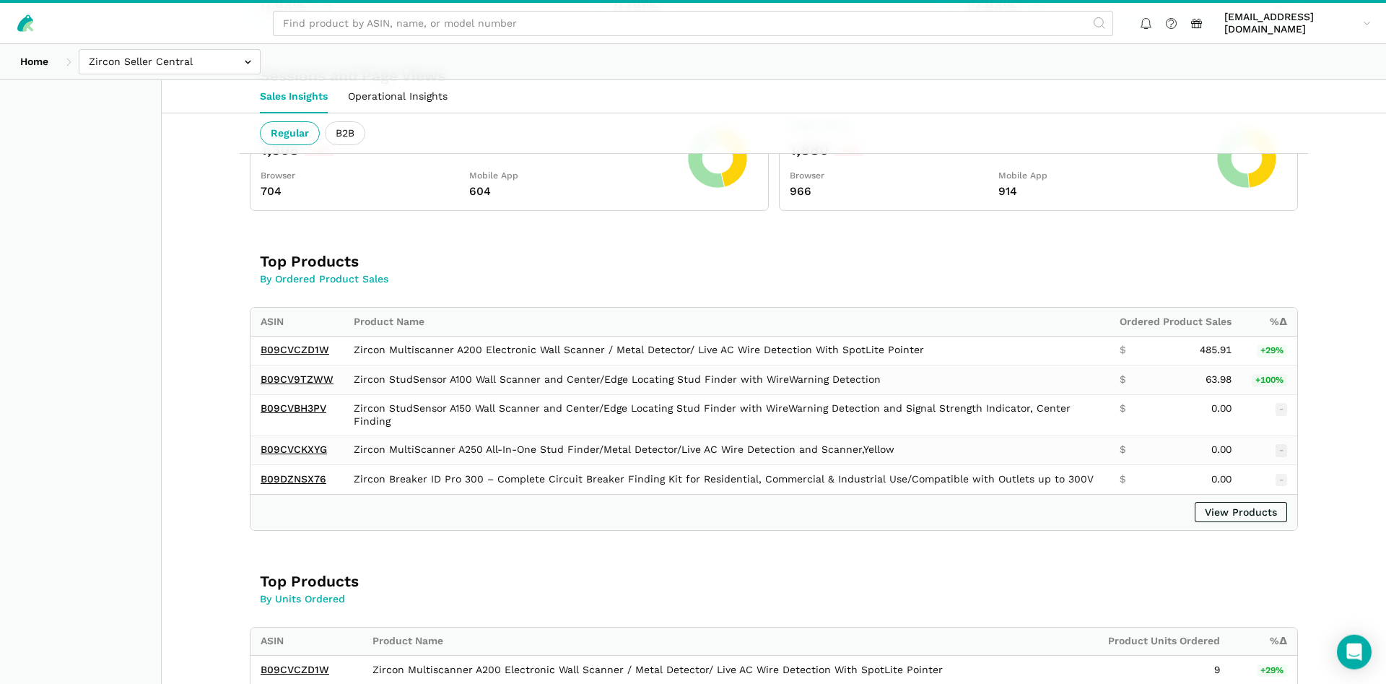
scroll to position [589, 0]
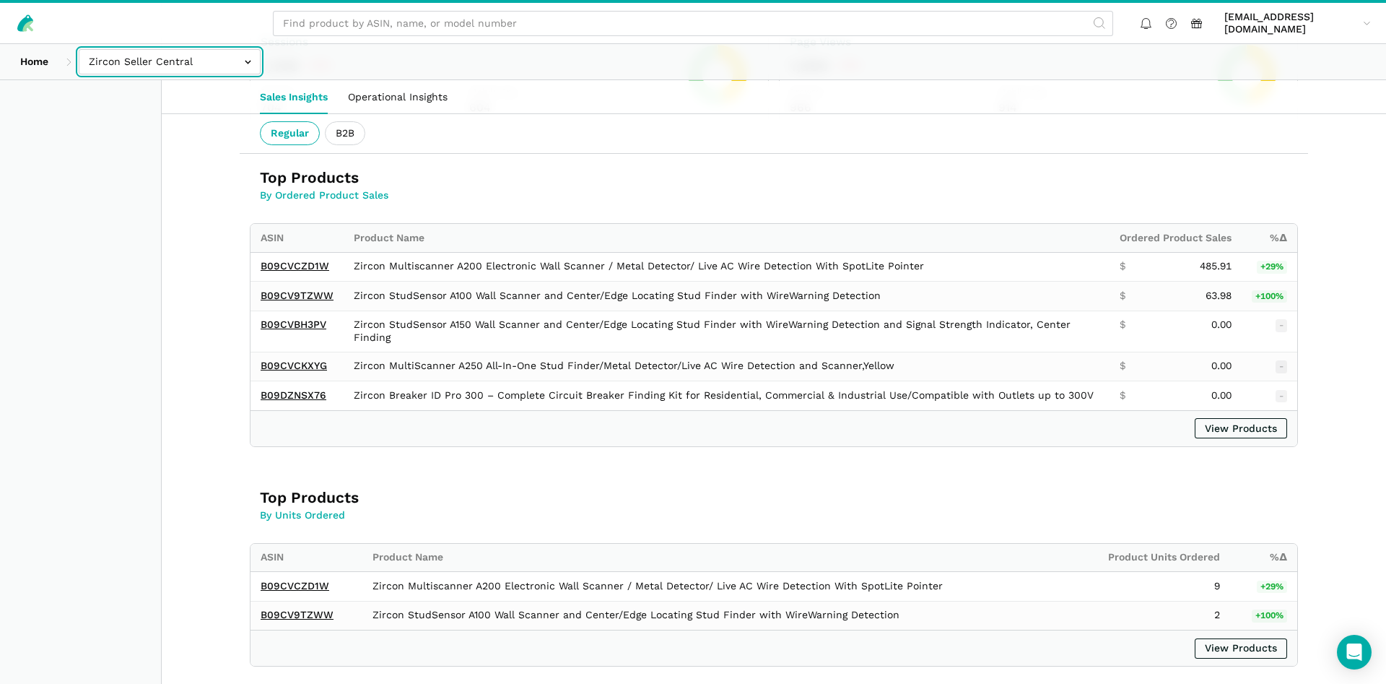
click at [187, 64] on input "text" at bounding box center [170, 61] width 182 height 25
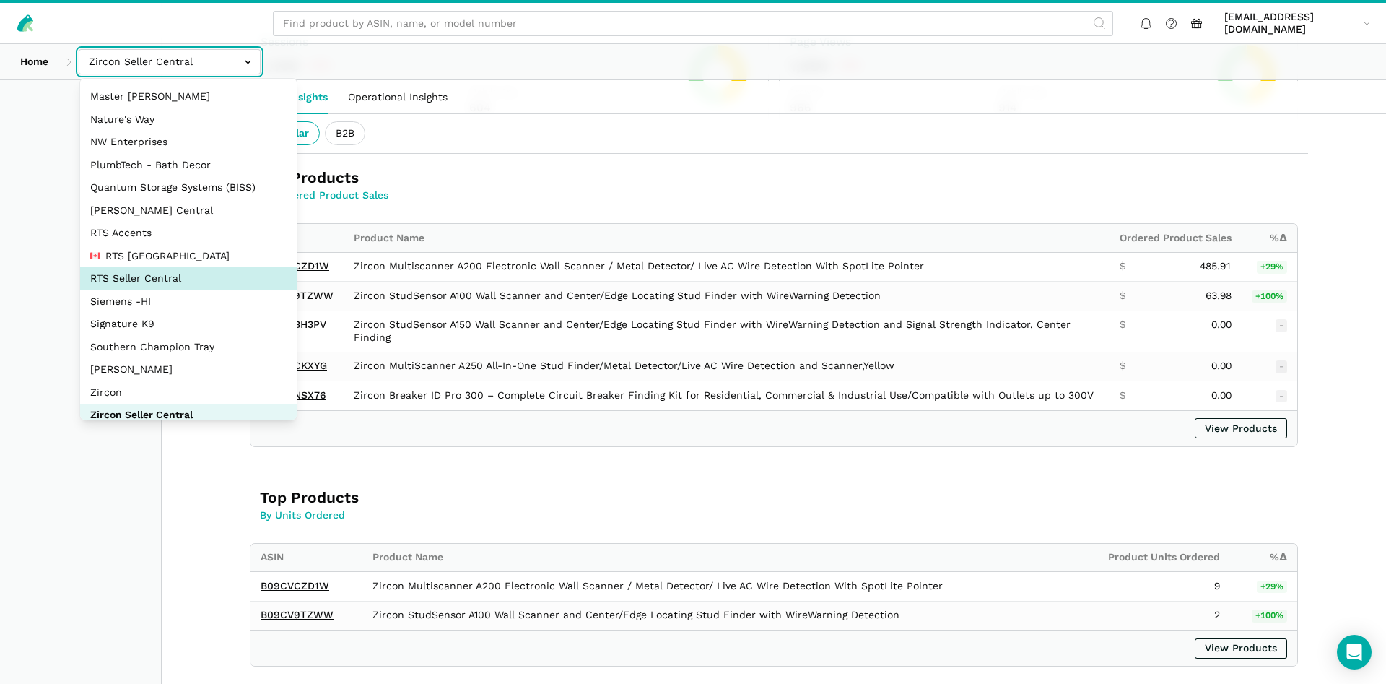
scroll to position [193, 0]
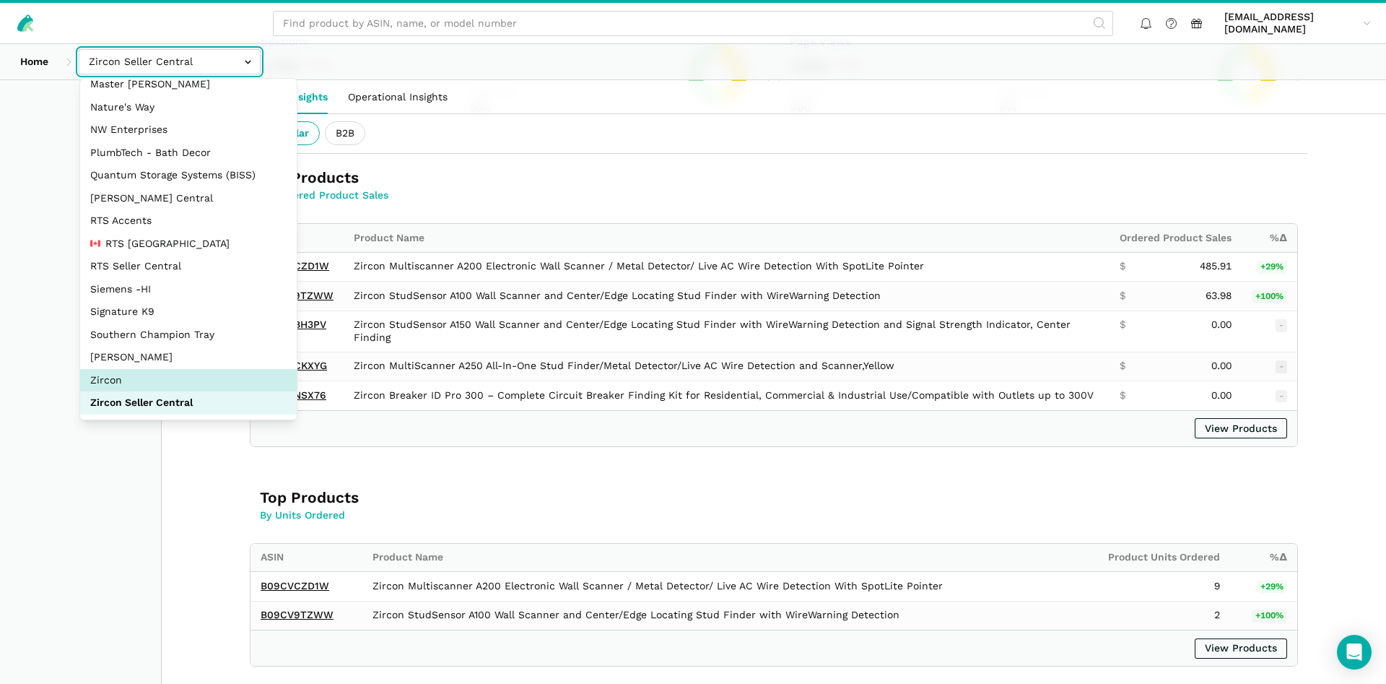
select select "DM38AQ3CPtVJ89bBDkVCzKzE"
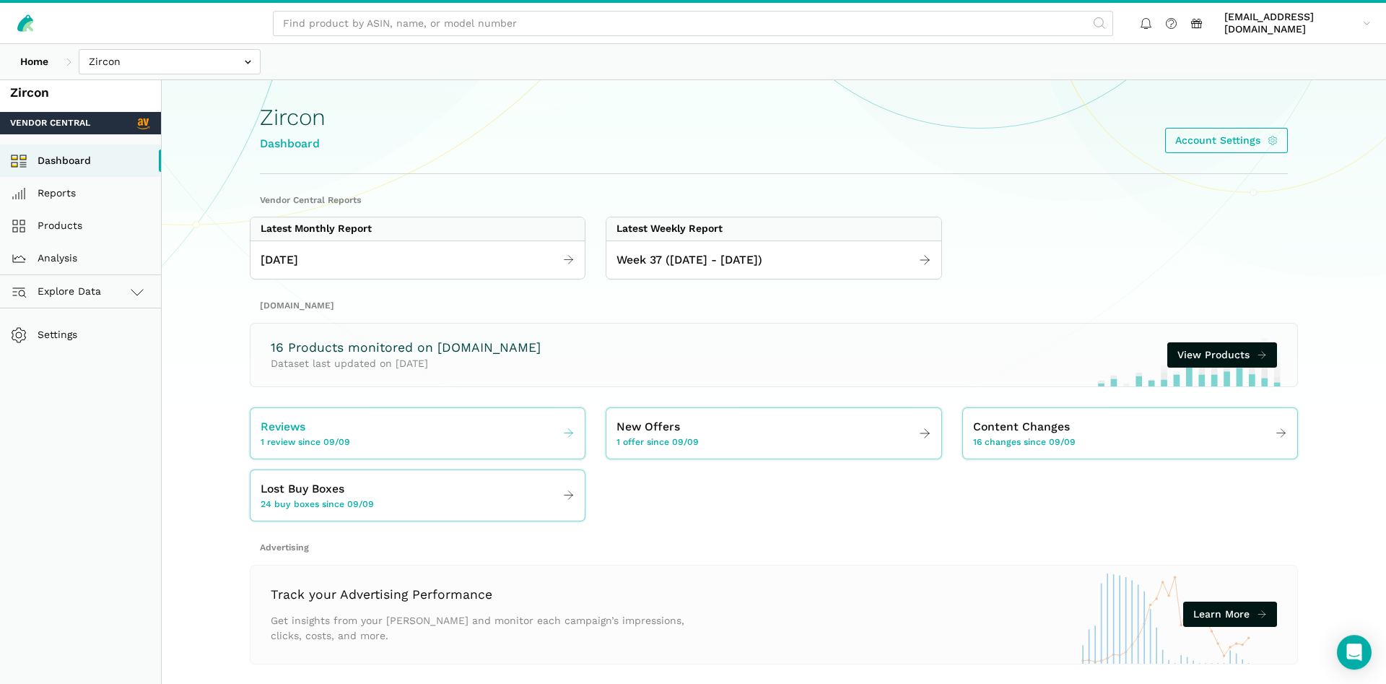
scroll to position [74, 0]
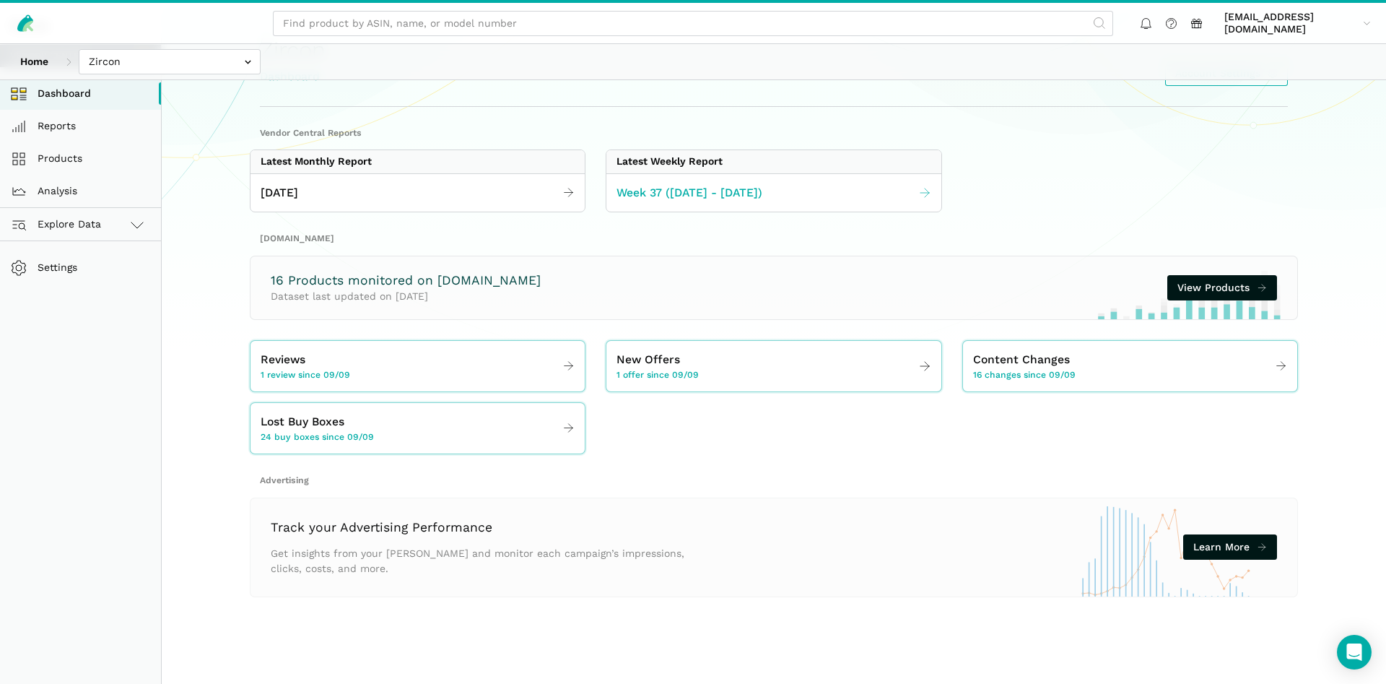
click at [702, 182] on link "Week 37 ([DATE] - [DATE])" at bounding box center [773, 193] width 334 height 28
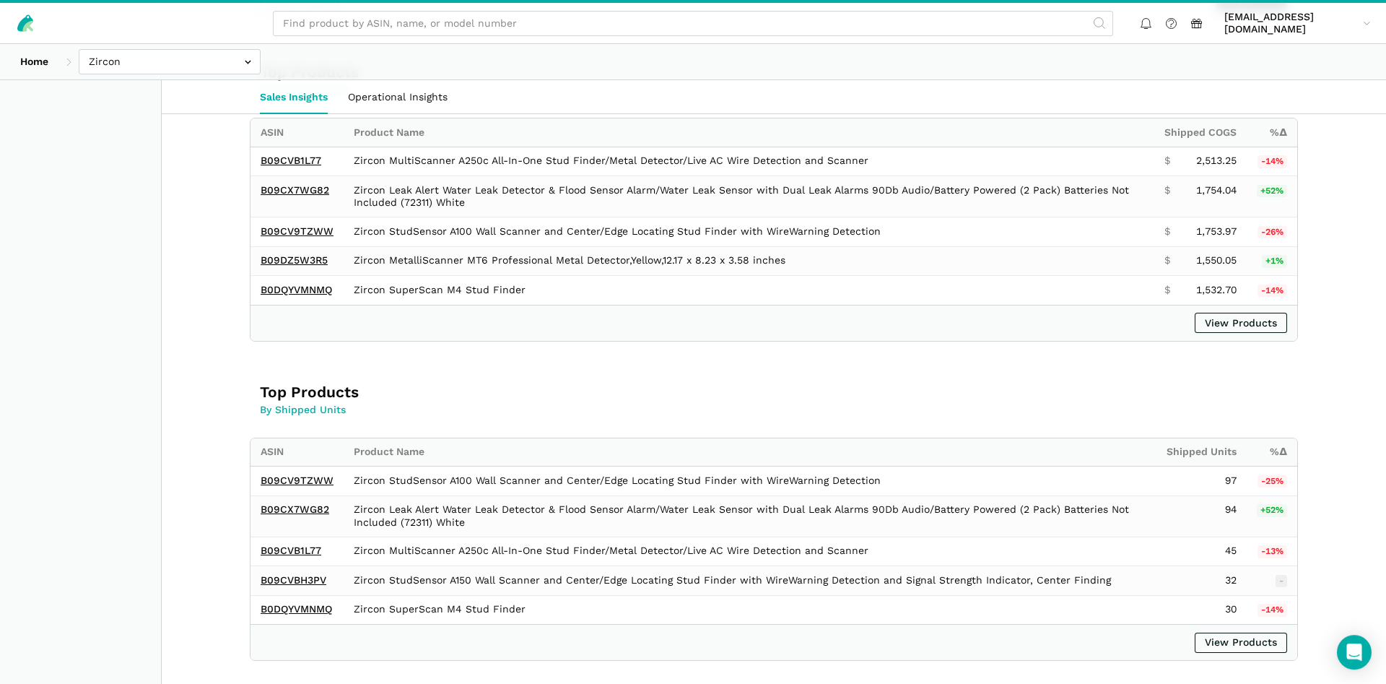
scroll to position [884, 0]
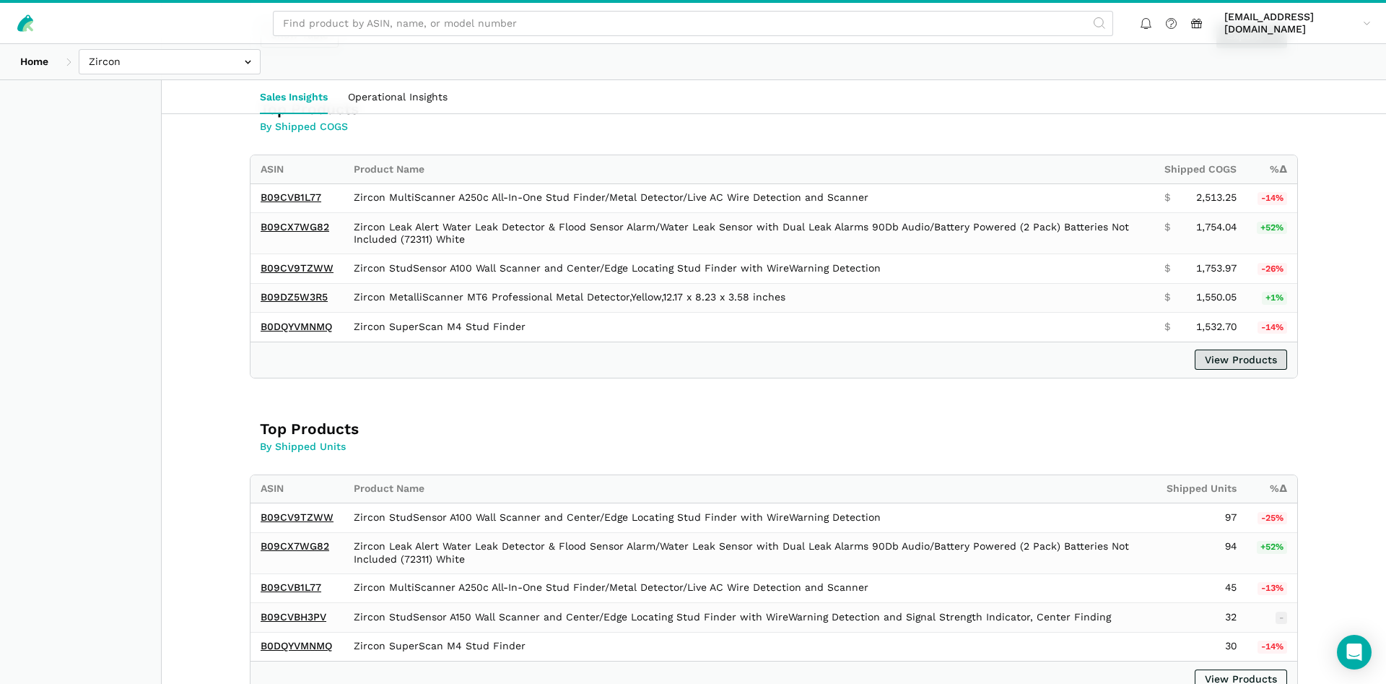
click at [1198, 355] on link "View Products" at bounding box center [1241, 359] width 92 height 20
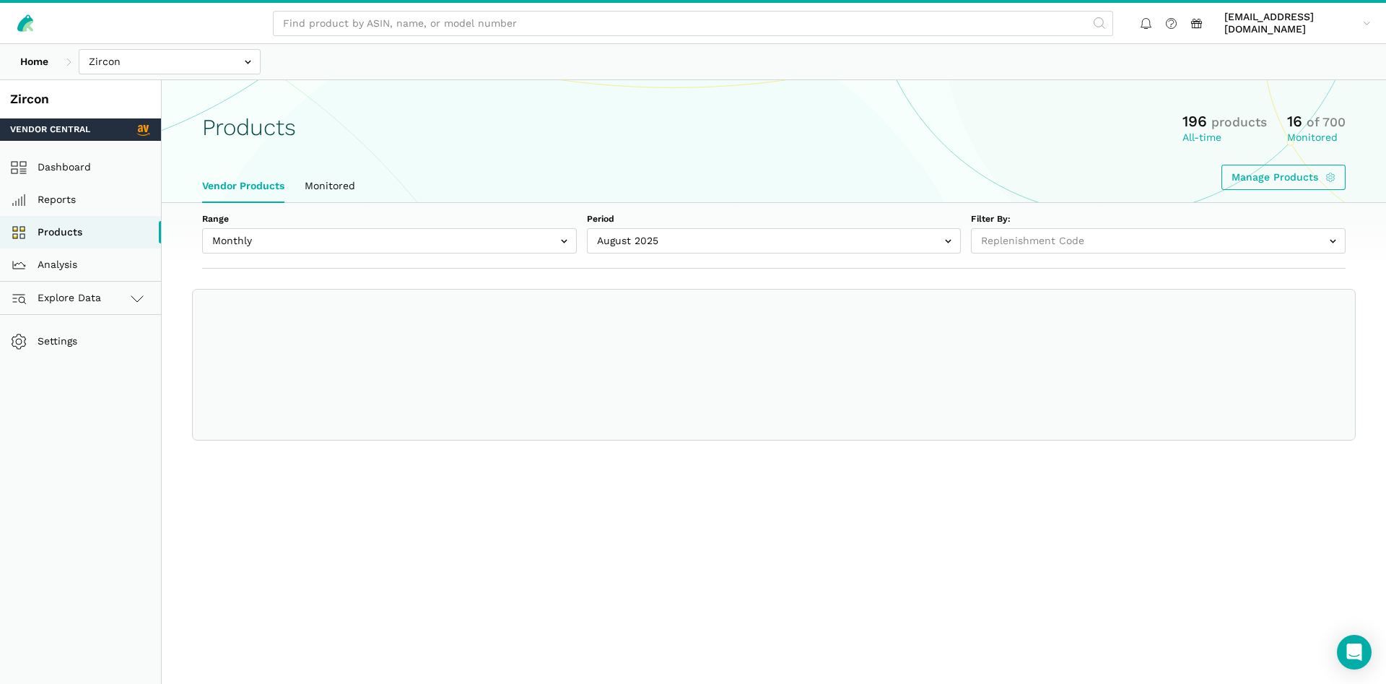
select select
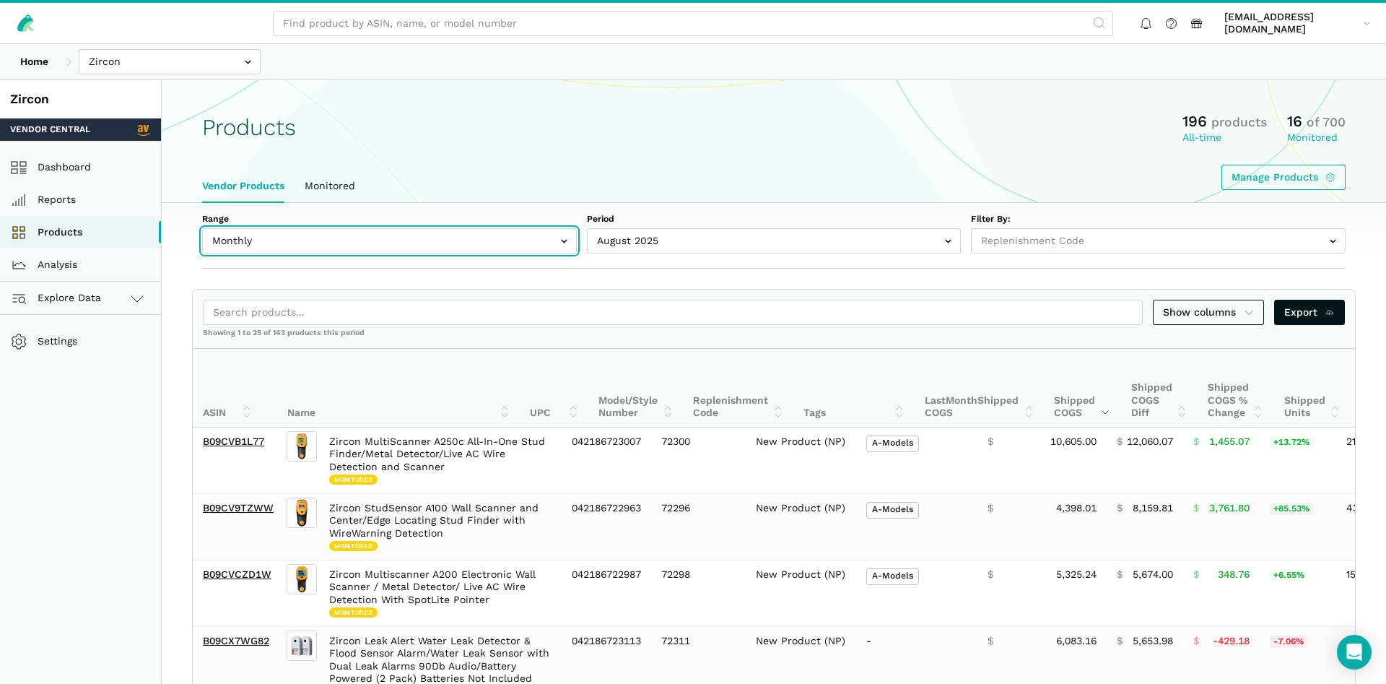
click at [271, 236] on input "text" at bounding box center [389, 240] width 375 height 25
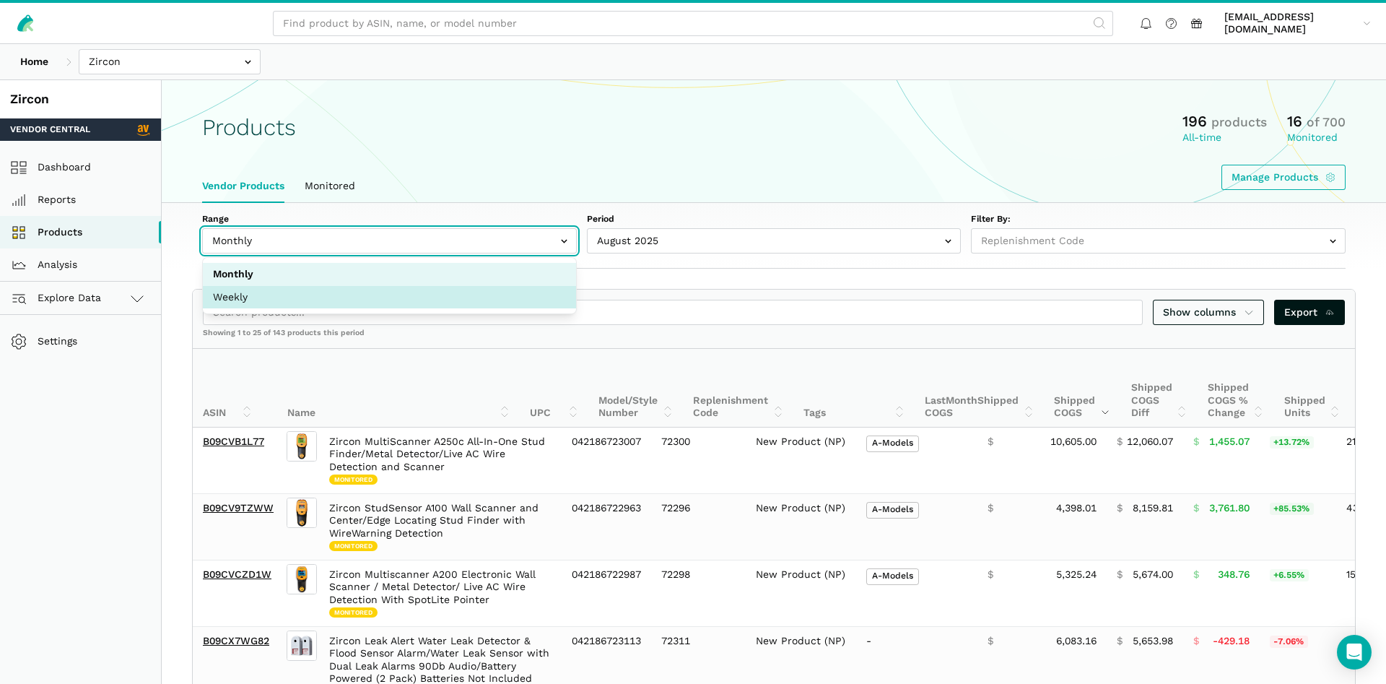
select select "Weekly"
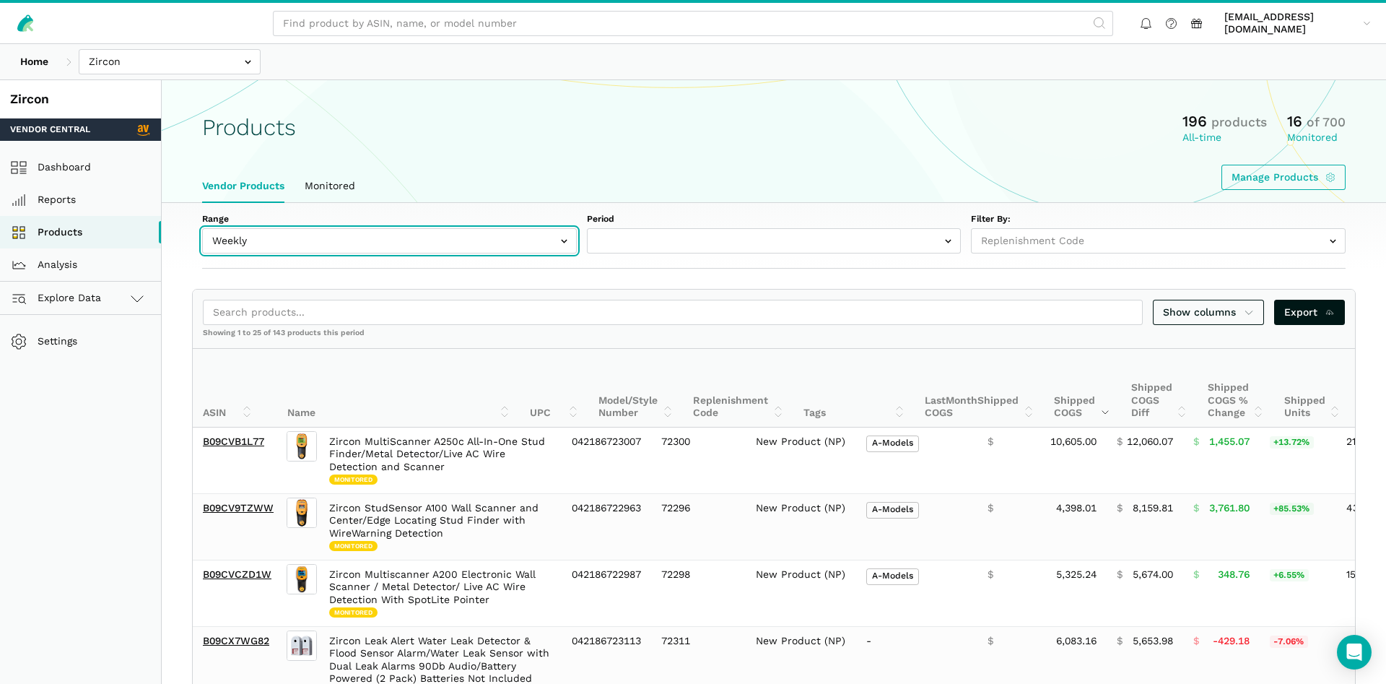
select select "Weekly|[DATE]"
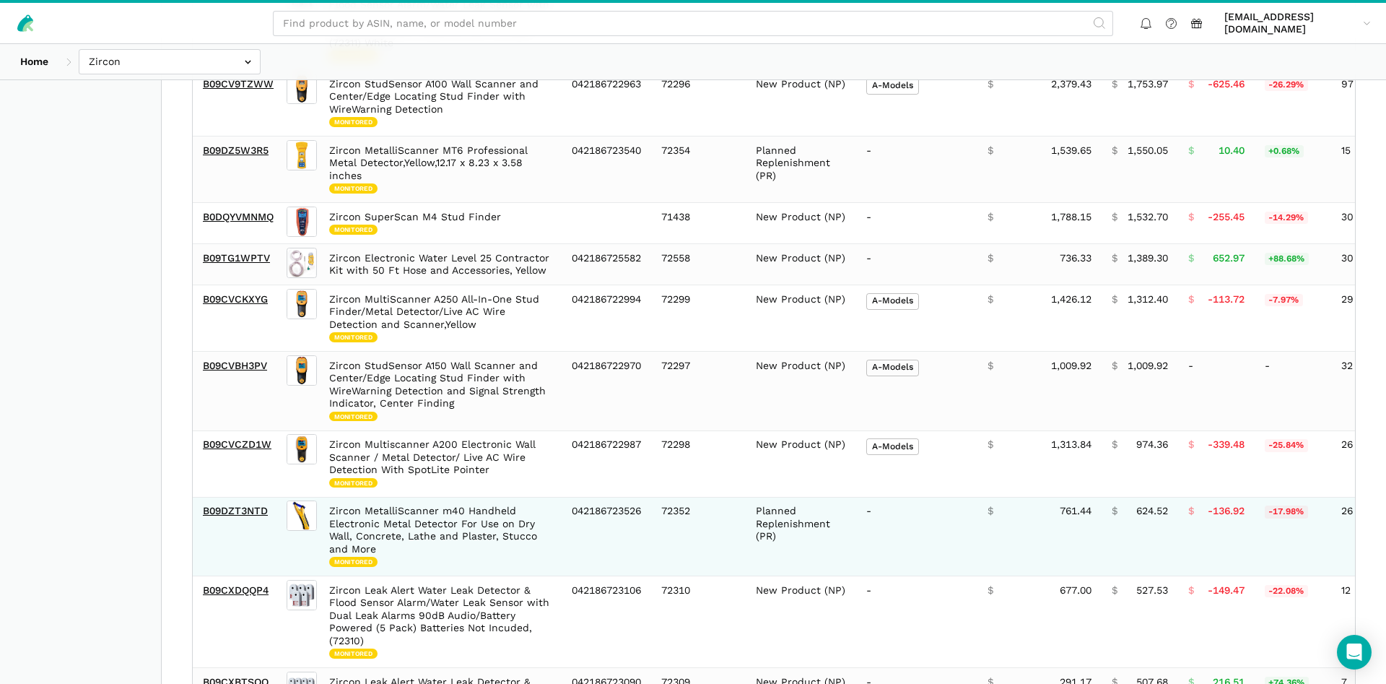
scroll to position [589, 0]
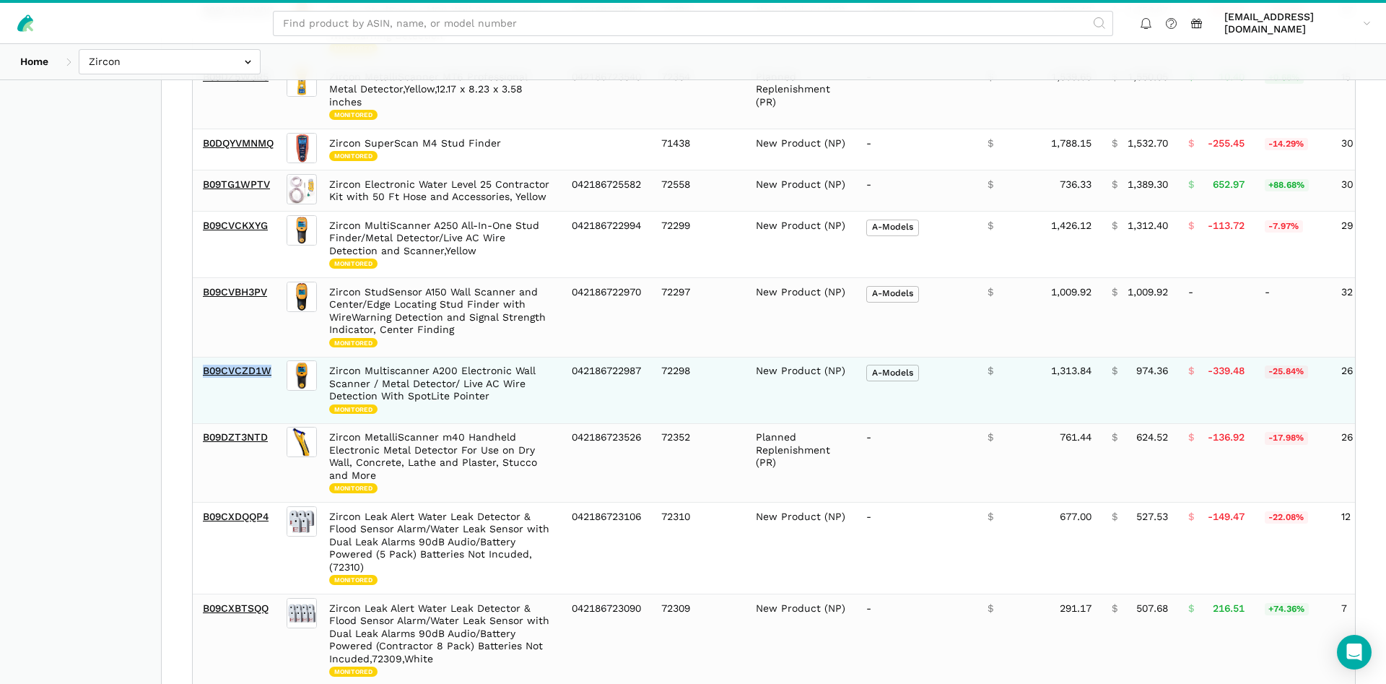
drag, startPoint x: 274, startPoint y: 375, endPoint x: 202, endPoint y: 379, distance: 72.3
click at [202, 379] on td "B09CVCZD1W" at bounding box center [238, 390] width 91 height 66
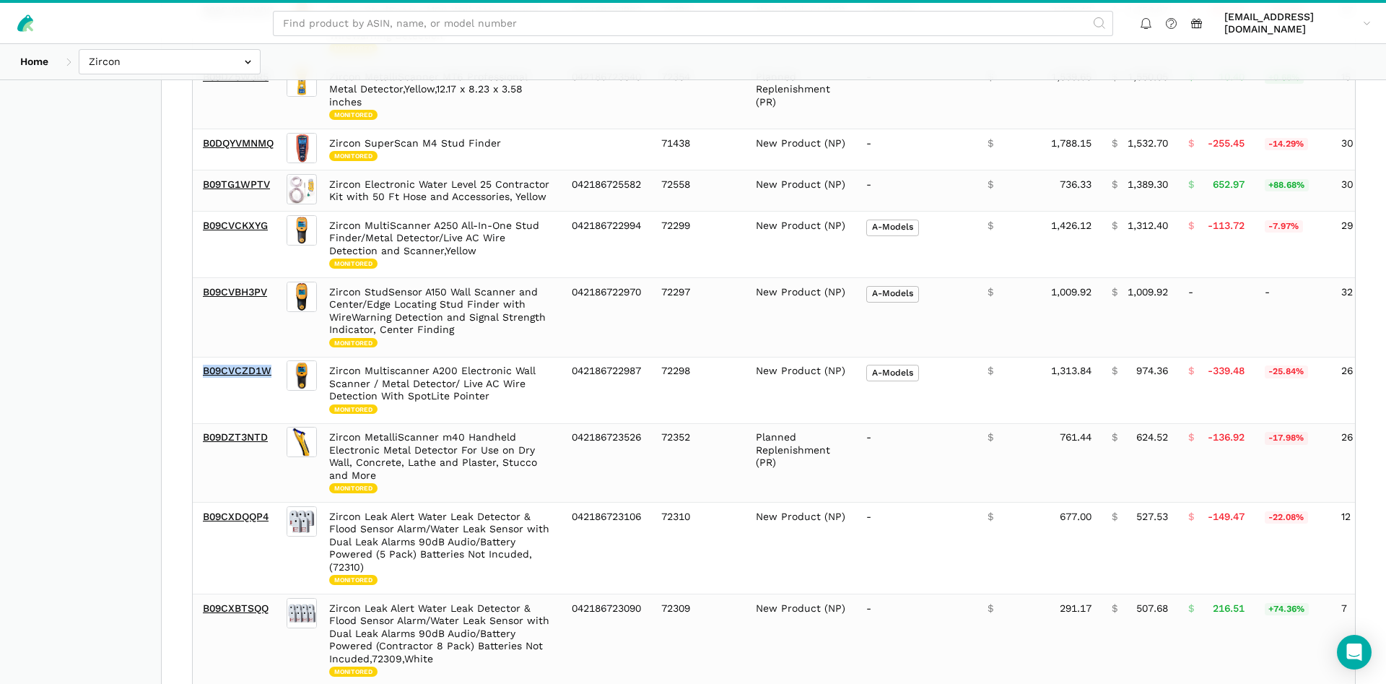
copy link "B09CVCZD1W"
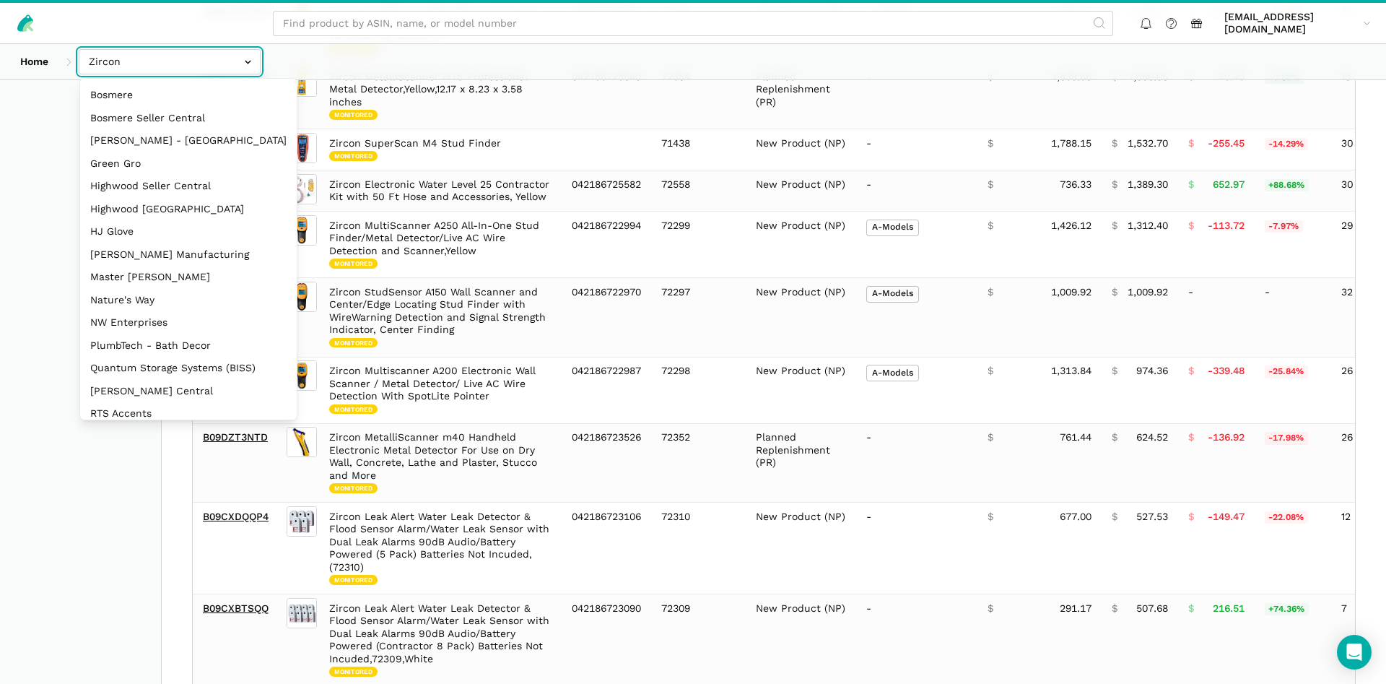
click at [109, 71] on input "text" at bounding box center [170, 61] width 182 height 25
select select "3t6bg6GamSTDovWwD6pnZB2o"
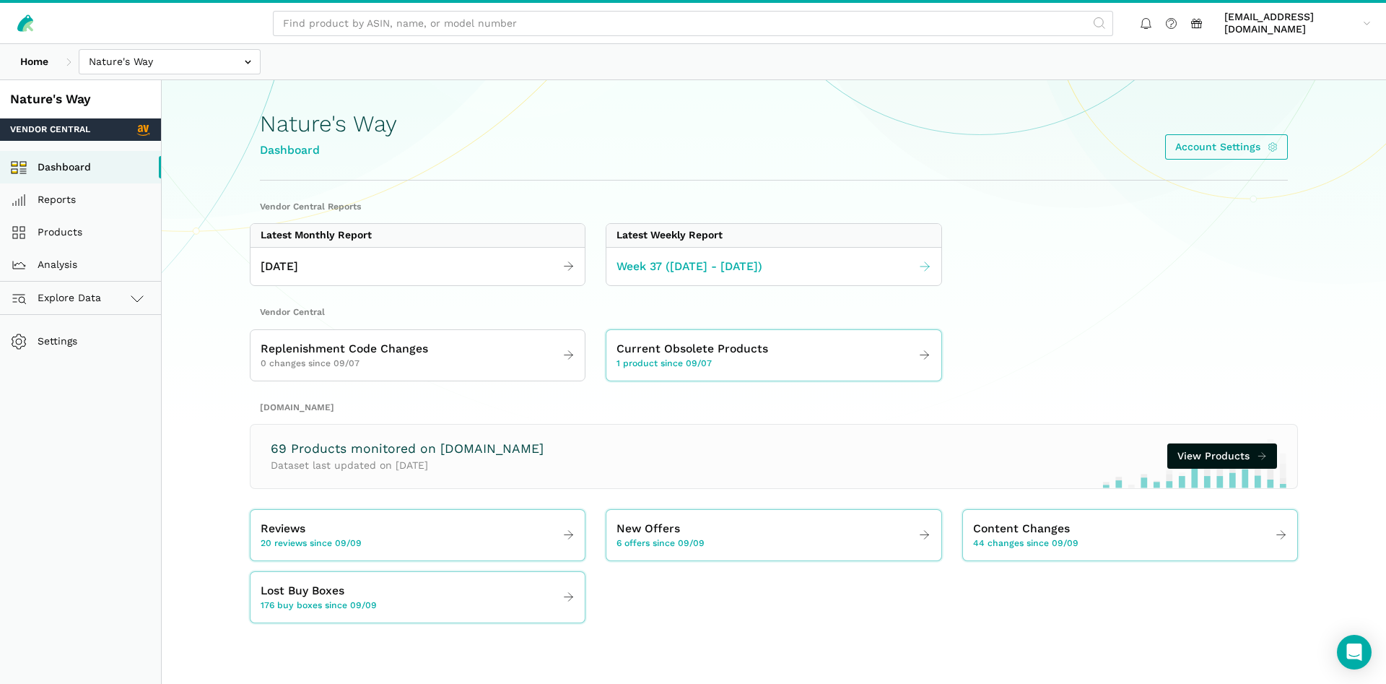
click at [683, 274] on span "Week 37 ([DATE] - [DATE])" at bounding box center [689, 267] width 146 height 18
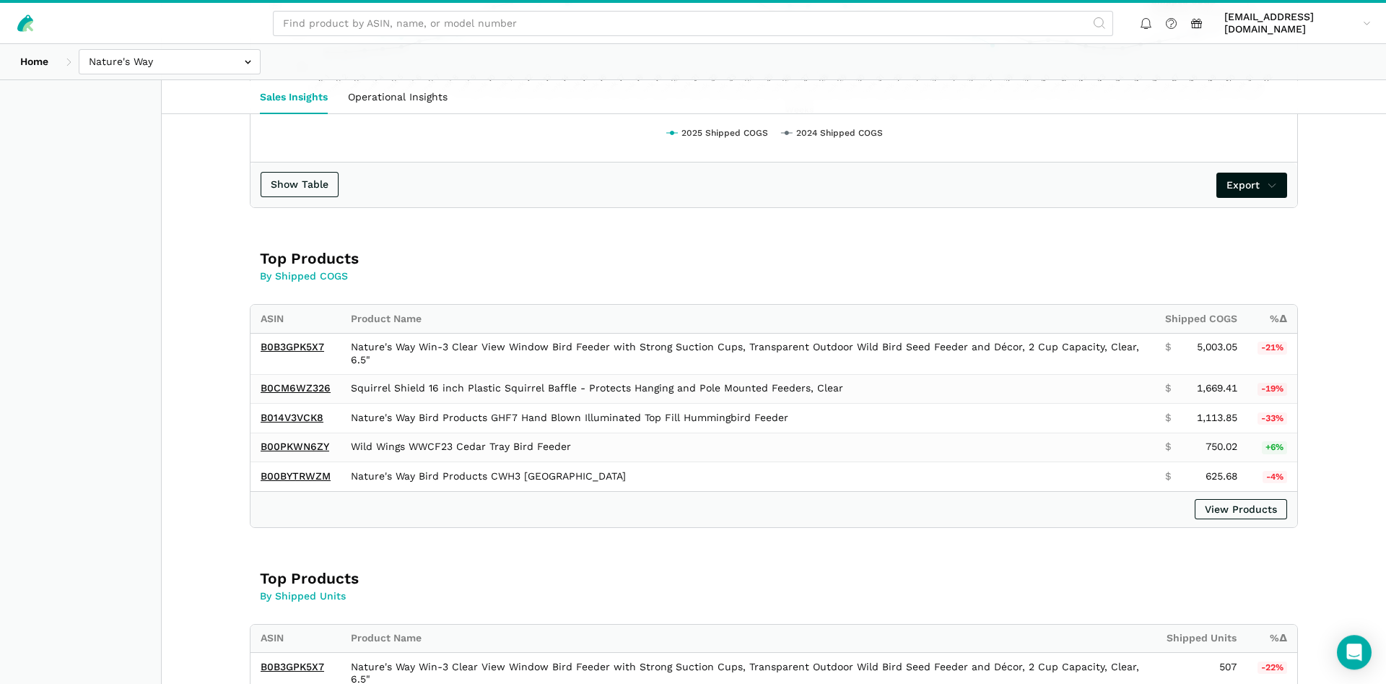
scroll to position [736, 0]
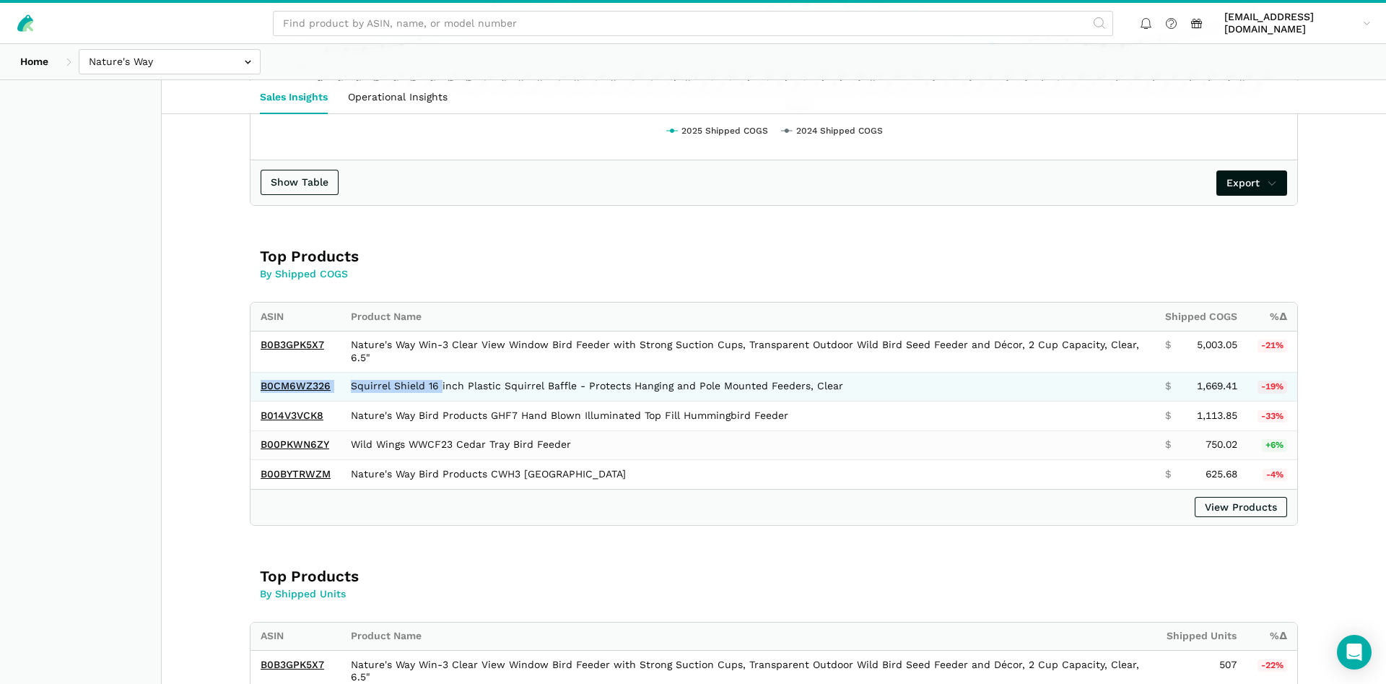
drag, startPoint x: 349, startPoint y: 392, endPoint x: 260, endPoint y: 389, distance: 89.6
click at [260, 389] on tr "B0CM6WZ326 Squirrel Shield 16 inch Plastic Squirrel Baffle - Protects Hanging a…" at bounding box center [773, 387] width 1047 height 30
copy tr "B0CM6WZ326"
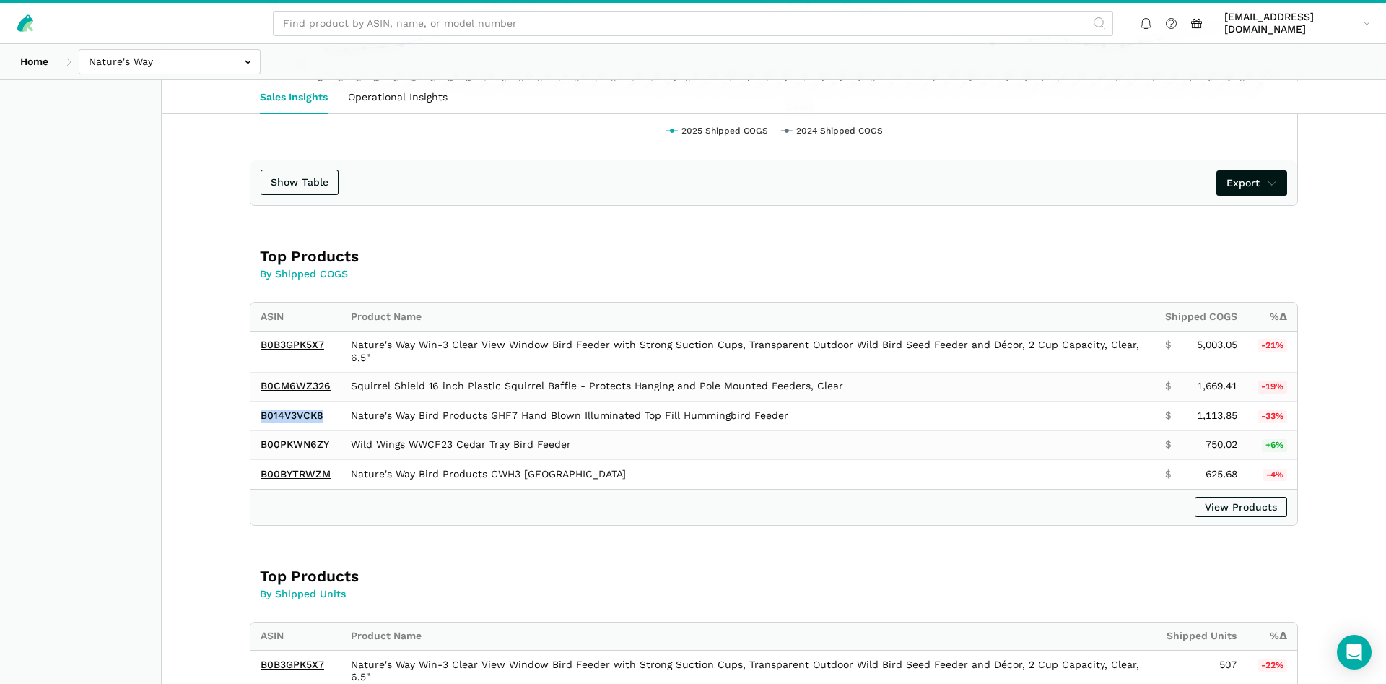
drag, startPoint x: 331, startPoint y: 414, endPoint x: 246, endPoint y: 421, distance: 84.7
click at [250, 421] on div "ASIN Product Name Shipped COGS %Δ B0B3GPK5X7 Nature's Way Win-3 Clear View Wind…" at bounding box center [774, 414] width 1048 height 224
copy link "B014V3VCK8"
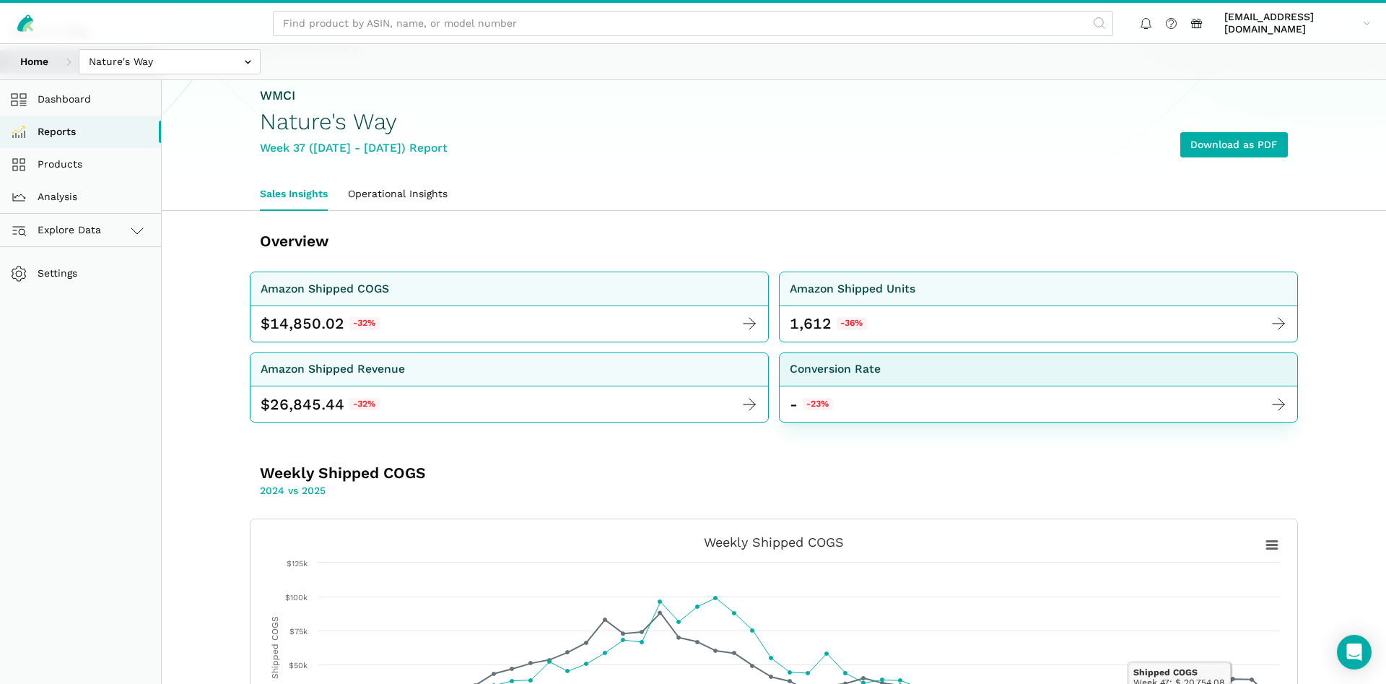
scroll to position [0, 0]
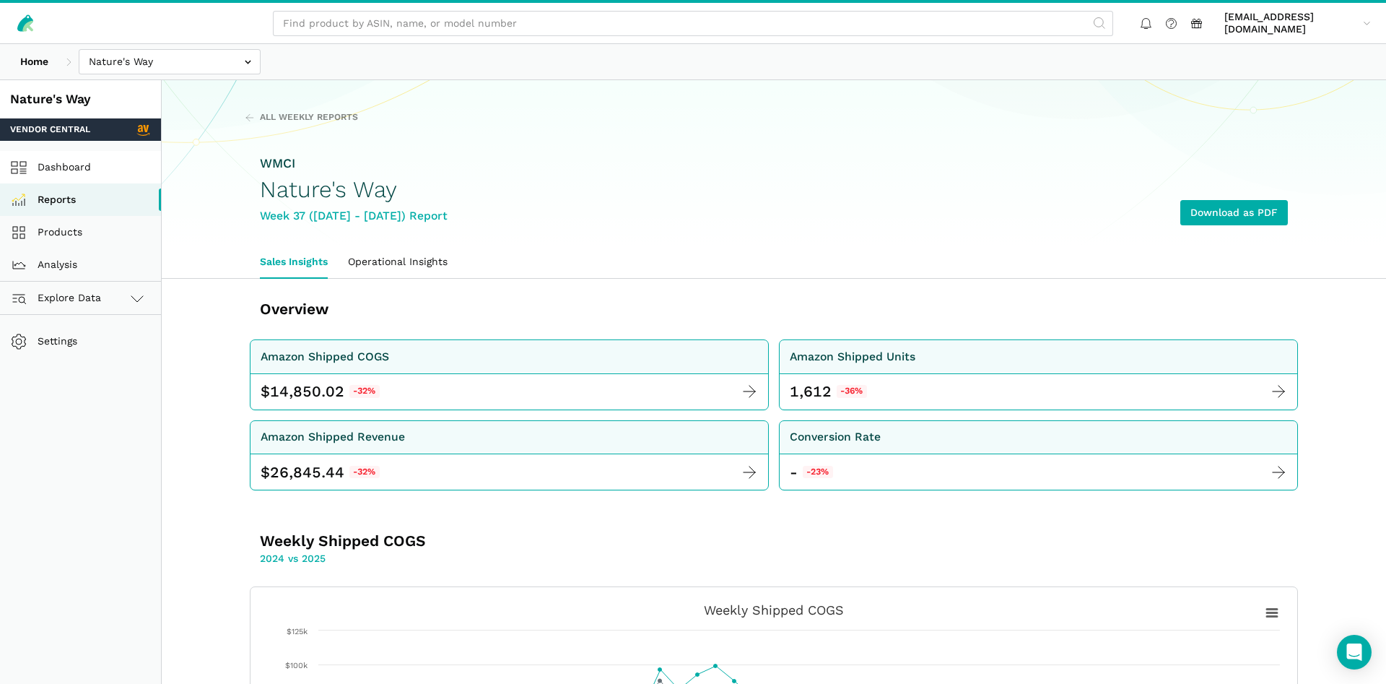
click at [67, 167] on link "Dashboard" at bounding box center [80, 167] width 161 height 32
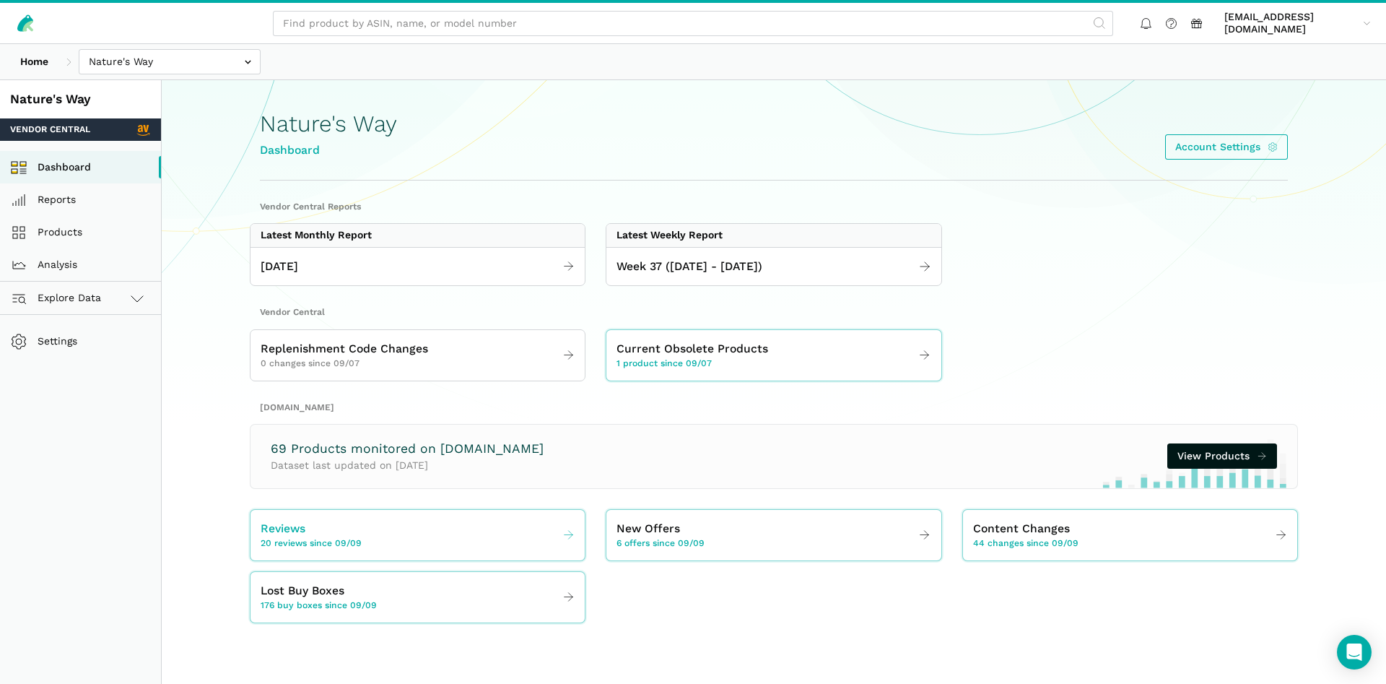
click at [456, 524] on link "Reviews 20 reviews since 09/09" at bounding box center [417, 535] width 334 height 40
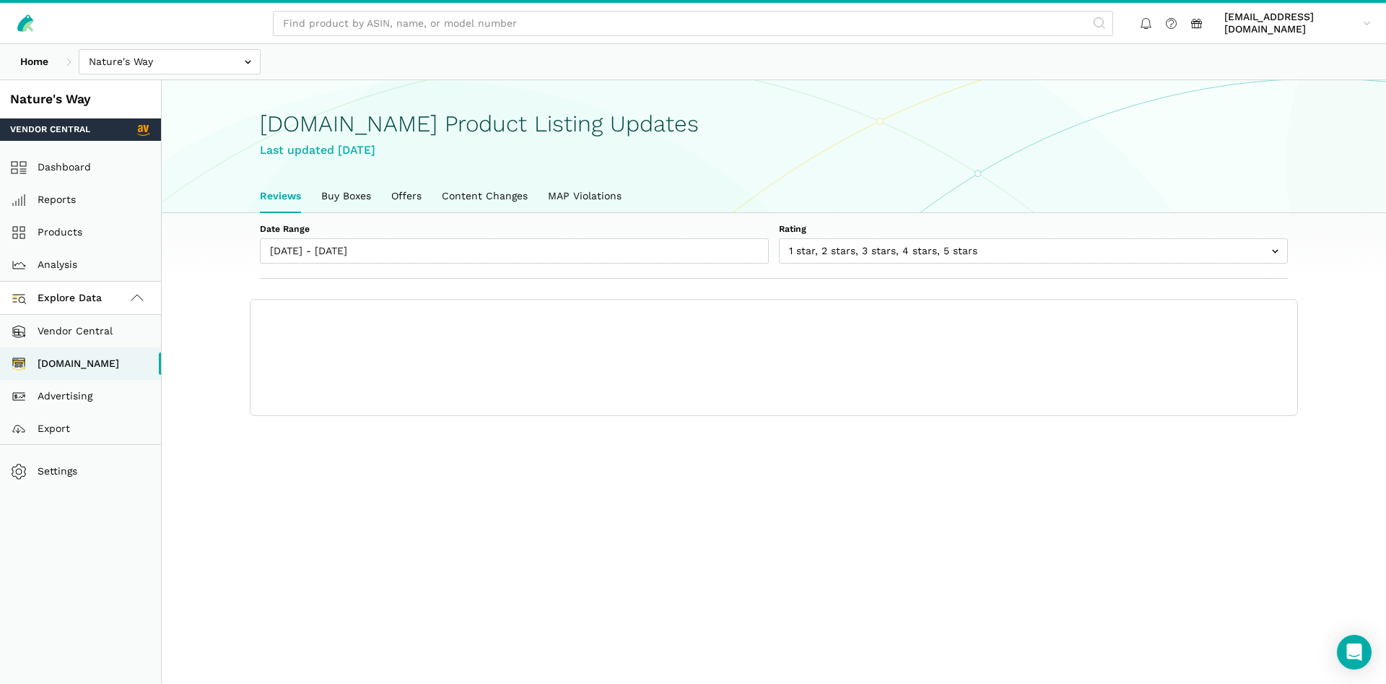
scroll to position [5, 0]
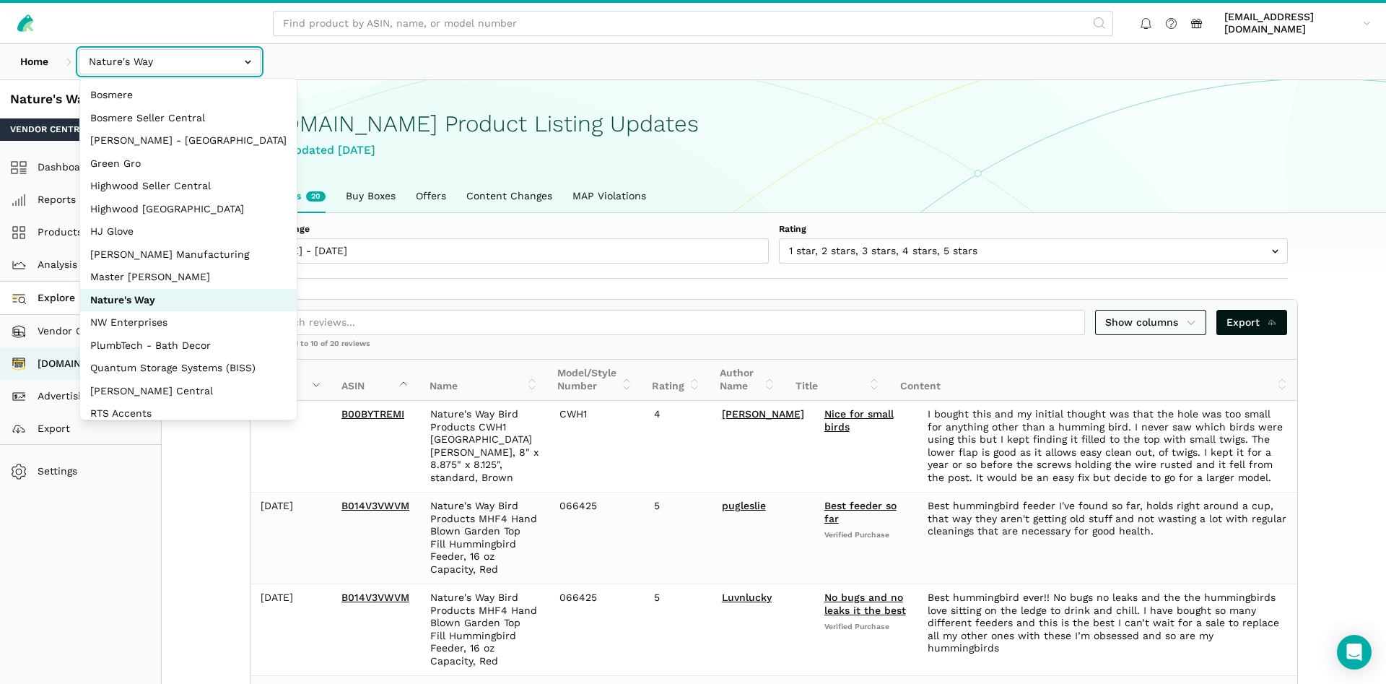
click at [144, 49] on input "text" at bounding box center [170, 61] width 182 height 25
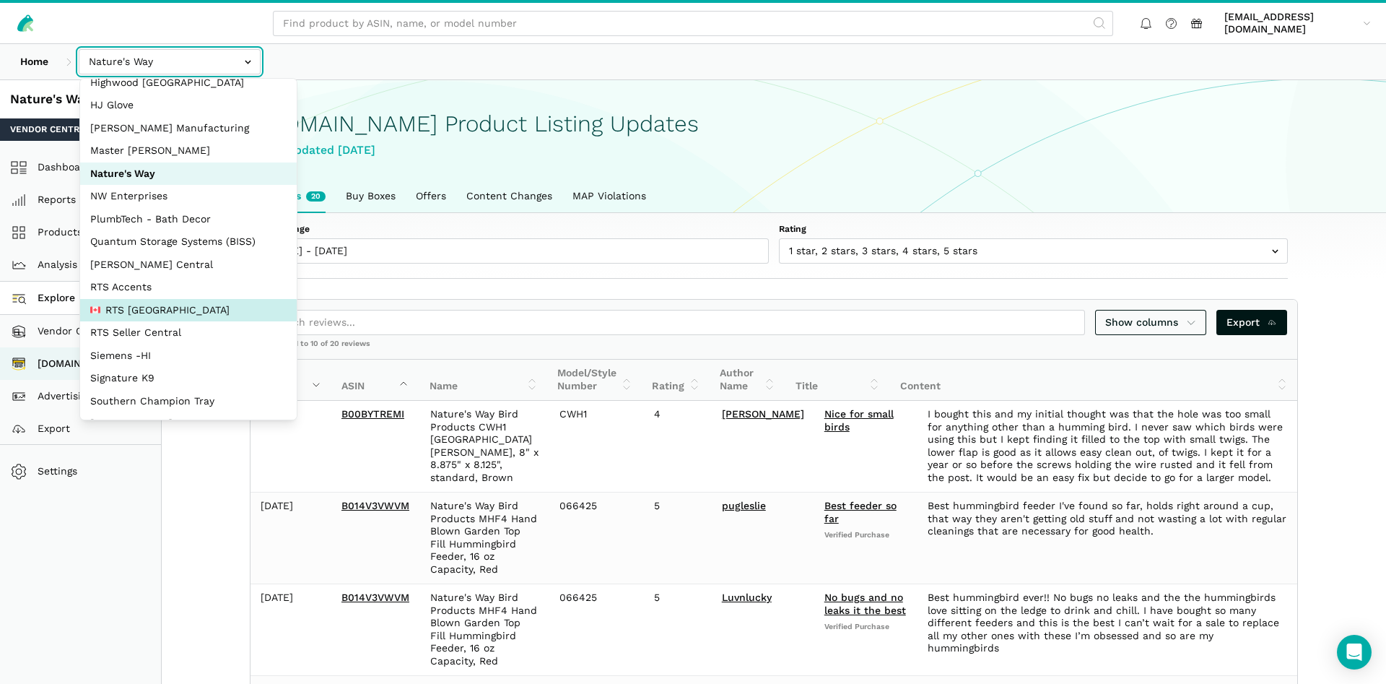
scroll to position [139, 0]
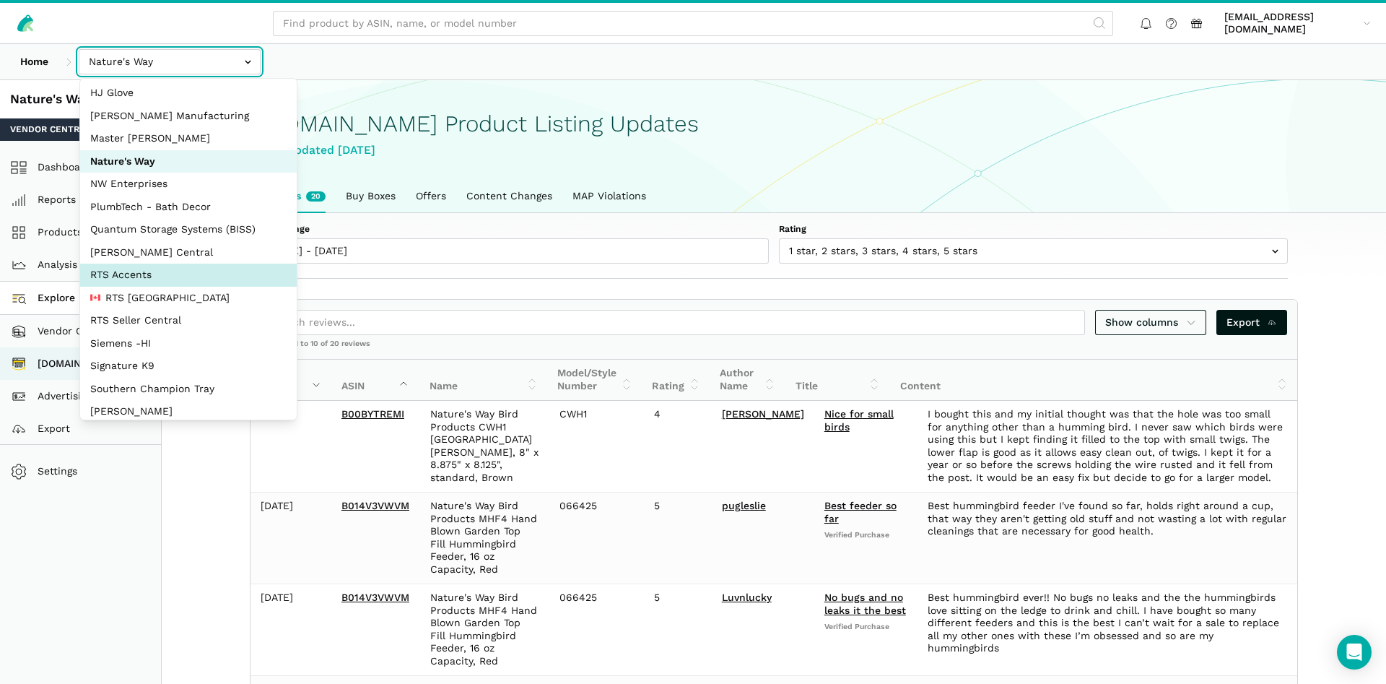
select select "DPHNLGULfjdmZCda3GrCfans"
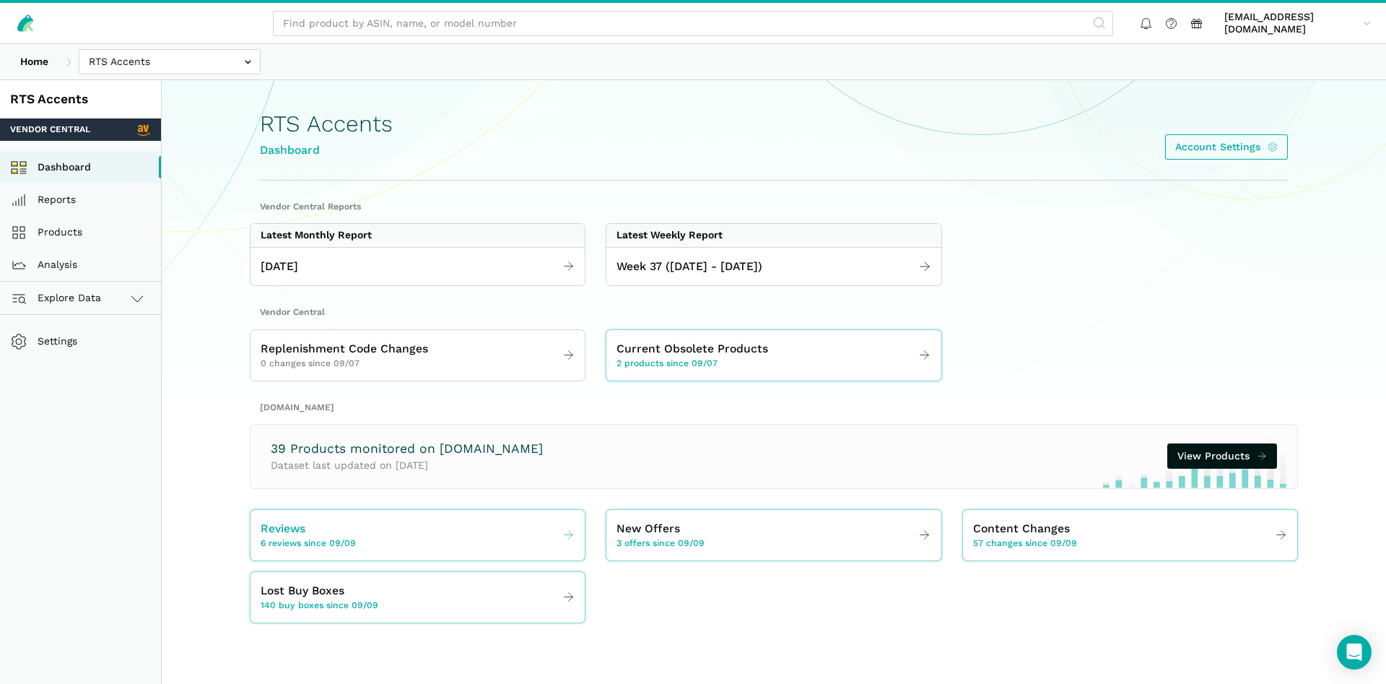
click at [331, 544] on span "6 reviews since 09/09" at bounding box center [308, 543] width 95 height 13
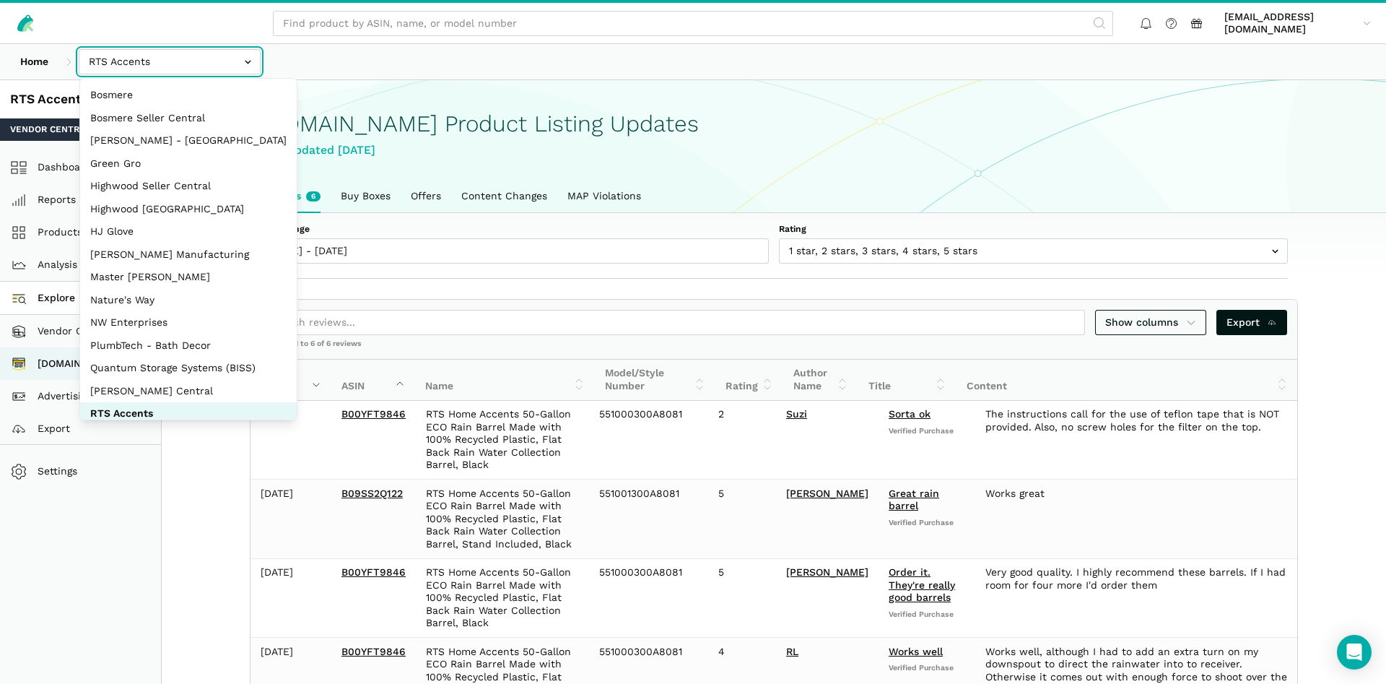
click at [212, 58] on input "text" at bounding box center [170, 61] width 182 height 25
select select "3t6bg6GamSTDovWwD6pnZB2o"
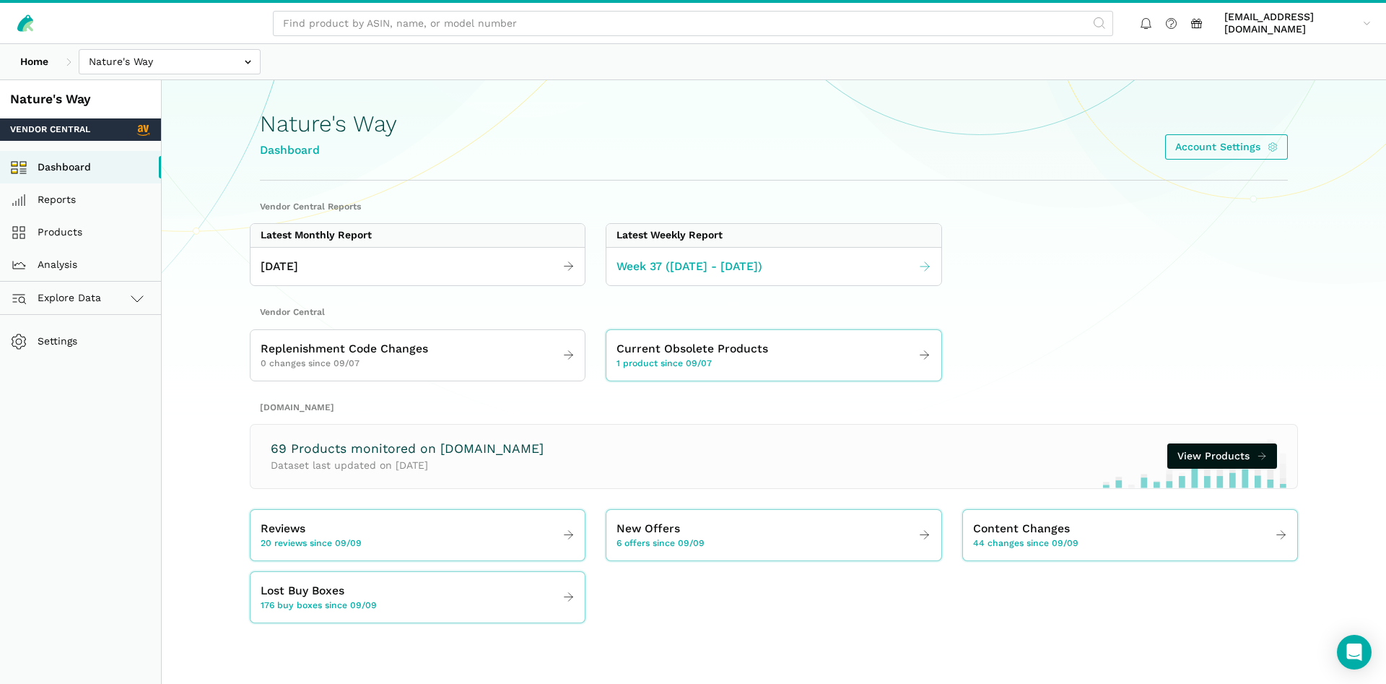
click at [705, 277] on link "Week 37 ([DATE] - [DATE])" at bounding box center [773, 267] width 334 height 28
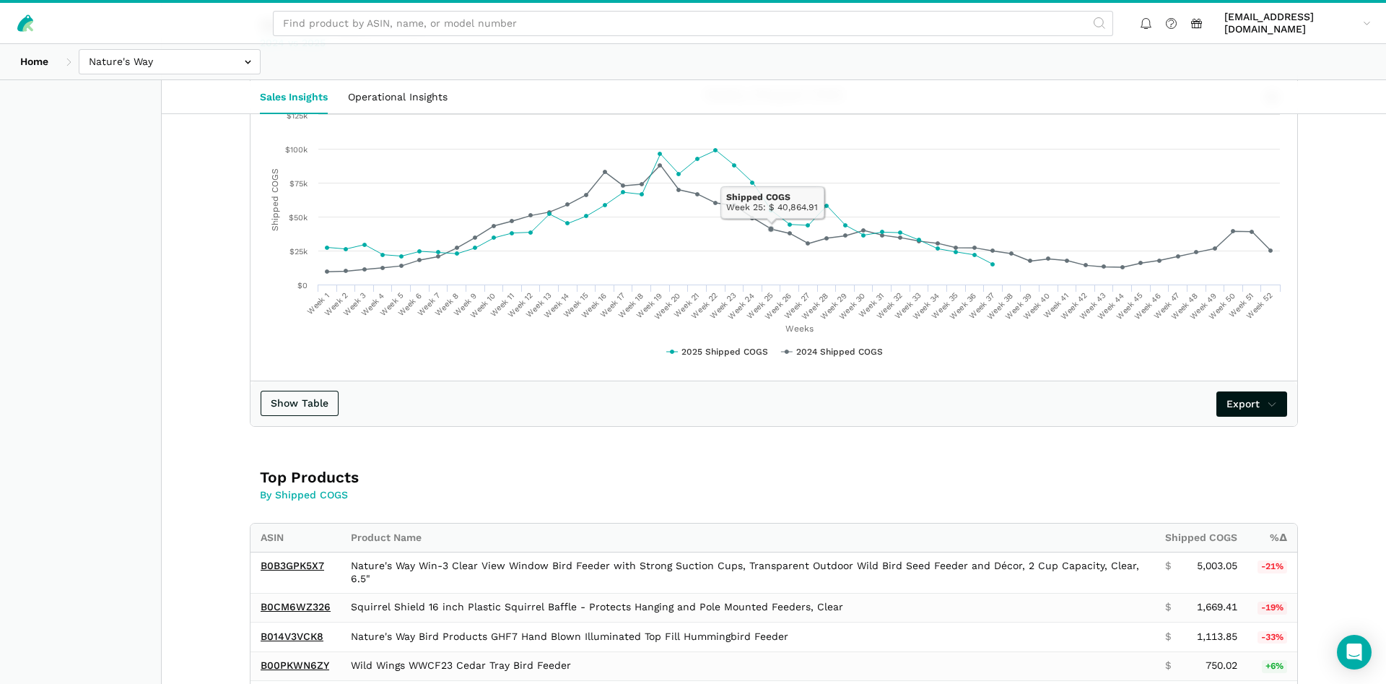
scroll to position [810, 0]
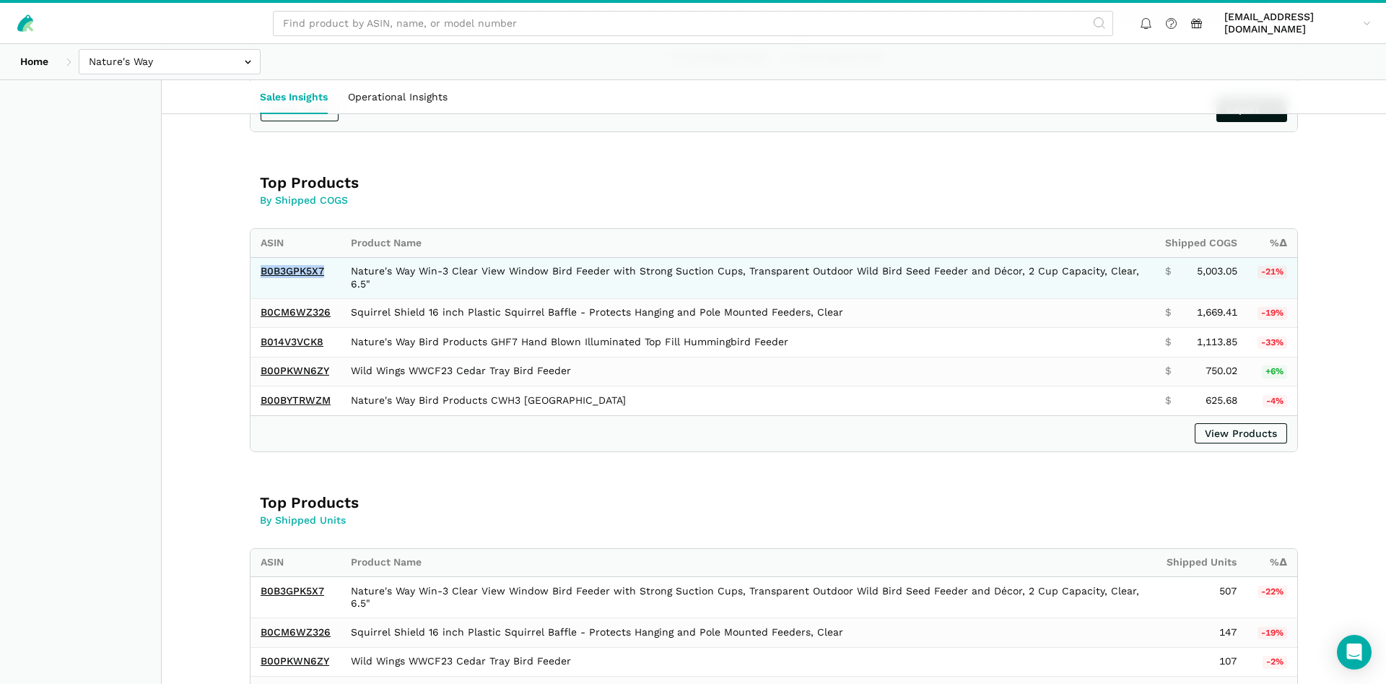
drag, startPoint x: 328, startPoint y: 274, endPoint x: 254, endPoint y: 271, distance: 74.4
click at [254, 271] on td "B0B3GPK5X7" at bounding box center [295, 277] width 90 height 41
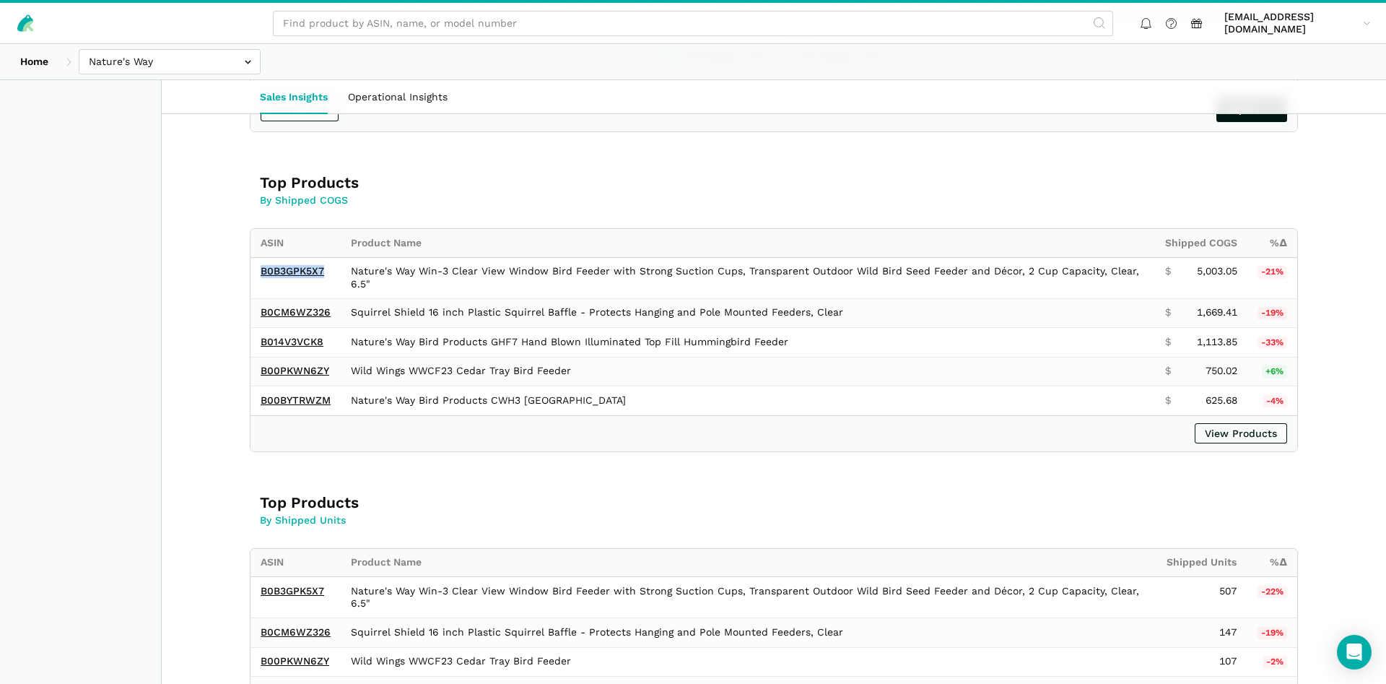
copy link "B0B3GPK5X7"
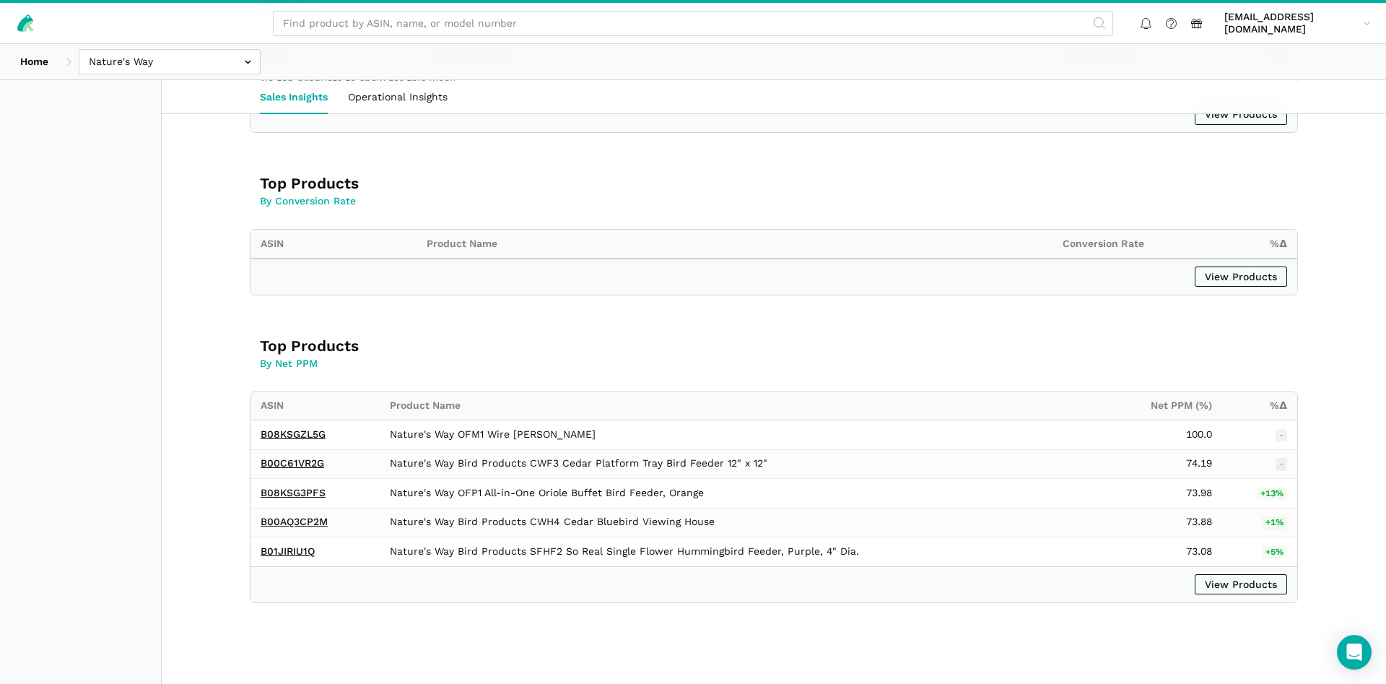
scroll to position [1122, 0]
